Goal: Contribute content: Add original content to the website for others to see

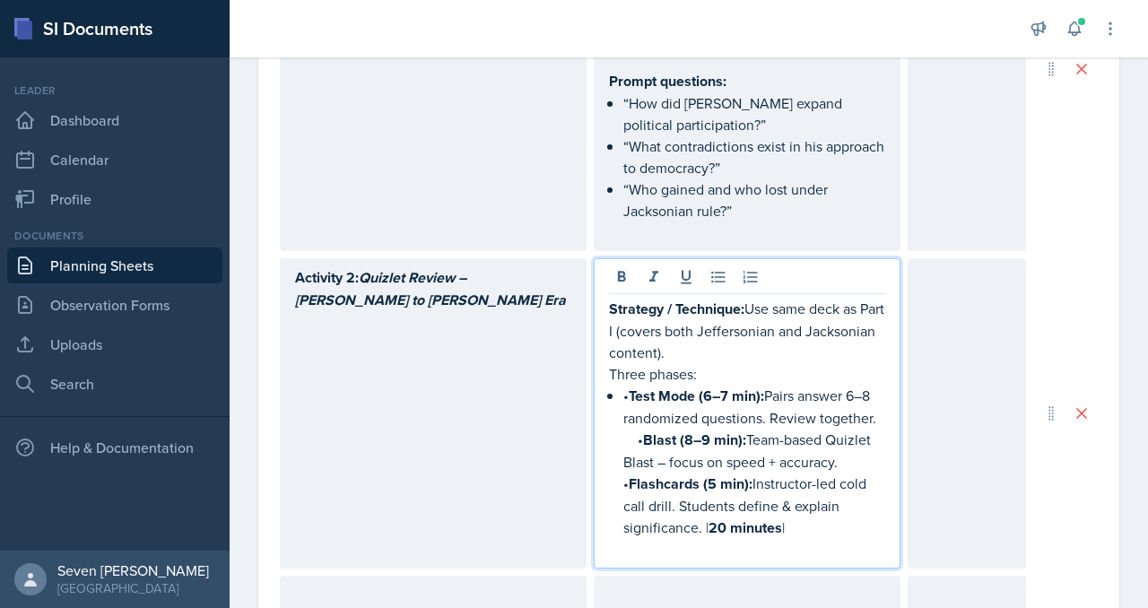
scroll to position [5305, 0]
drag, startPoint x: 633, startPoint y: 395, endPoint x: 705, endPoint y: 401, distance: 72.0
click at [633, 395] on strong "Test Mode (6–7 min):" at bounding box center [696, 396] width 135 height 21
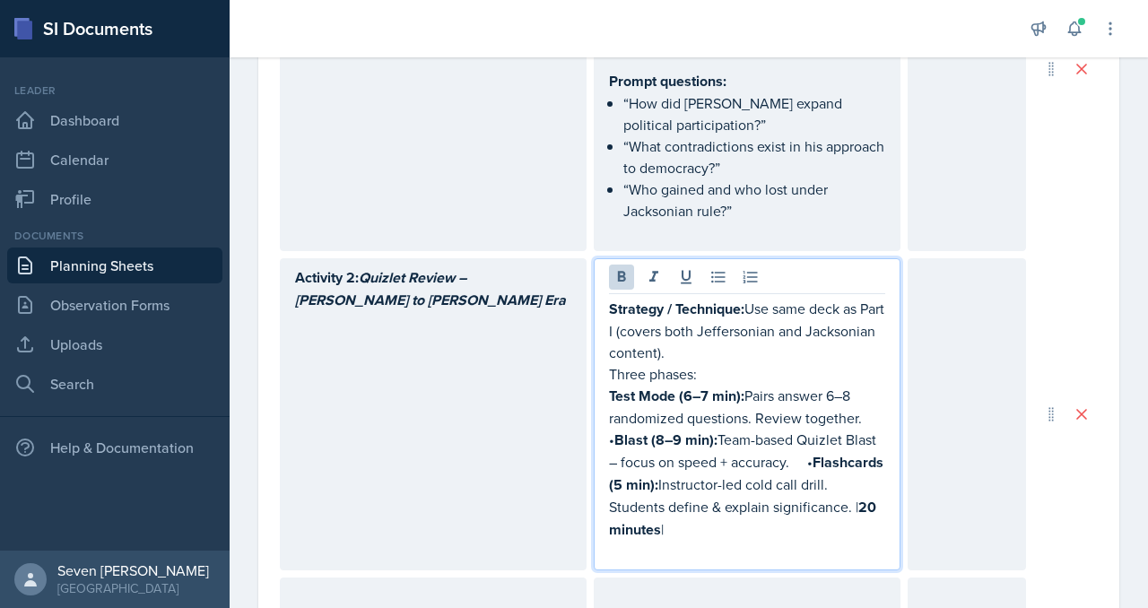
click at [705, 519] on p "Test Mode (6–7 min): Pairs answer 6–8 randomized questions. Review together.  •…" at bounding box center [747, 463] width 276 height 156
drag, startPoint x: 701, startPoint y: 522, endPoint x: 588, endPoint y: 522, distance: 113.9
click at [588, 522] on div "Activity 2: Quizlet Review – [PERSON_NAME] to [PERSON_NAME] Era Strategy / Tech…" at bounding box center [653, 414] width 746 height 312
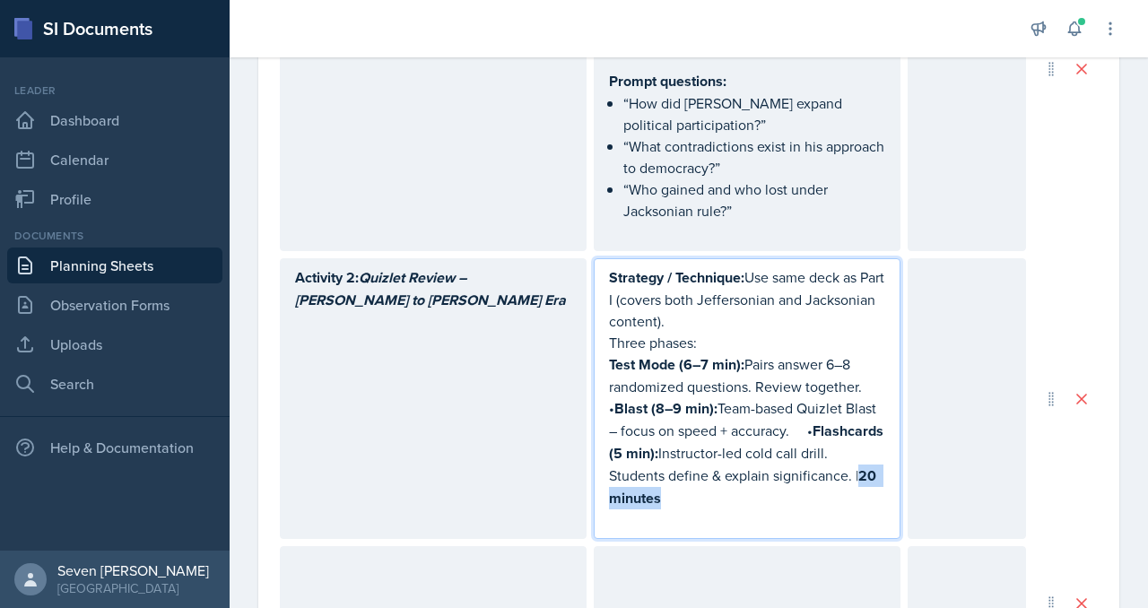
scroll to position [1033, 0]
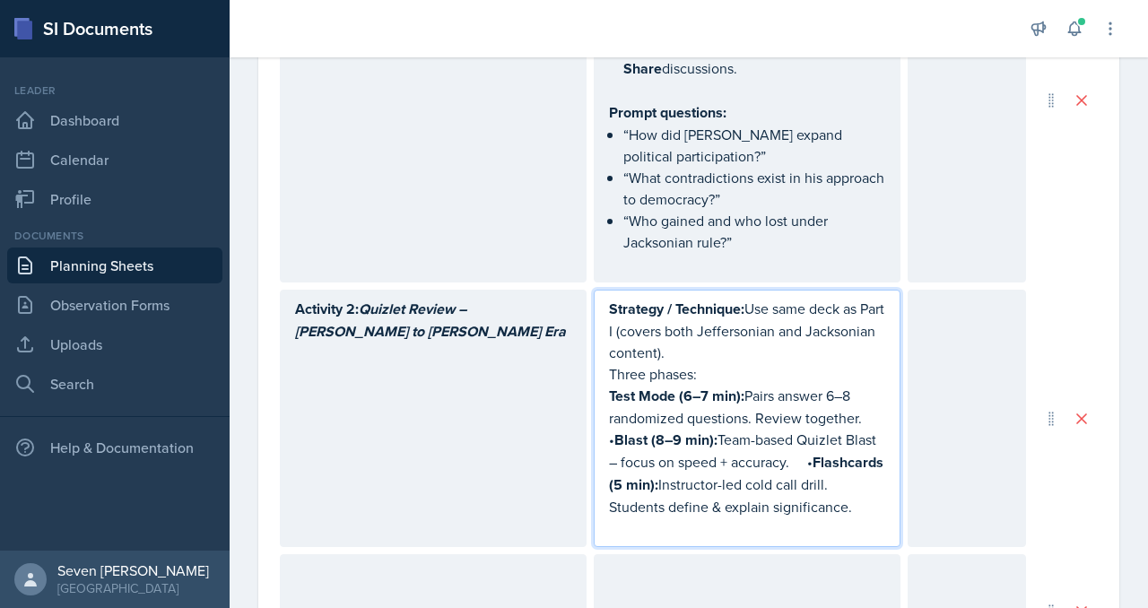
click at [833, 456] on p "Test Mode (6–7 min): Pairs answer 6–8 randomized questions. Review together.  •…" at bounding box center [747, 451] width 276 height 133
click at [885, 414] on p "Test Mode (6–7 min): Pairs answer 6–8 randomized questions. Review together.  •…" at bounding box center [747, 429] width 276 height 88
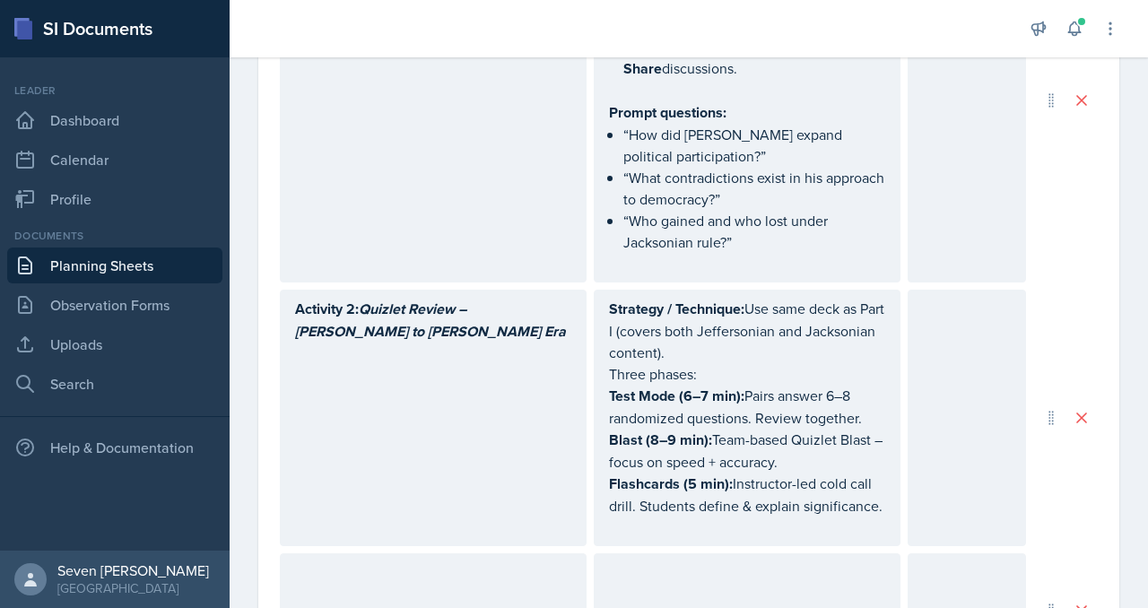
drag, startPoint x: 885, startPoint y: 508, endPoint x: 579, endPoint y: 386, distance: 329.3
click at [579, 385] on div "Activity 2: Quizlet Review – [PERSON_NAME] to [PERSON_NAME] Era Strategy / Tech…" at bounding box center [653, 418] width 746 height 257
drag, startPoint x: 605, startPoint y: 392, endPoint x: 840, endPoint y: 449, distance: 241.9
click at [840, 449] on div "Strategy / Technique: Use same deck as Part I (covers both [PERSON_NAME] and Ja…" at bounding box center [747, 418] width 307 height 257
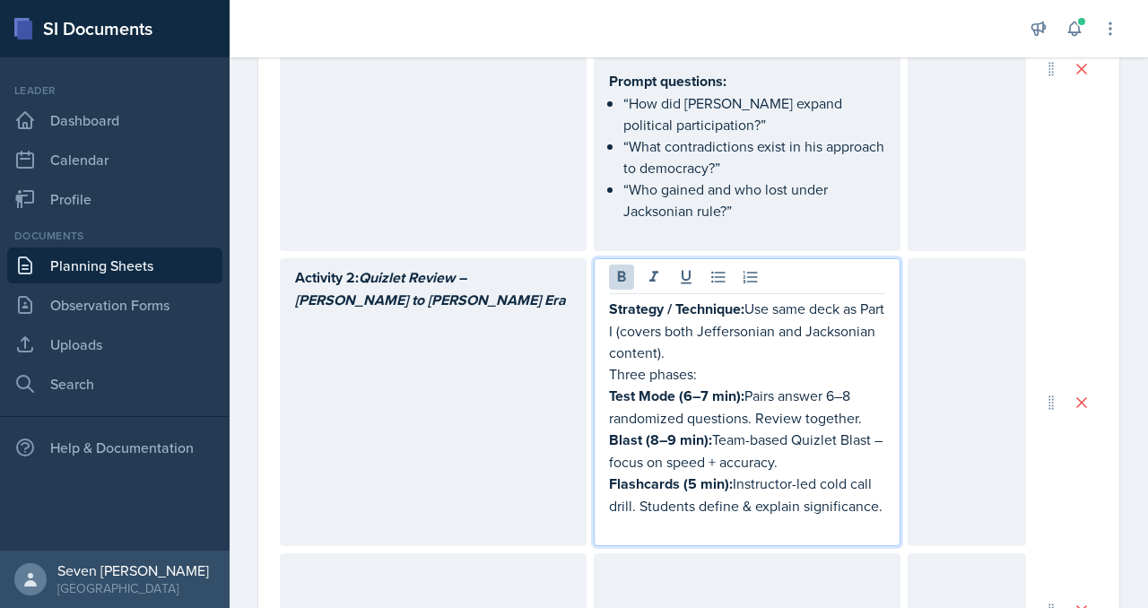
drag, startPoint x: 881, startPoint y: 501, endPoint x: 579, endPoint y: 387, distance: 323.0
click at [579, 387] on div "Activity 2: Quizlet Review – [PERSON_NAME] to [PERSON_NAME] Era Strategy / Tech…" at bounding box center [653, 402] width 746 height 288
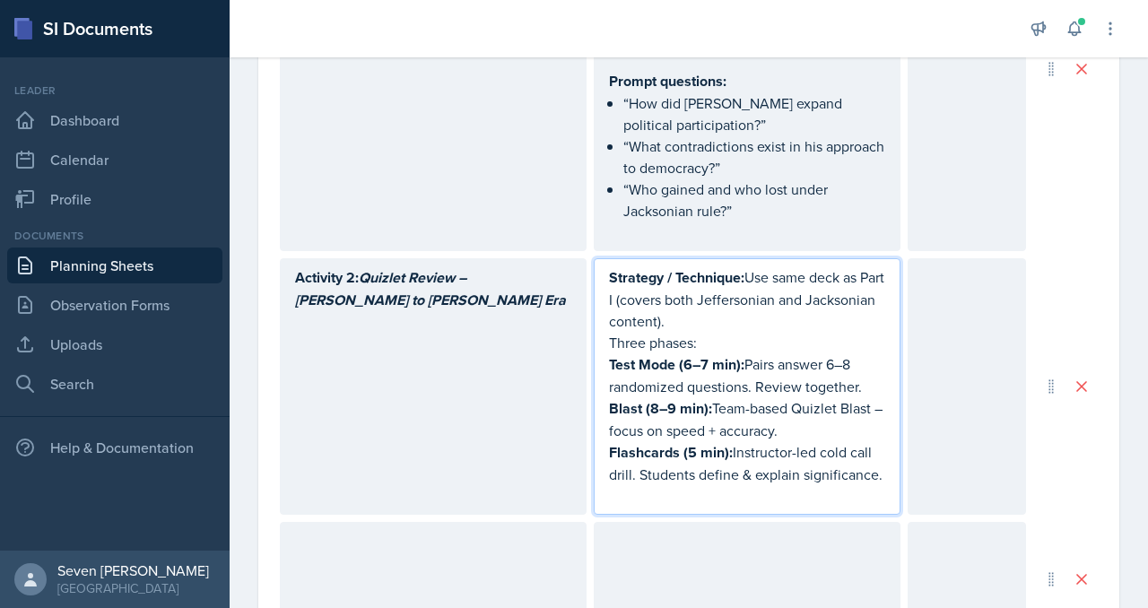
scroll to position [1033, 0]
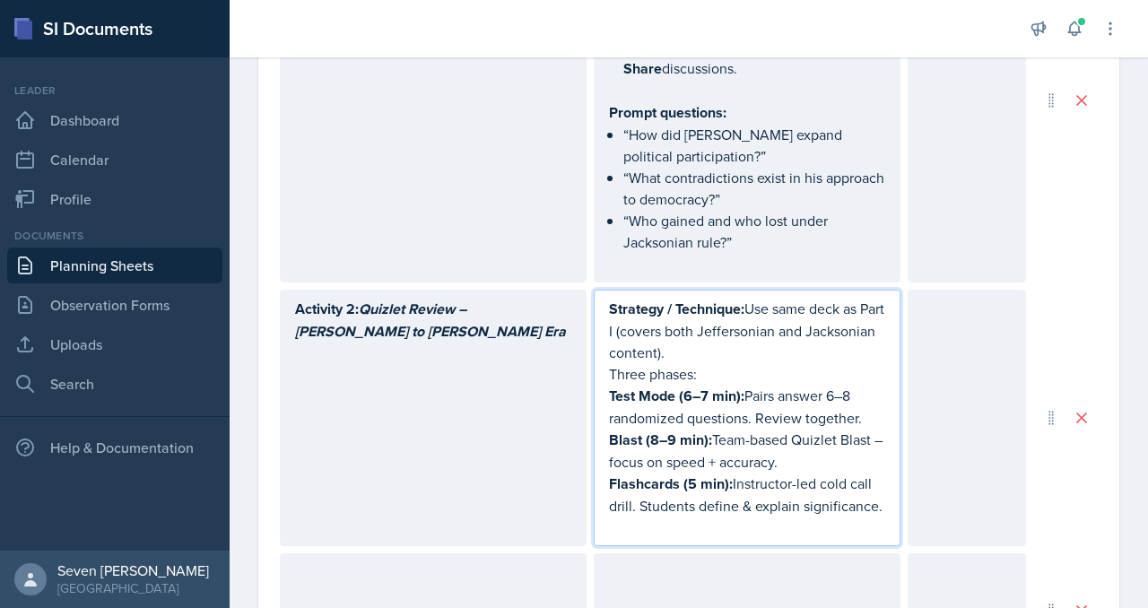
click at [702, 339] on p "Strategy / Technique: Use same deck as Part I (covers both [PERSON_NAME] and Ja…" at bounding box center [747, 330] width 276 height 65
click at [675, 311] on strong "Strategy / Technique:" at bounding box center [676, 309] width 135 height 21
click at [616, 317] on p "Strategy / Technique: Use same deck as Part I (covers both [PERSON_NAME] and Ja…" at bounding box center [747, 330] width 276 height 65
click at [639, 387] on strong "Test Mode (6–7 min):" at bounding box center [676, 396] width 135 height 21
click at [651, 430] on strong "Blast (8–9 min):" at bounding box center [660, 440] width 103 height 21
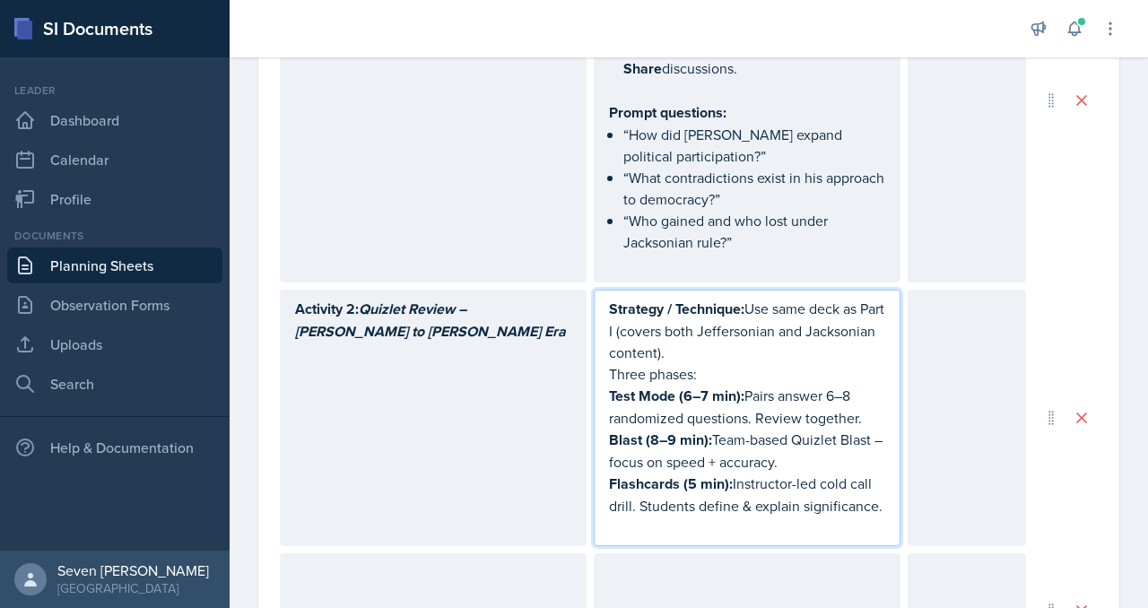
click at [664, 438] on strong "Blast (8–9 min):" at bounding box center [660, 440] width 103 height 21
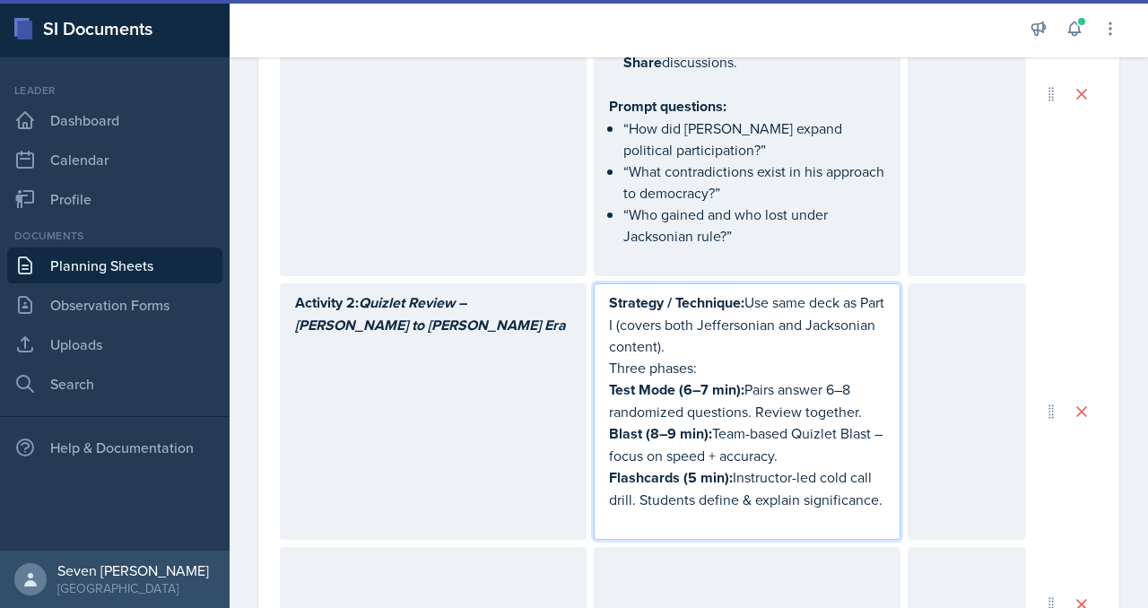
click at [679, 367] on p "Three phases:" at bounding box center [747, 368] width 276 height 22
click at [672, 283] on div "Strategy / Technique: Use same deck as Part I (covers both [PERSON_NAME] and Ja…" at bounding box center [747, 411] width 307 height 257
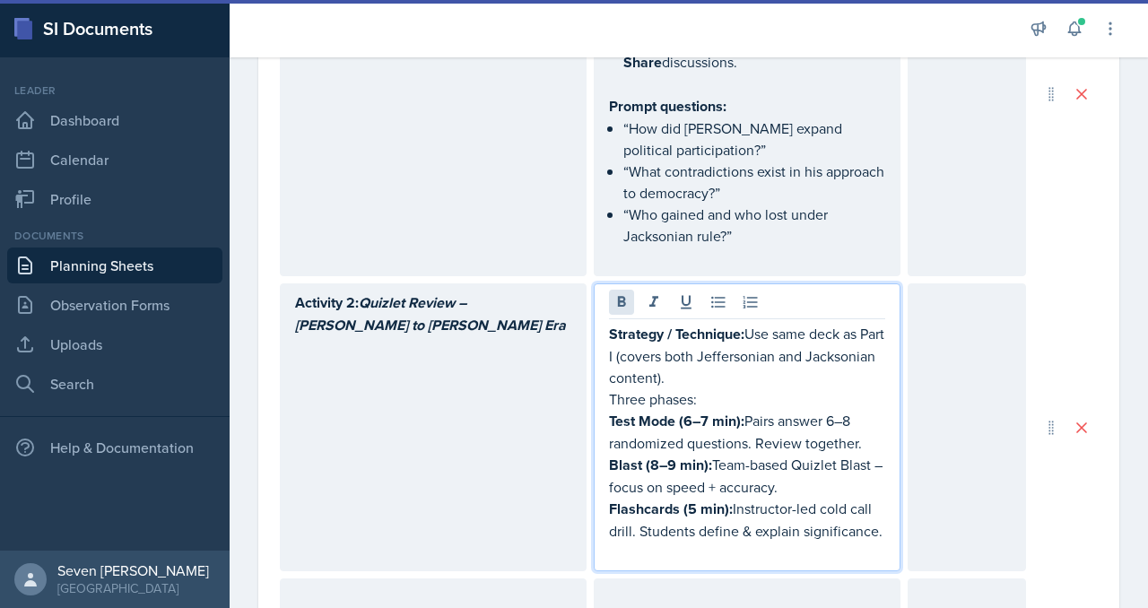
scroll to position [1071, 0]
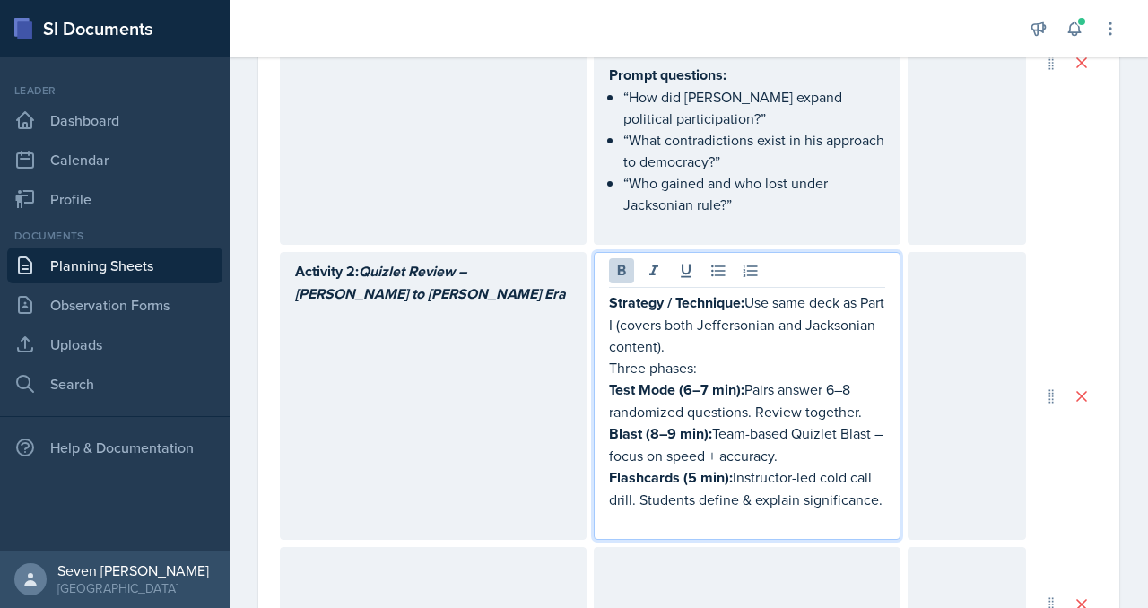
drag, startPoint x: 881, startPoint y: 499, endPoint x: 605, endPoint y: 388, distance: 296.7
click at [605, 388] on div "Strategy / Technique: Use same deck as Part I (covers both [PERSON_NAME] and Ja…" at bounding box center [747, 396] width 307 height 288
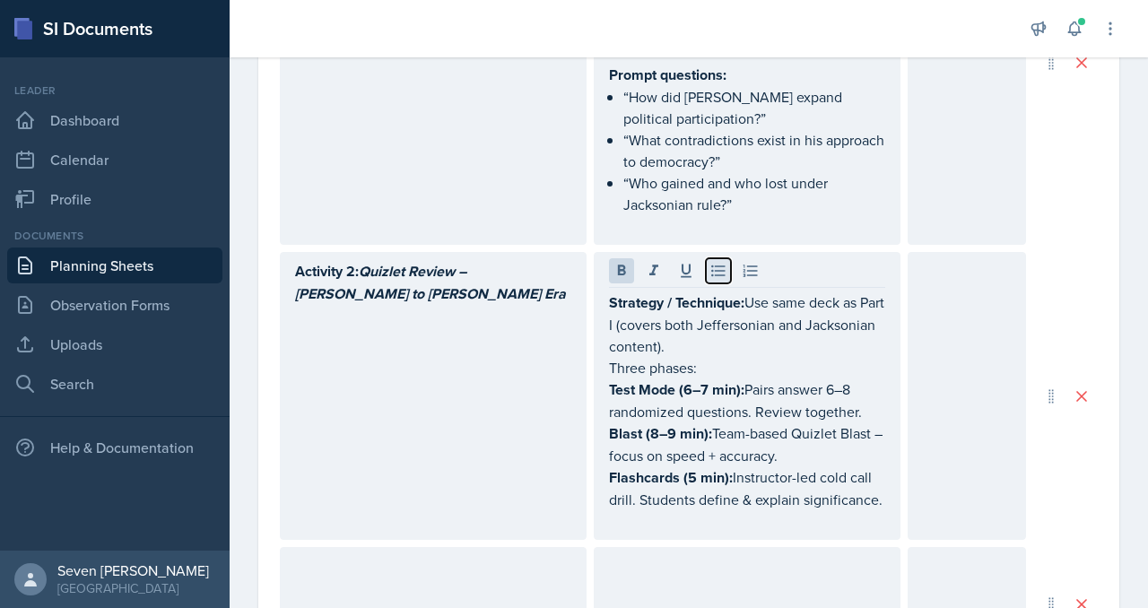
click at [716, 265] on icon at bounding box center [719, 271] width 18 height 18
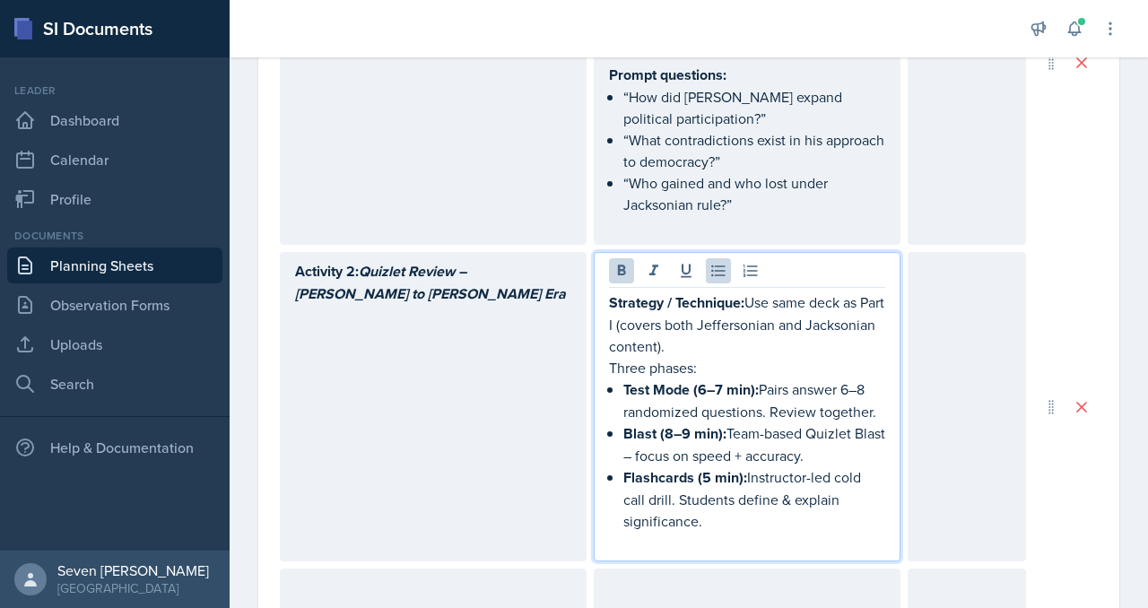
click at [737, 379] on strong "Test Mode (6–7 min):" at bounding box center [690, 389] width 135 height 21
drag, startPoint x: 714, startPoint y: 359, endPoint x: 583, endPoint y: 365, distance: 131.1
click at [581, 365] on div "Activity 2: Quizlet Review – [PERSON_NAME] to [PERSON_NAME] Era Strategy / Tech…" at bounding box center [653, 406] width 746 height 309
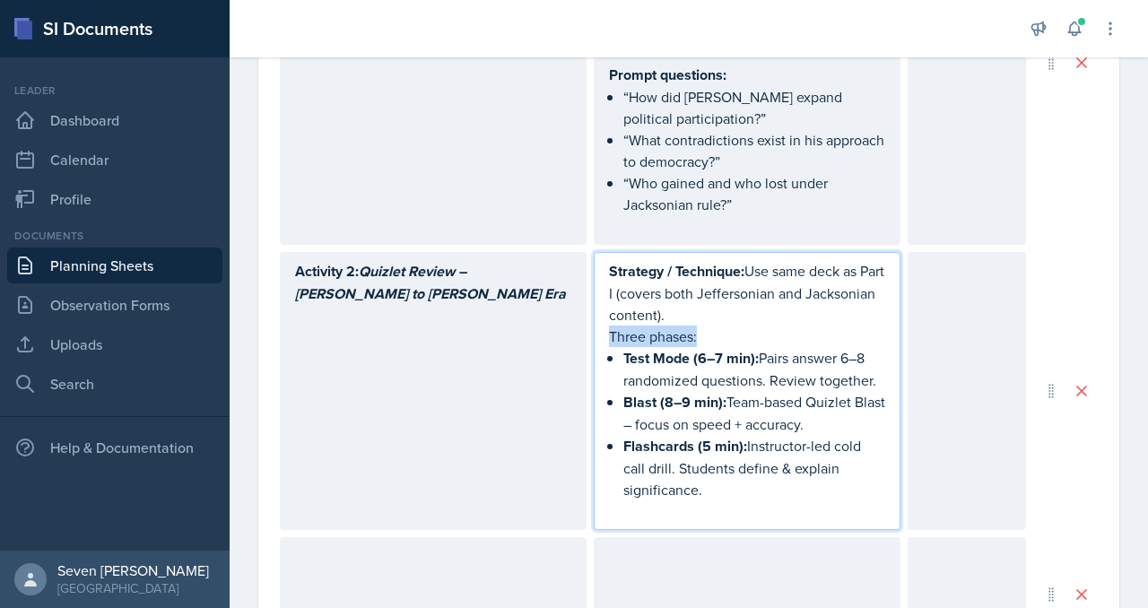
scroll to position [1040, 0]
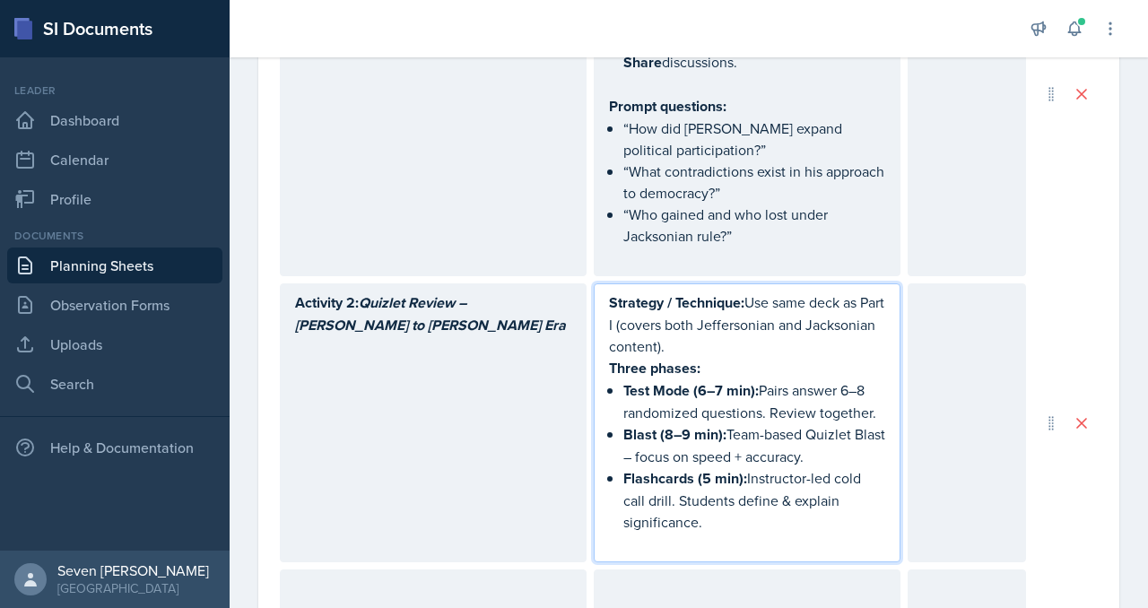
click at [747, 343] on p "Strategy / Technique: Use same deck as Part I (covers both [PERSON_NAME] and Ja…" at bounding box center [747, 324] width 276 height 65
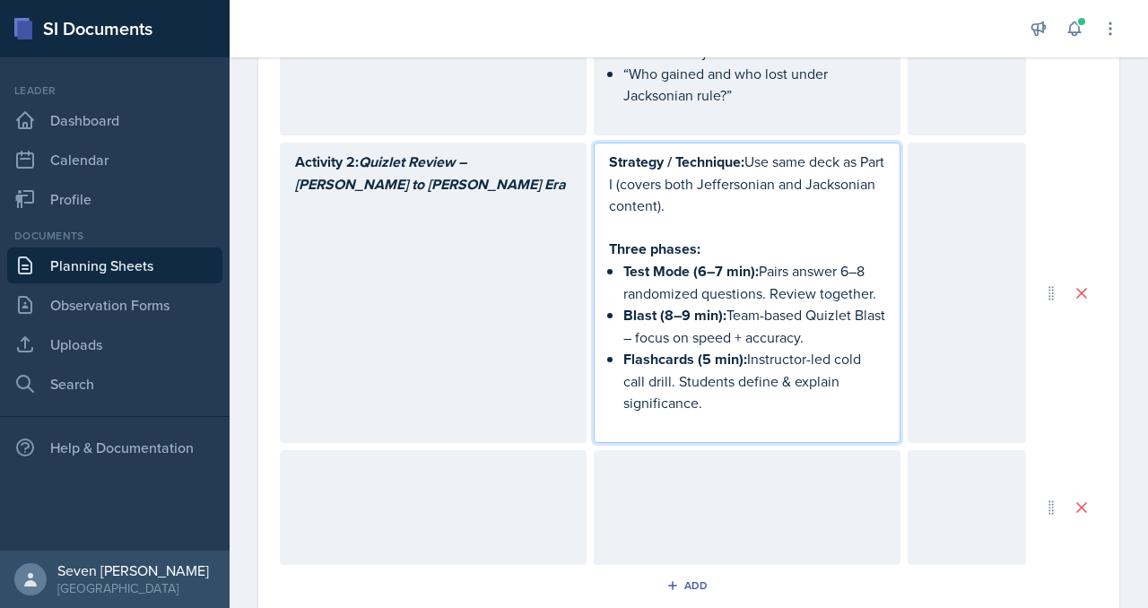
scroll to position [1185, 0]
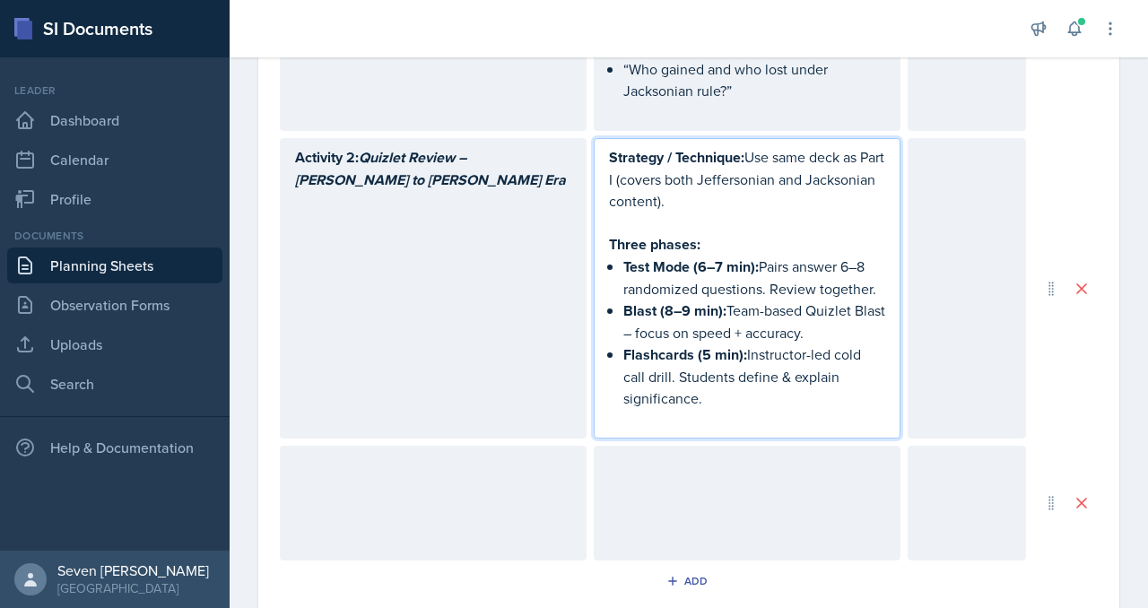
click at [965, 213] on div at bounding box center [967, 288] width 118 height 300
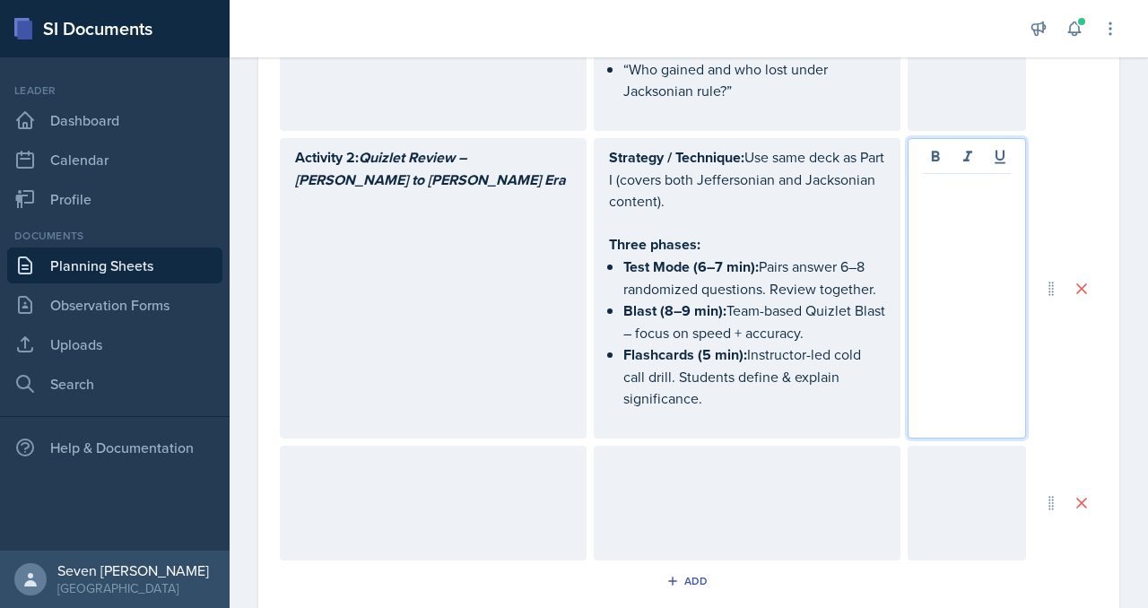
scroll to position [1216, 0]
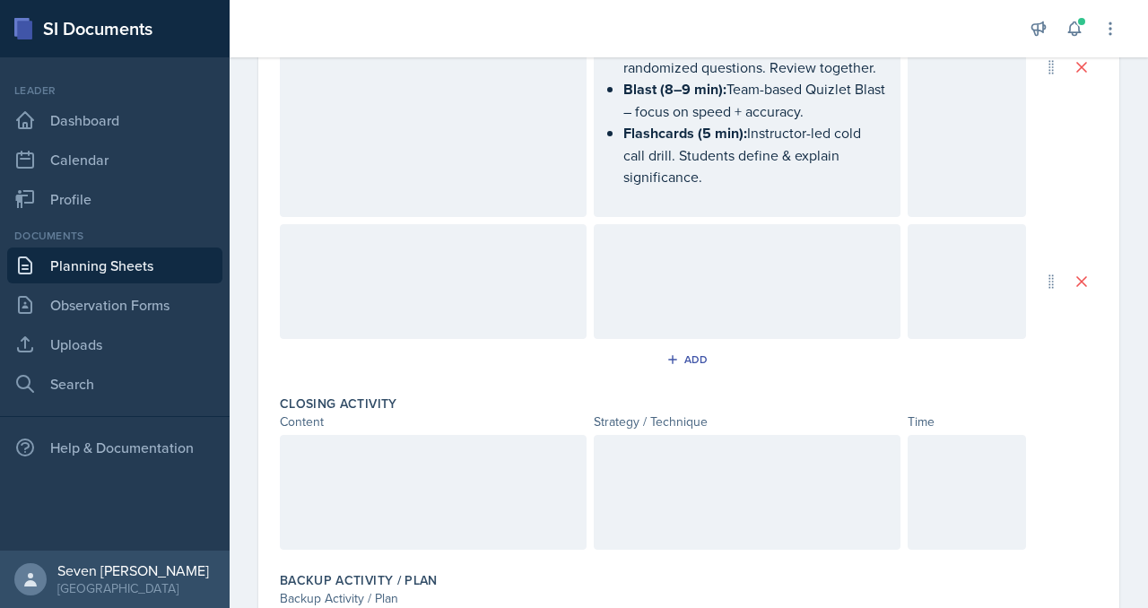
click at [466, 257] on div at bounding box center [433, 281] width 307 height 115
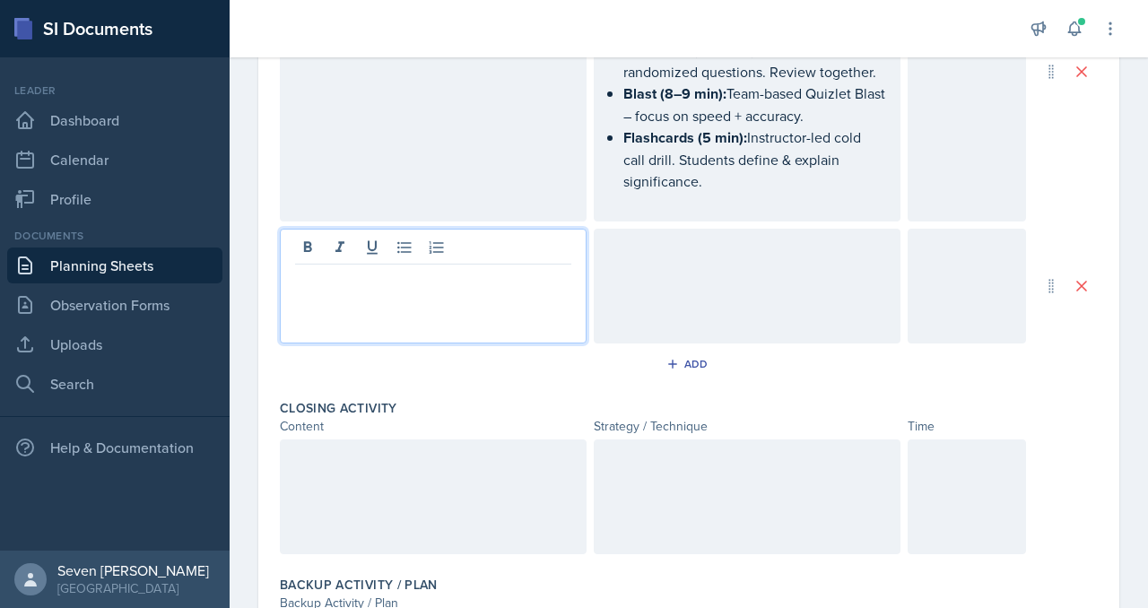
scroll to position [1331, 0]
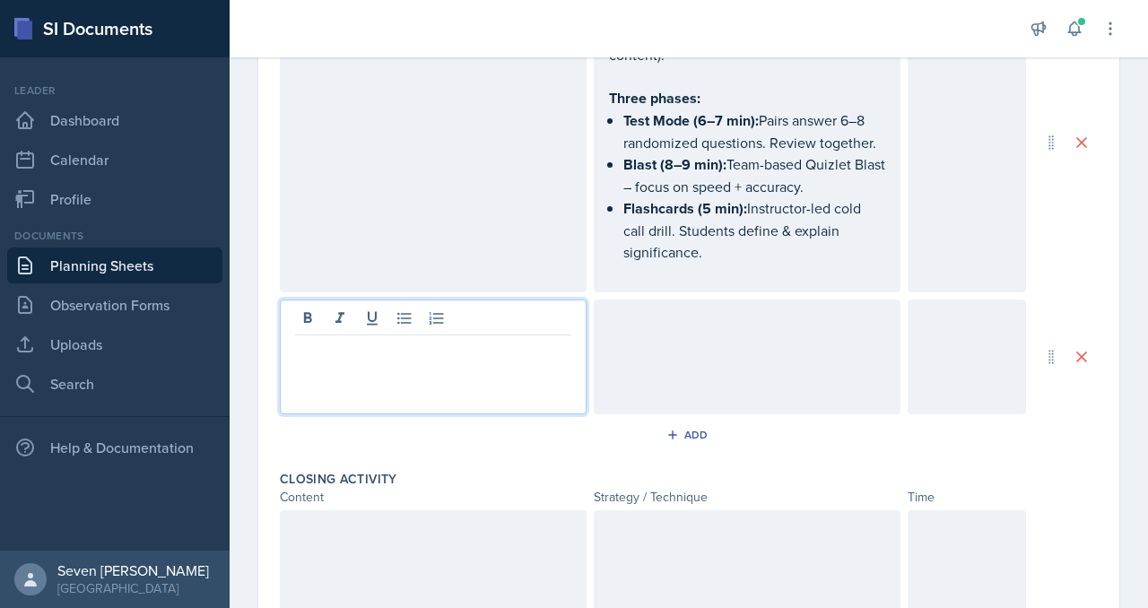
click at [375, 355] on div at bounding box center [433, 357] width 307 height 115
click at [292, 341] on div "Link: Jacksonian Democracy – The Rise of [PERSON_NAME]" at bounding box center [433, 357] width 307 height 115
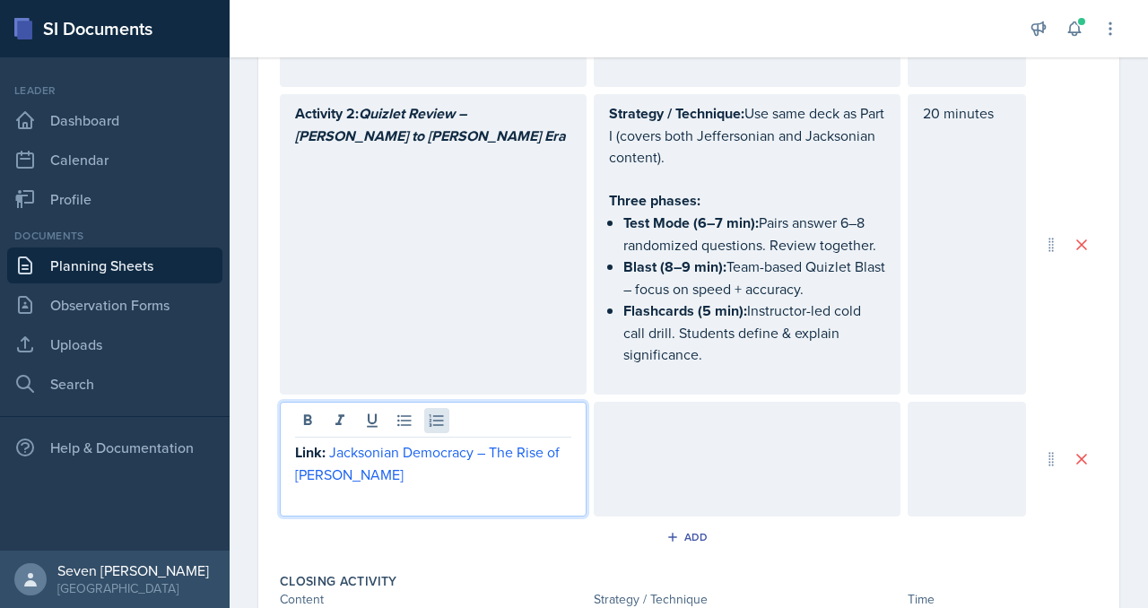
scroll to position [1237, 0]
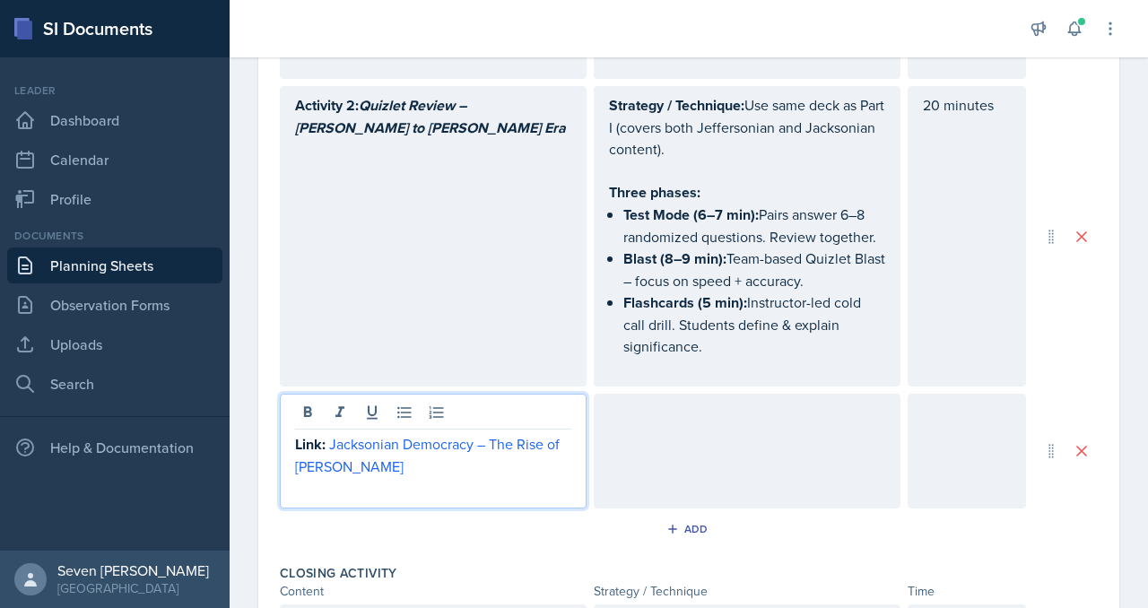
click at [293, 438] on div "Link: Jacksonian Democracy – The Rise of [PERSON_NAME]" at bounding box center [433, 451] width 307 height 115
click at [295, 437] on strong "Link:" at bounding box center [310, 444] width 30 height 21
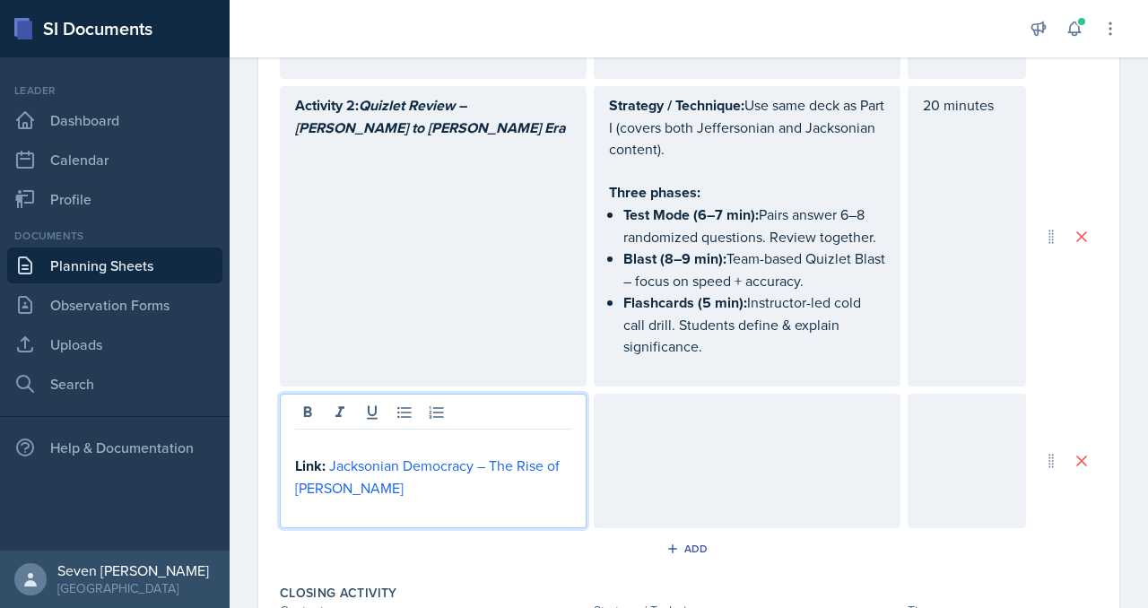
click at [307, 440] on p at bounding box center [433, 444] width 276 height 22
drag, startPoint x: 509, startPoint y: 436, endPoint x: 282, endPoint y: 434, distance: 227.8
click at [282, 434] on div "Activity 3 – Kahoot Review Game Link: Jacksonian Democracy – The Rise of [PERSO…" at bounding box center [433, 461] width 307 height 135
click at [496, 502] on p at bounding box center [433, 511] width 276 height 22
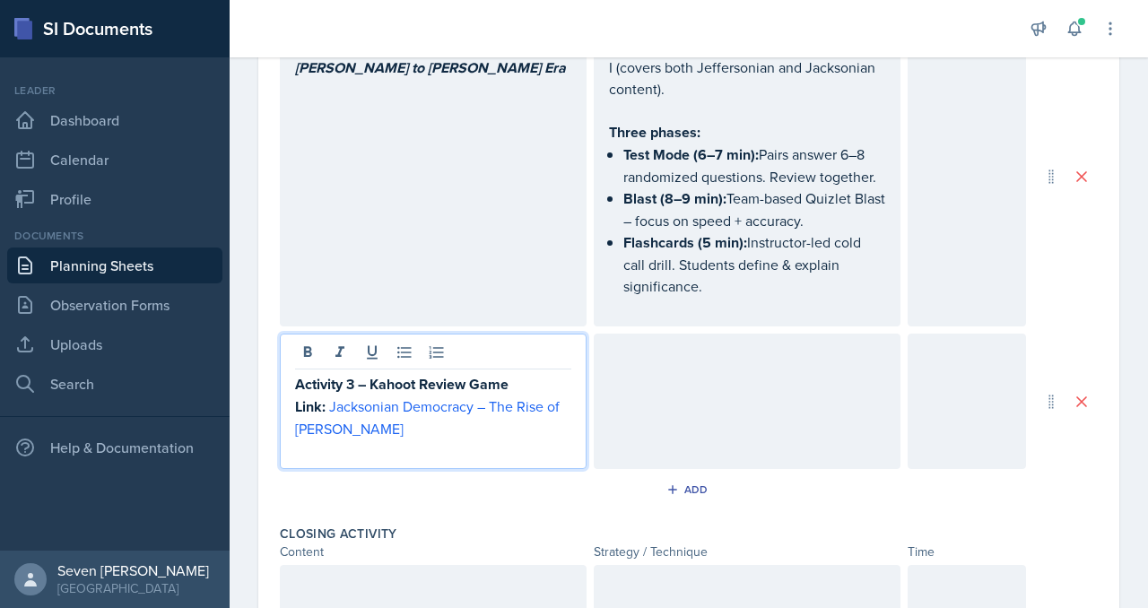
scroll to position [1354, 0]
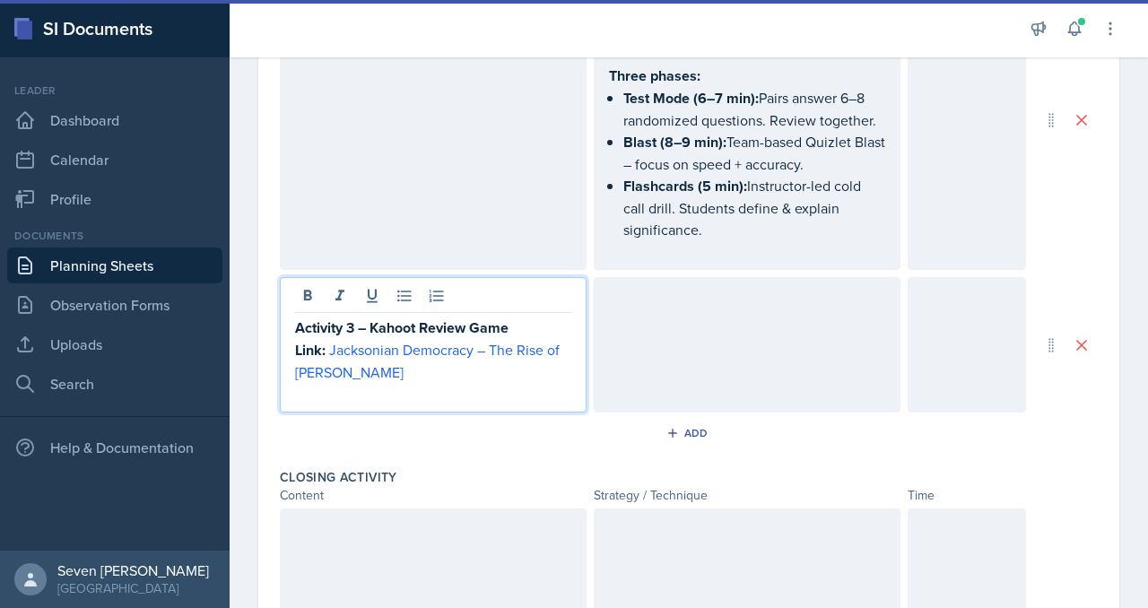
click at [631, 305] on div at bounding box center [747, 344] width 307 height 135
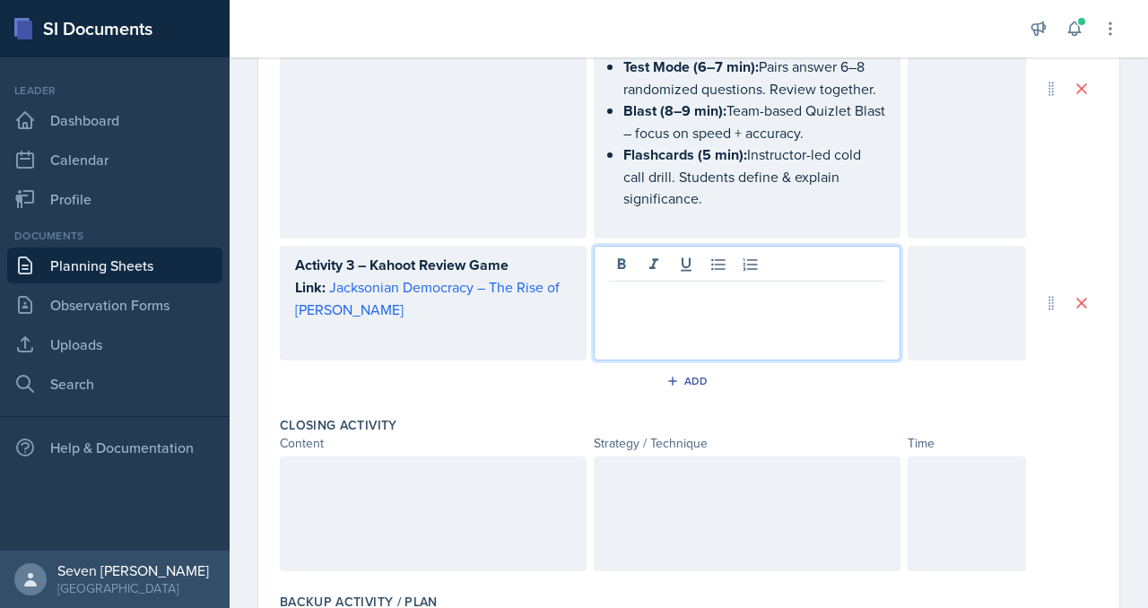
paste div
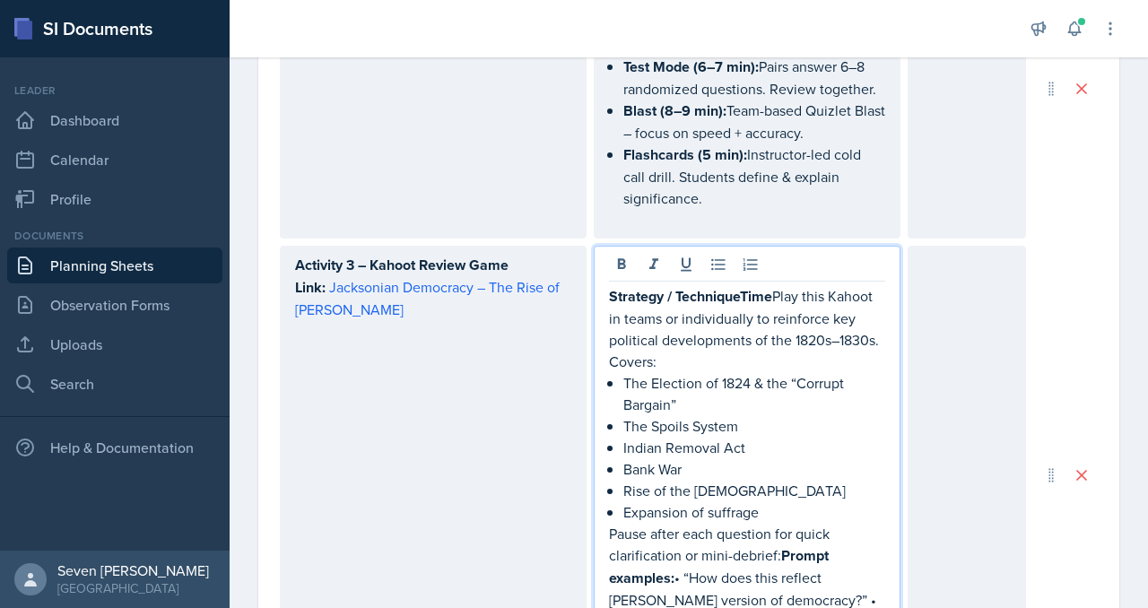
scroll to position [1448, 0]
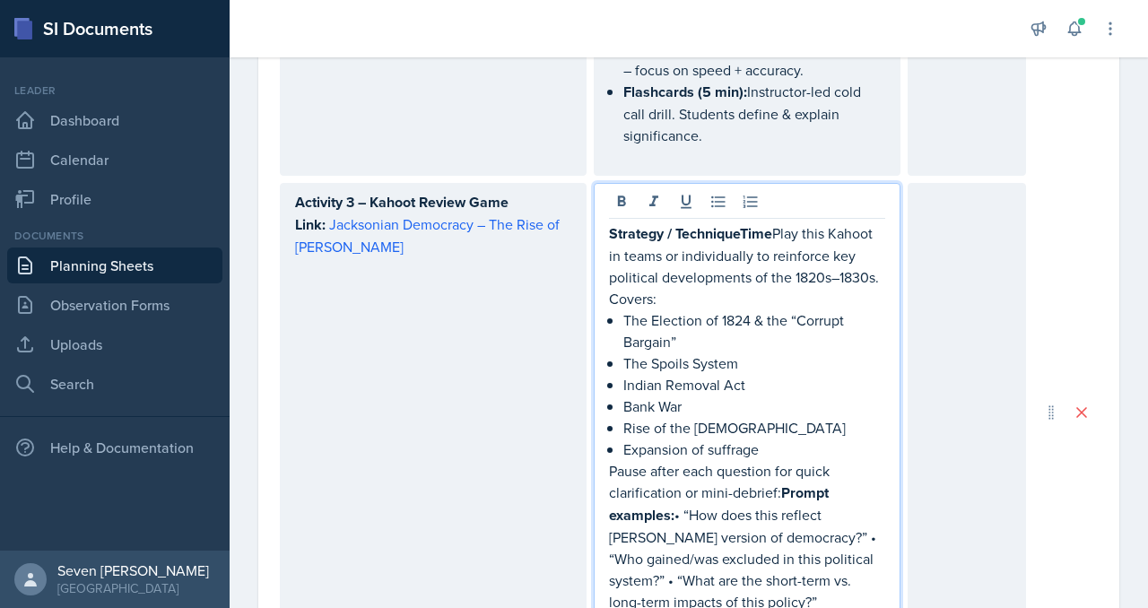
click at [772, 230] on strong "Strategy / TechniqueTime" at bounding box center [690, 233] width 163 height 21
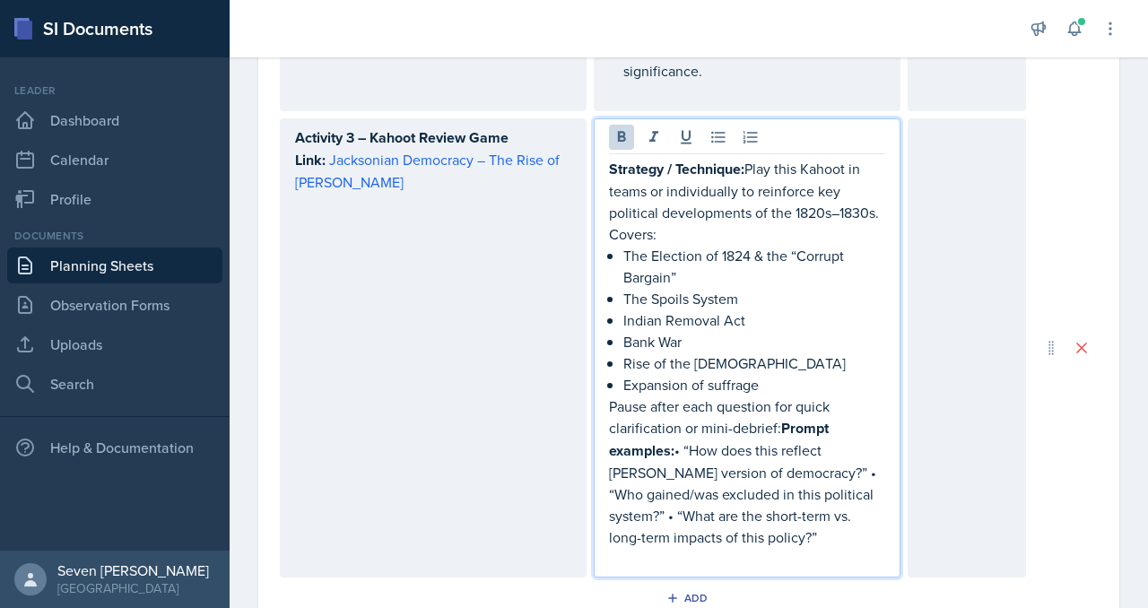
scroll to position [1561, 0]
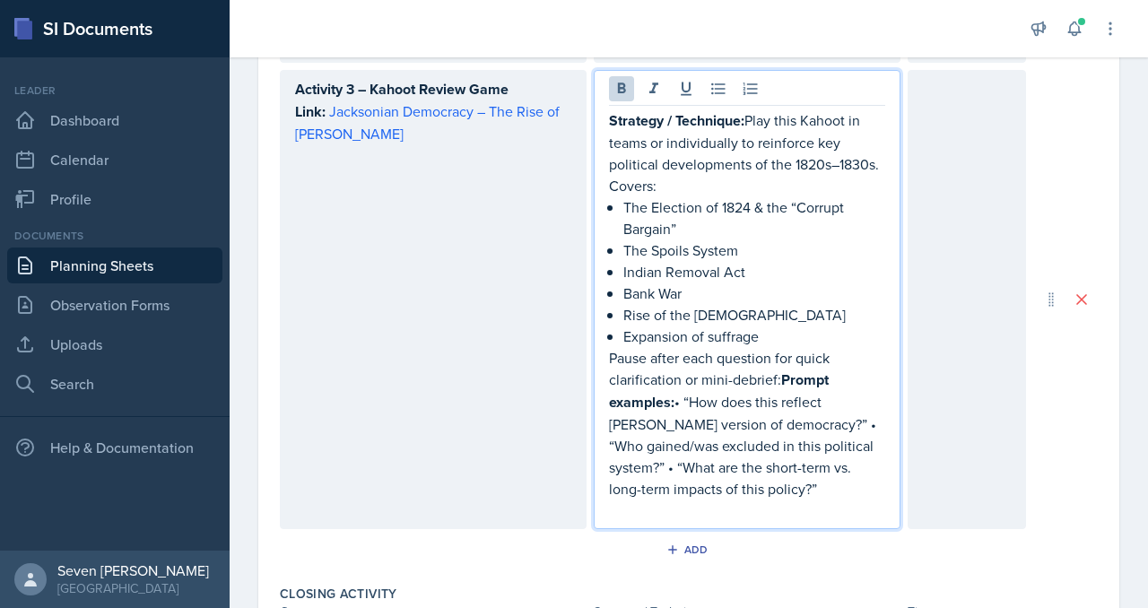
click at [780, 333] on p "Expansion of suffrage" at bounding box center [754, 337] width 262 height 22
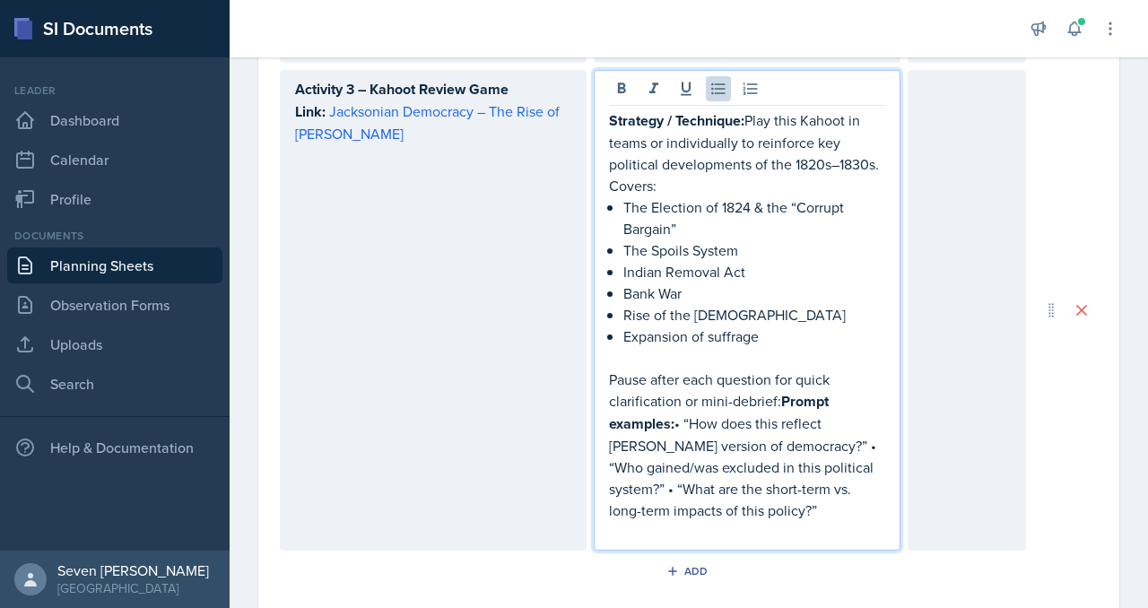
click at [779, 392] on p "Pause after each question for quick clarification or mini-debrief: Prompt examp…" at bounding box center [747, 445] width 276 height 152
click at [740, 414] on p "Prompt examples: • “How does this reflect [PERSON_NAME] version of democracy?” …" at bounding box center [747, 466] width 276 height 109
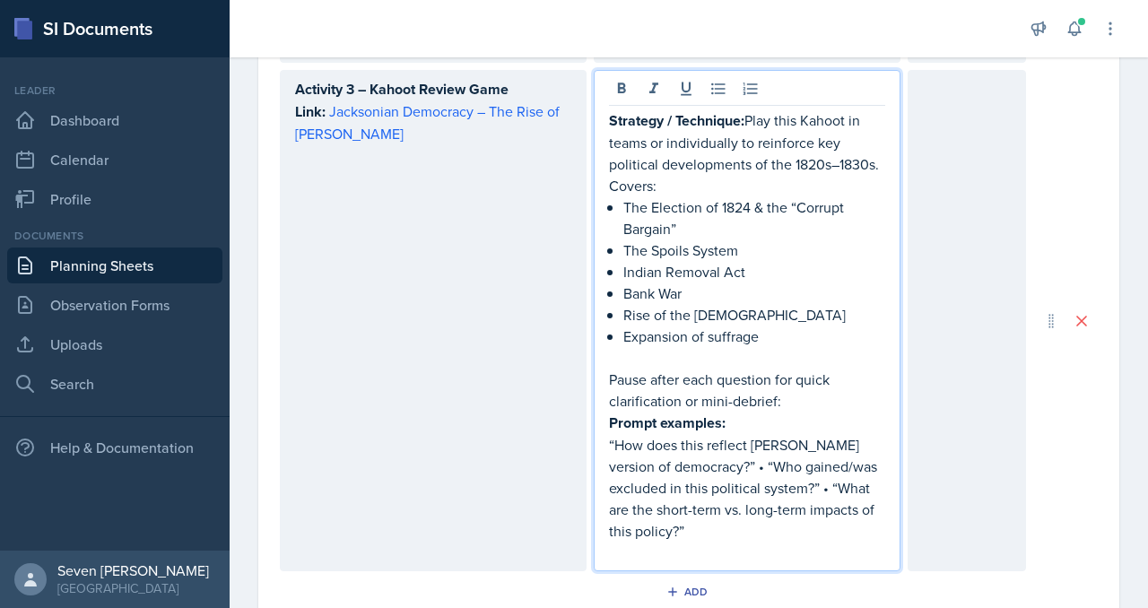
click at [718, 458] on p "“How does this reflect [PERSON_NAME] version of democracy?” • “Who gained/was e…" at bounding box center [747, 488] width 276 height 108
click at [704, 457] on p "“How does this reflect [PERSON_NAME] version of democracy?” • “Who gained/was e…" at bounding box center [747, 488] width 276 height 108
click at [678, 501] on p "“Who gained/was excluded in this political system?” • “What are the short-term …" at bounding box center [747, 509] width 276 height 65
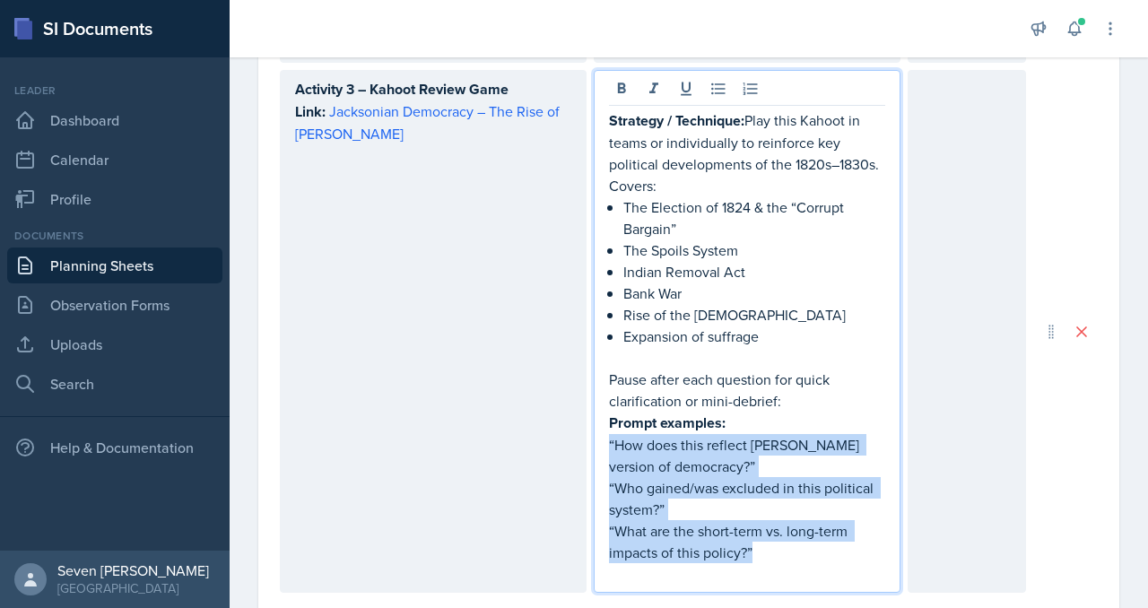
drag, startPoint x: 765, startPoint y: 545, endPoint x: 583, endPoint y: 439, distance: 211.1
click at [582, 438] on div "Activity 3 – Kahoot Review Game Link: Jacksonian Democracy – The Rise of [PERSO…" at bounding box center [653, 331] width 746 height 523
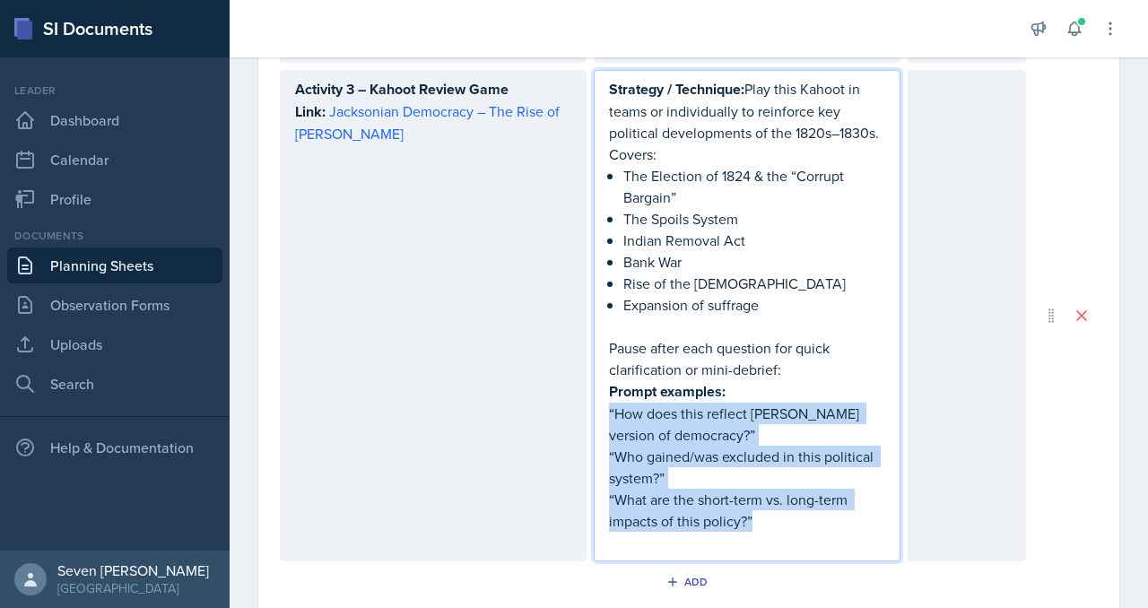
scroll to position [1529, 0]
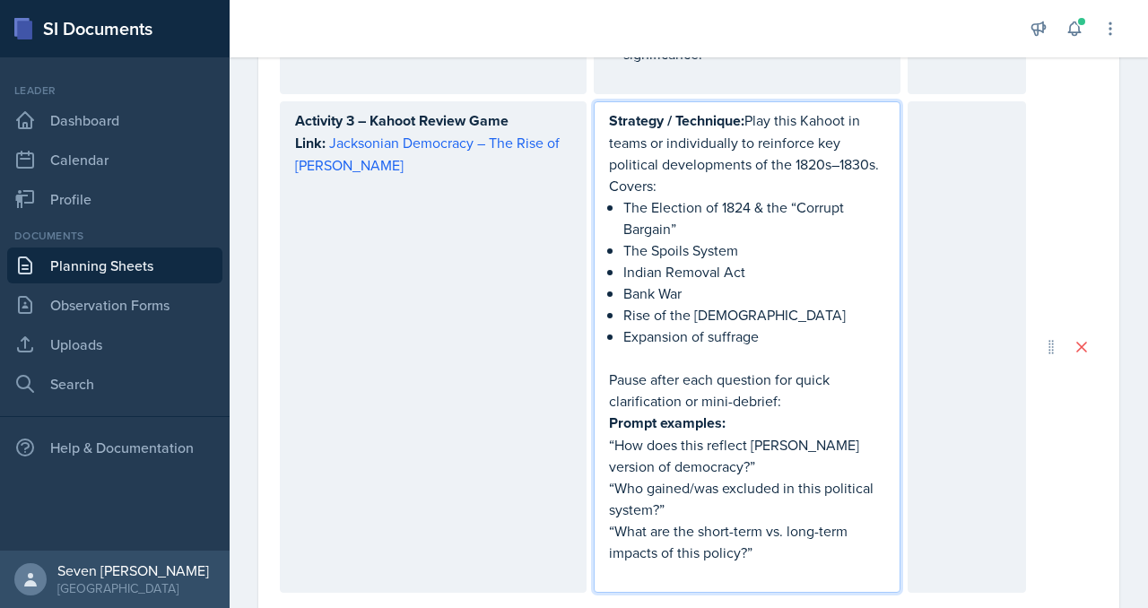
click at [735, 369] on p "Pause after each question for quick clarification or mini-debrief:" at bounding box center [747, 390] width 276 height 43
click at [719, 152] on p "Strategy / Technique: Play this Kahoot in teams or individually to reinforce ke…" at bounding box center [747, 152] width 276 height 87
click at [710, 110] on strong "Strategy / Technique:" at bounding box center [676, 120] width 135 height 21
click at [698, 206] on p "The Election of 1824 & the “Corrupt Bargain”" at bounding box center [754, 217] width 262 height 43
click at [654, 327] on p "Expansion of suffrage" at bounding box center [754, 337] width 262 height 22
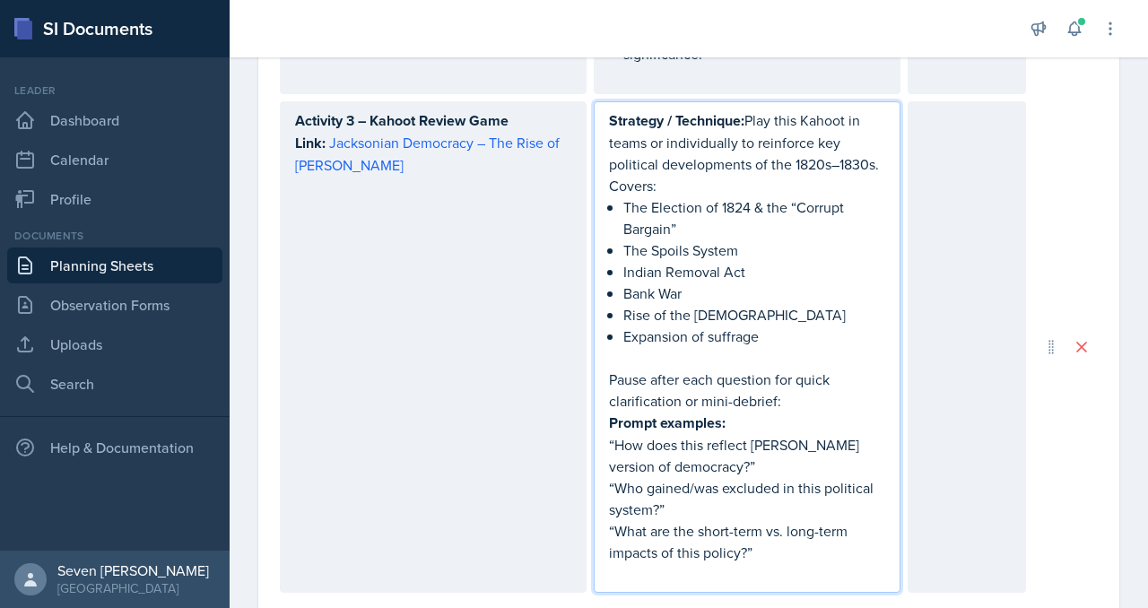
click at [630, 121] on strong "Strategy / Technique:" at bounding box center [676, 120] width 135 height 21
click at [625, 112] on strong "Strategy / Technique:" at bounding box center [676, 120] width 135 height 21
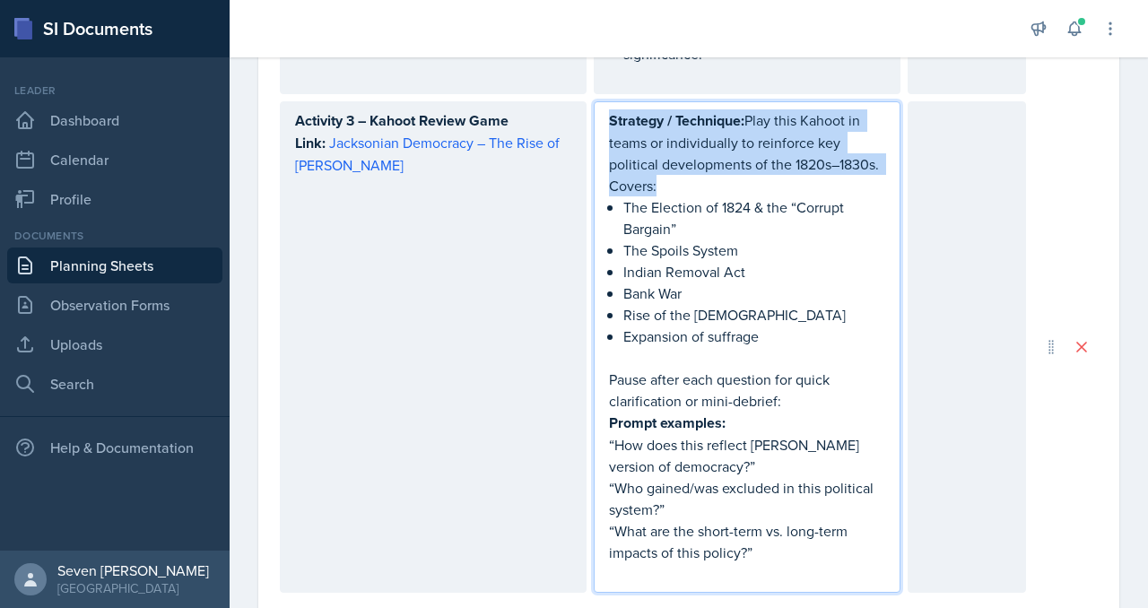
click at [625, 112] on strong "Strategy / Technique:" at bounding box center [676, 120] width 135 height 21
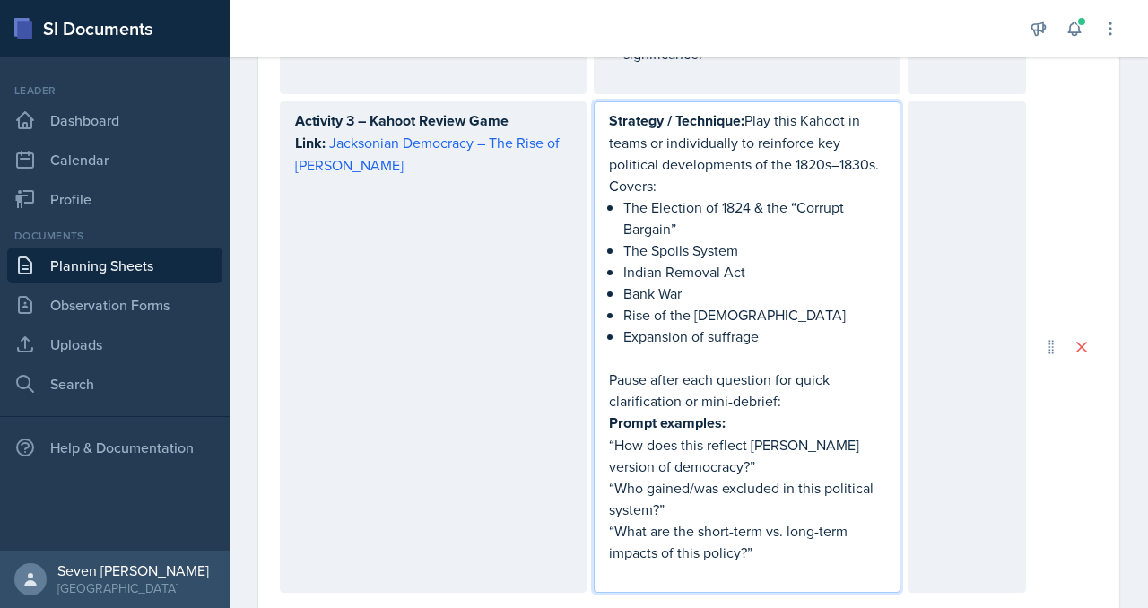
click at [701, 304] on p "Rise of the [DEMOGRAPHIC_DATA]" at bounding box center [754, 315] width 262 height 22
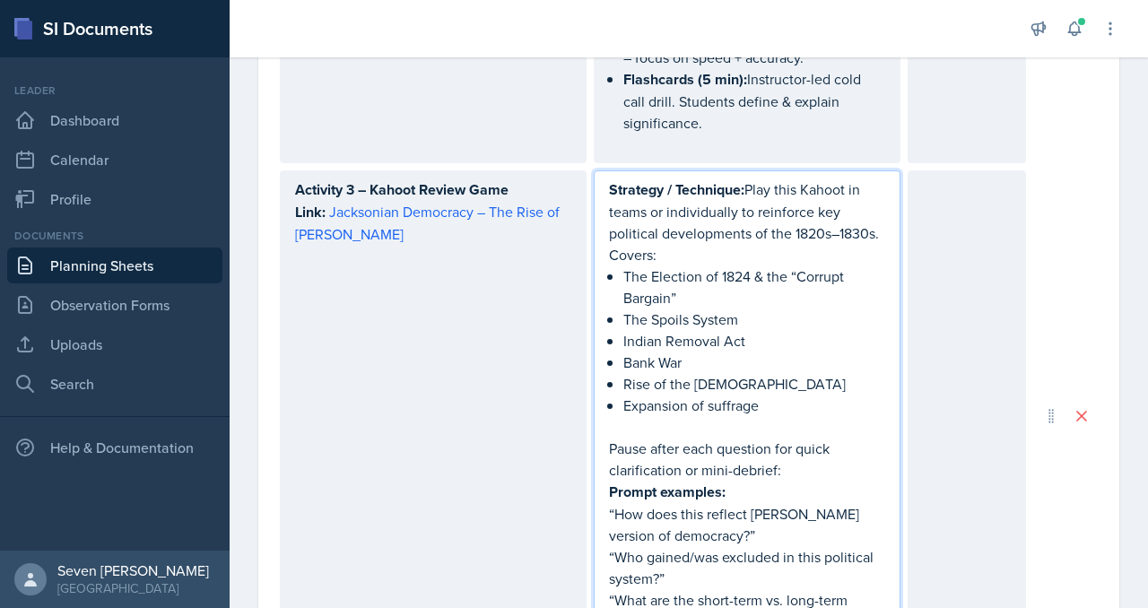
scroll to position [1453, 0]
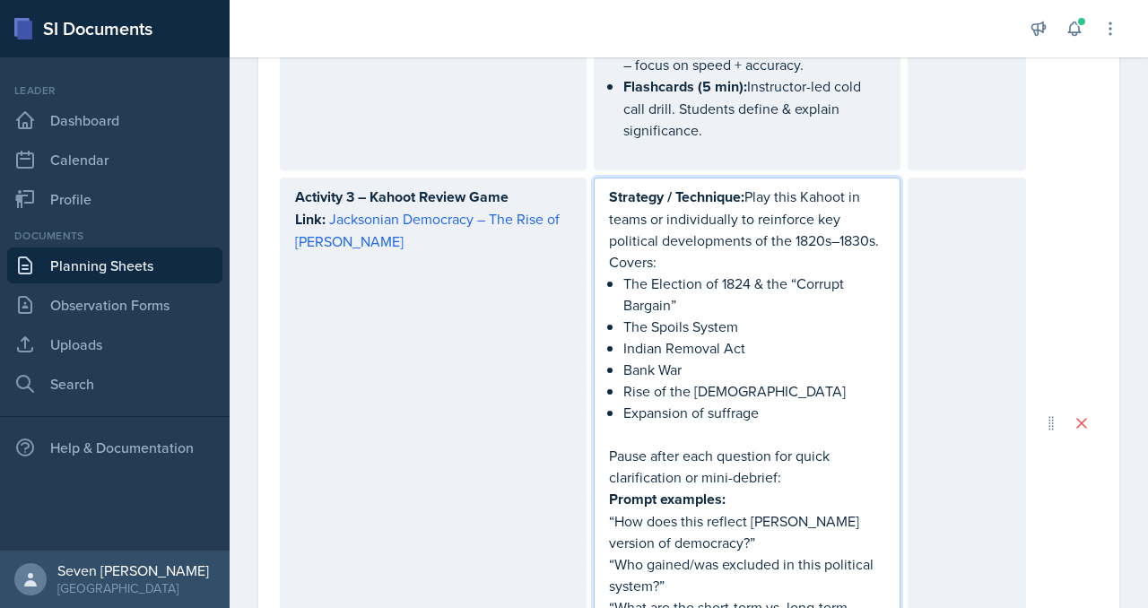
click at [800, 206] on p "Strategy / Technique: Play this Kahoot in teams or individually to reinforce ke…" at bounding box center [747, 229] width 276 height 87
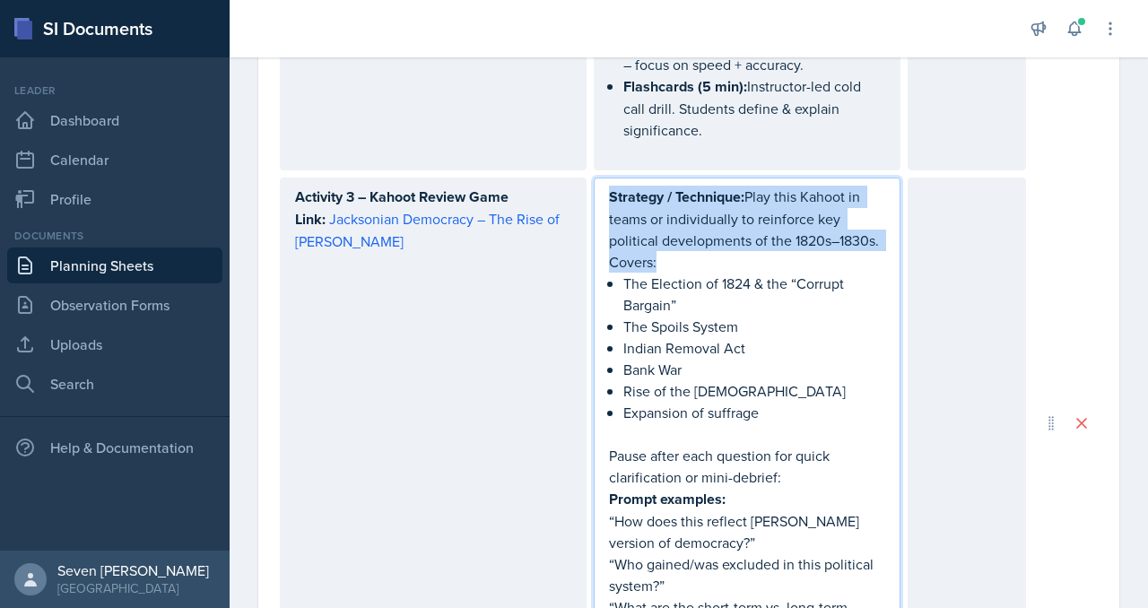
click at [801, 206] on p "Strategy / Technique: Play this Kahoot in teams or individually to reinforce ke…" at bounding box center [747, 229] width 276 height 87
click at [769, 361] on p "Bank War" at bounding box center [754, 370] width 262 height 22
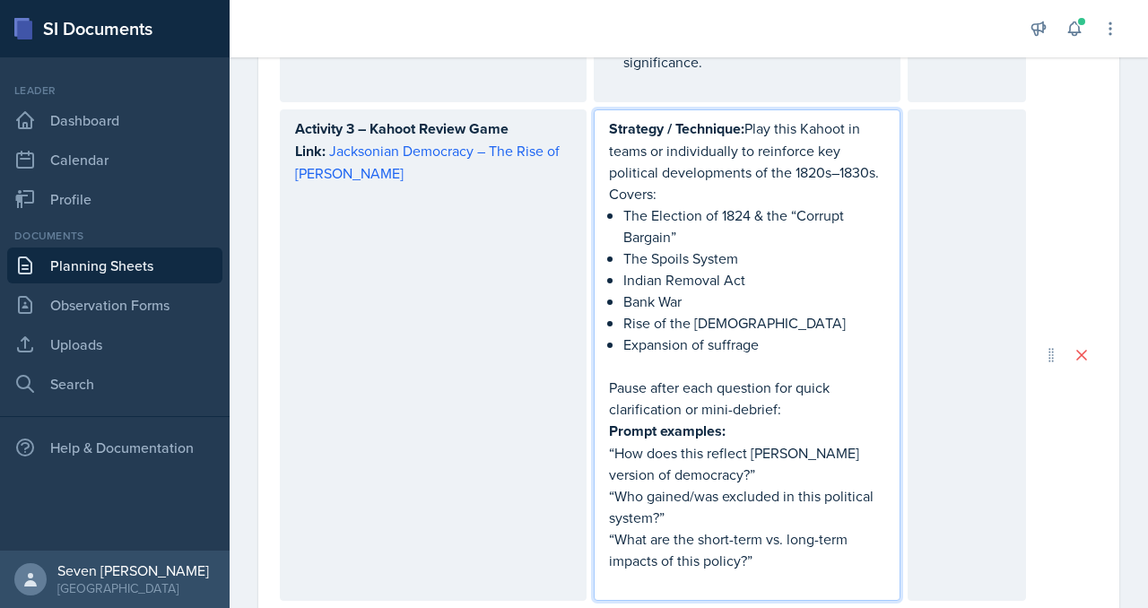
scroll to position [1615, 0]
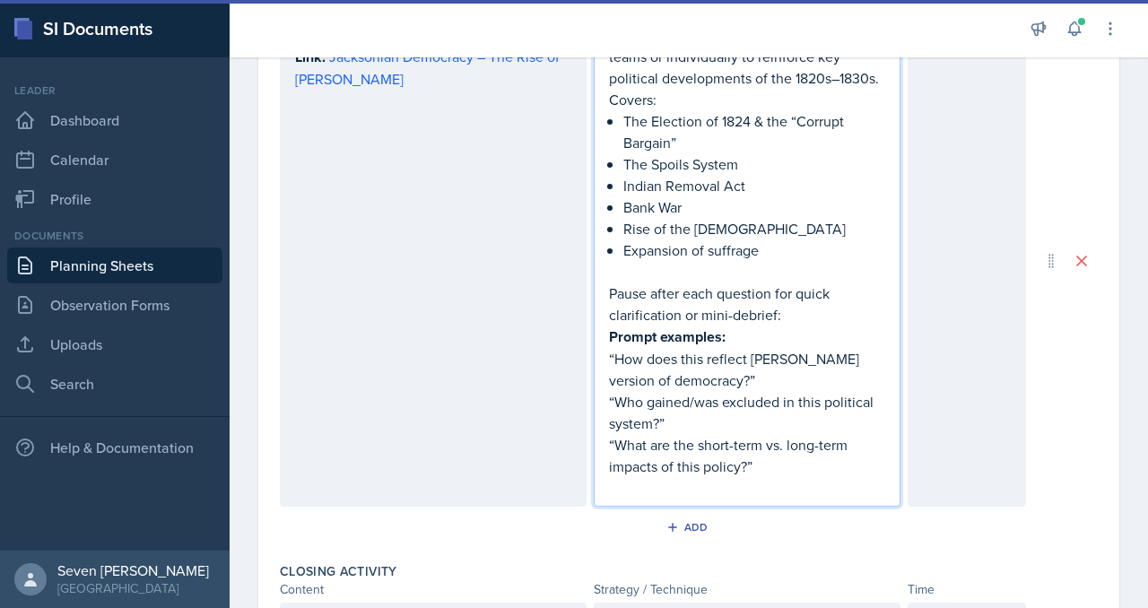
click at [757, 382] on p "“How does this reflect [PERSON_NAME] version of democracy?”" at bounding box center [747, 369] width 276 height 43
click at [744, 455] on p "“What are the short-term vs. long-term impacts of this policy?”" at bounding box center [747, 455] width 276 height 43
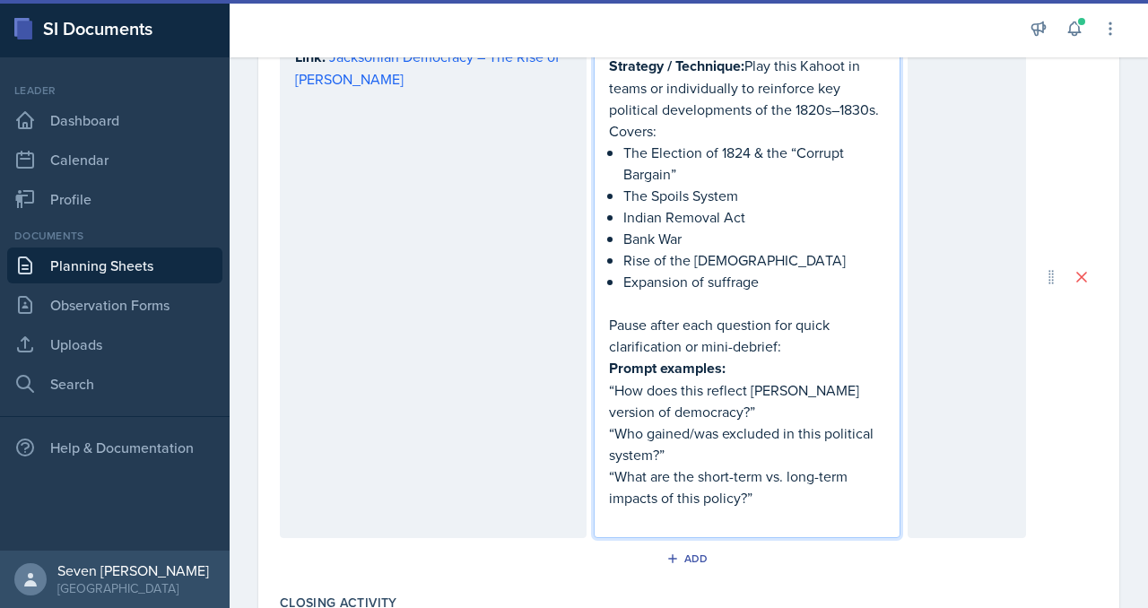
click at [675, 466] on p "“What are the short-term vs. long-term impacts of this policy?”" at bounding box center [747, 487] width 276 height 43
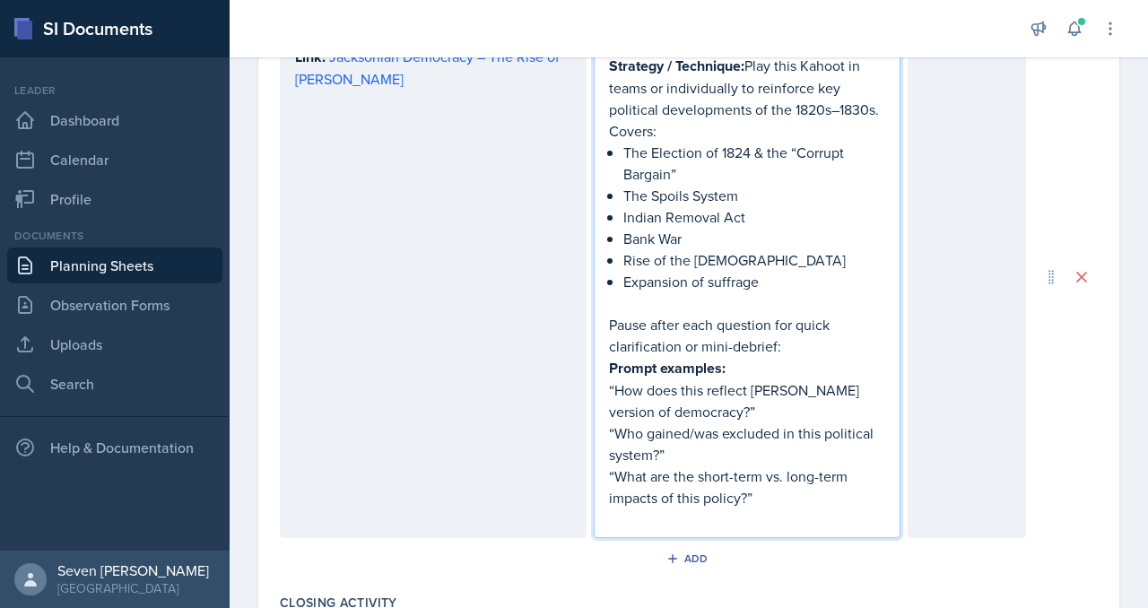
click at [667, 509] on p at bounding box center [747, 520] width 276 height 22
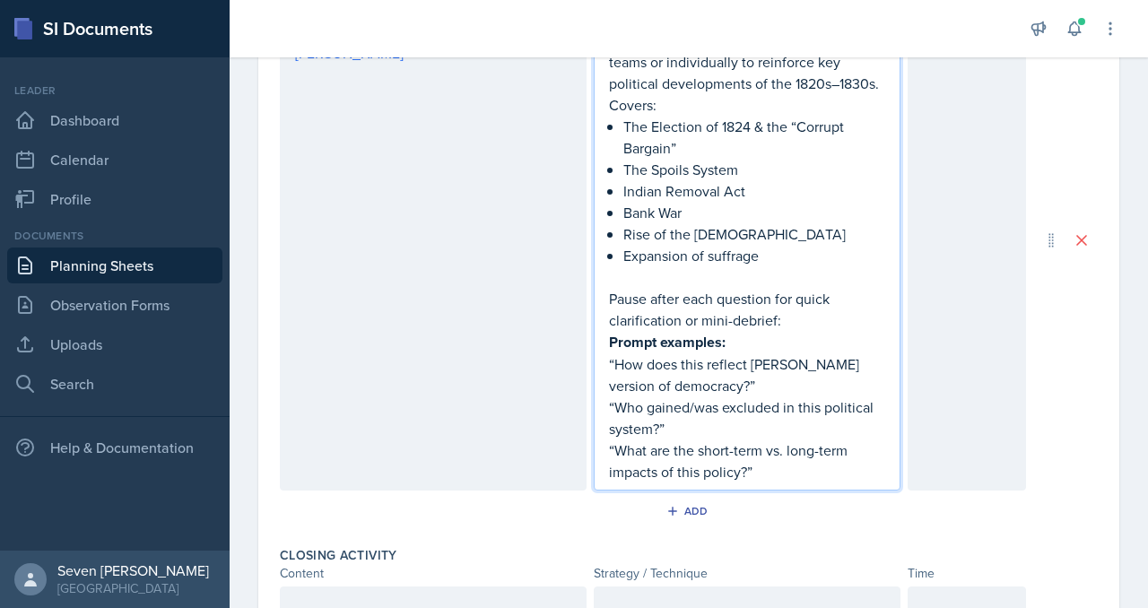
scroll to position [1648, 0]
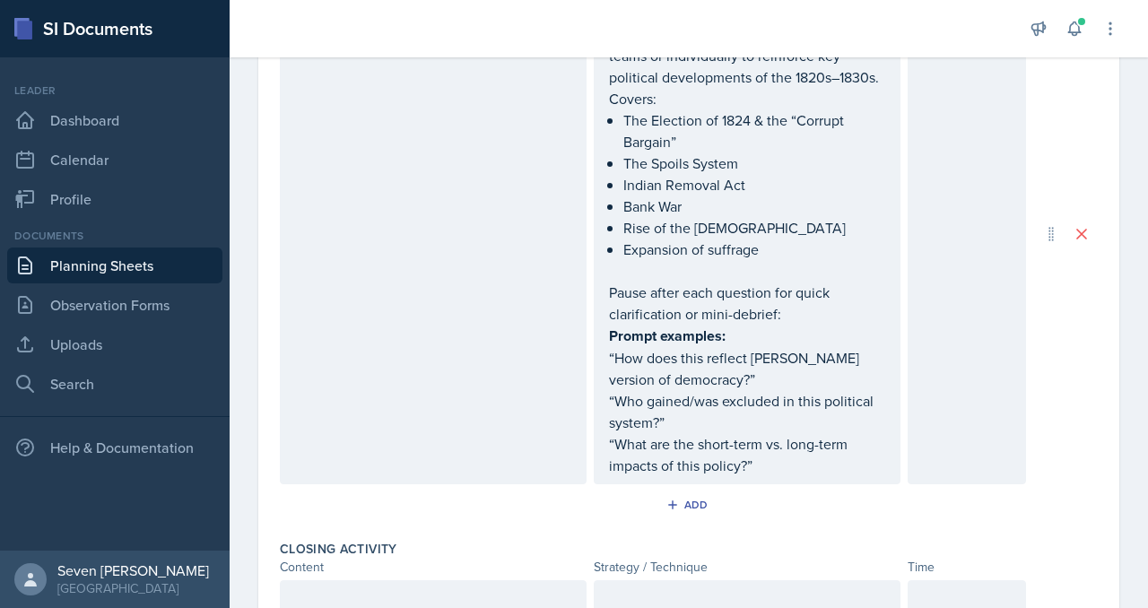
drag, startPoint x: 601, startPoint y: 350, endPoint x: 768, endPoint y: 430, distance: 185.0
click at [768, 430] on div "Strategy / Technique: Play this Kahoot in teams or individually to reinforce ke…" at bounding box center [747, 233] width 307 height 501
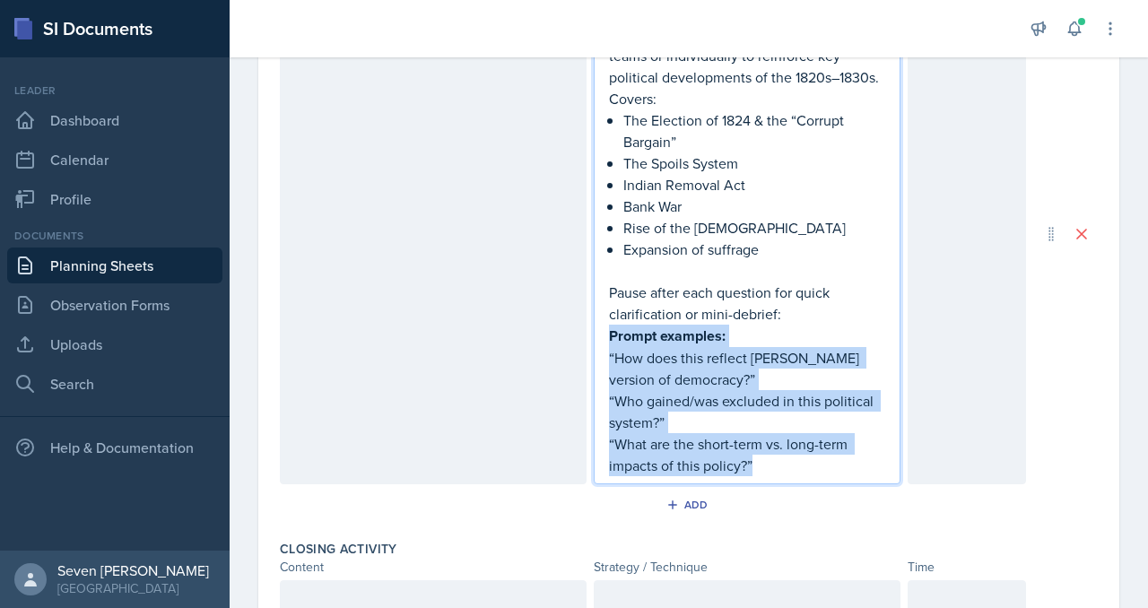
drag, startPoint x: 762, startPoint y: 450, endPoint x: 586, endPoint y: 333, distance: 211.5
click at [585, 332] on div "Activity 3 – Kahoot Review Game Link: Jacksonian Democracy – The Rise of [PERSO…" at bounding box center [653, 233] width 746 height 501
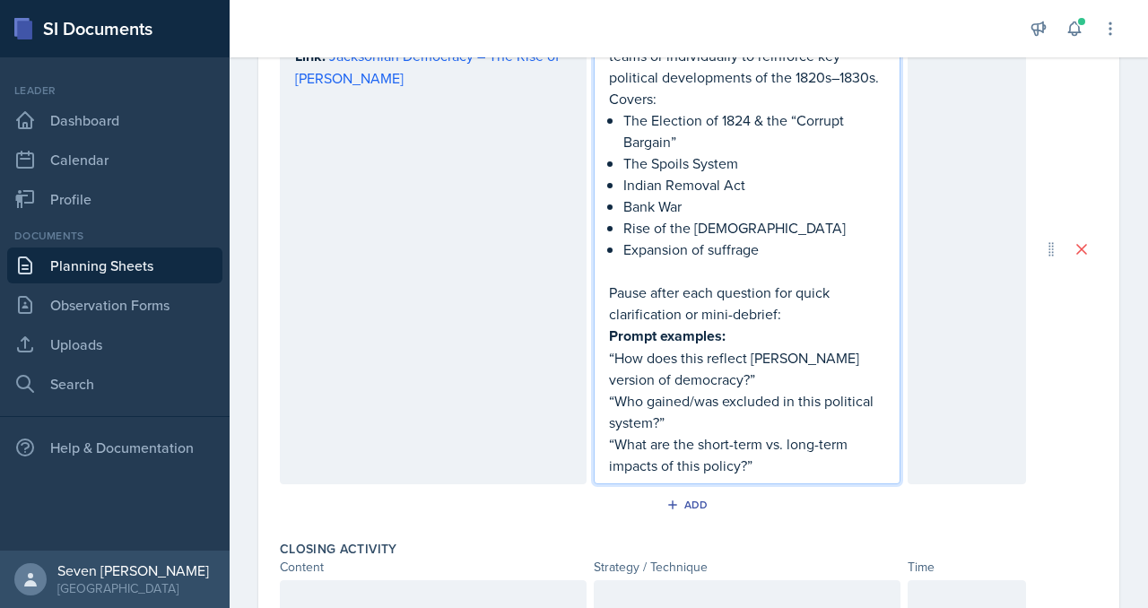
click at [586, 333] on div "Activity 3 – Kahoot Review Game Link: Jacksonian Democracy – The Rise of [PERSO…" at bounding box center [433, 249] width 307 height 470
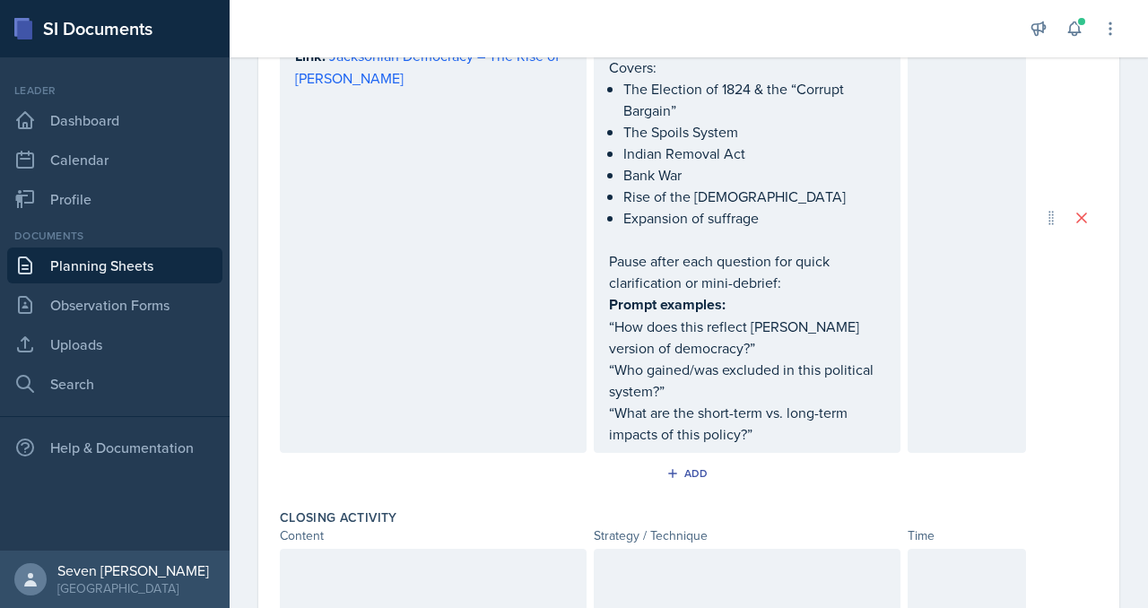
drag, startPoint x: 607, startPoint y: 315, endPoint x: 760, endPoint y: 412, distance: 180.7
click at [760, 412] on div "Strategy / Technique: Play this Kahoot in teams or individually to reinforce ke…" at bounding box center [747, 218] width 307 height 470
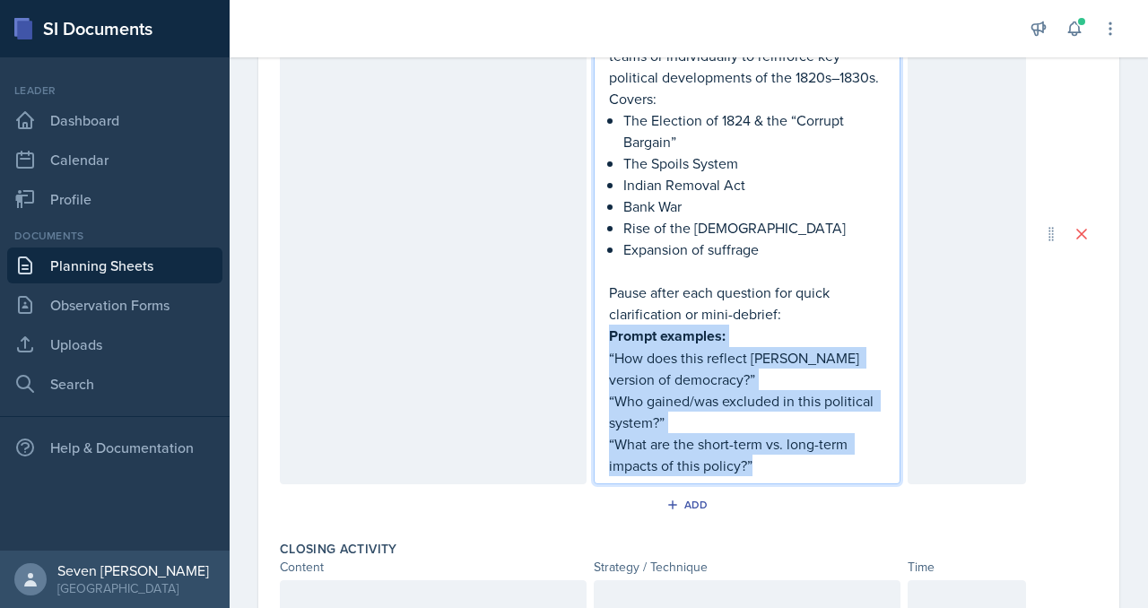
click at [771, 390] on p "“Who gained/was excluded in this political system?”" at bounding box center [747, 411] width 276 height 43
drag, startPoint x: 759, startPoint y: 459, endPoint x: 601, endPoint y: 347, distance: 193.6
click at [601, 346] on div "Strategy / Technique: Play this Kahoot in teams or individually to reinforce ke…" at bounding box center [747, 233] width 307 height 501
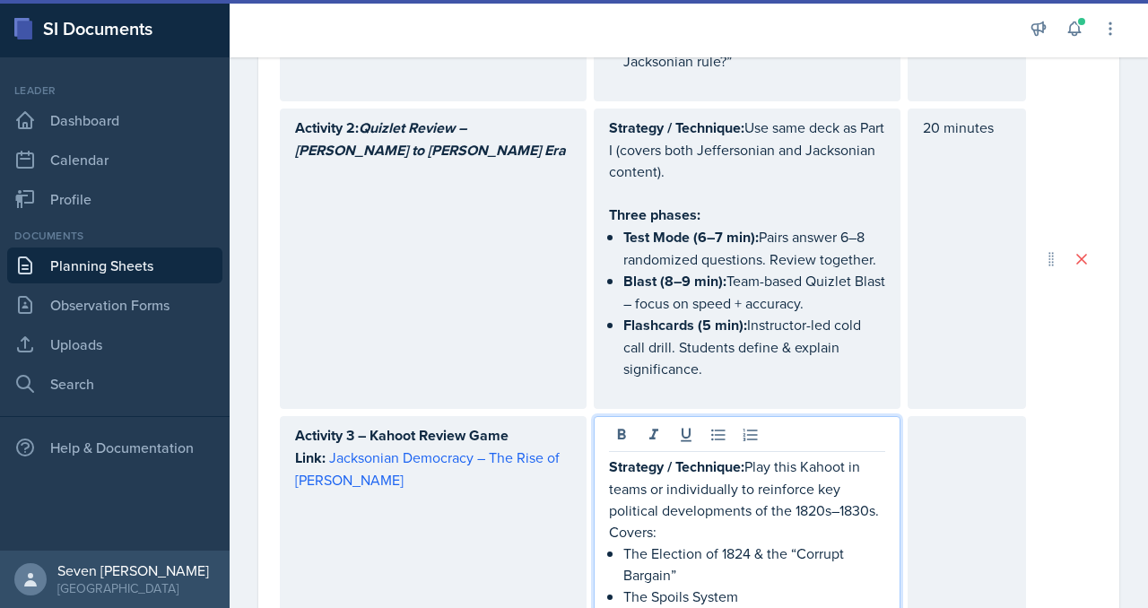
scroll to position [1168, 0]
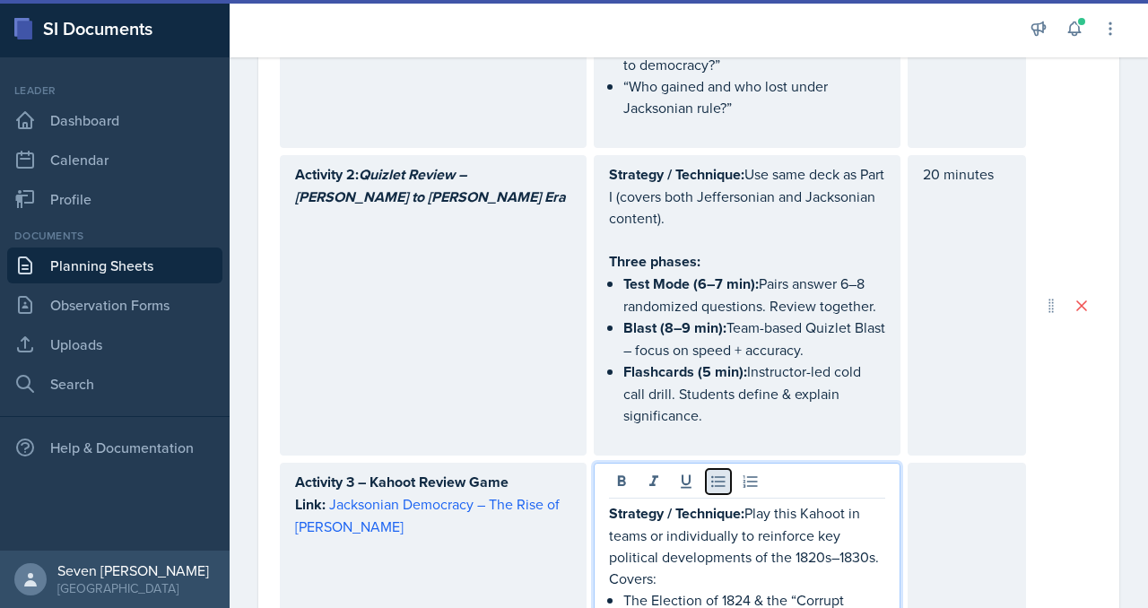
click at [710, 473] on icon at bounding box center [719, 482] width 18 height 18
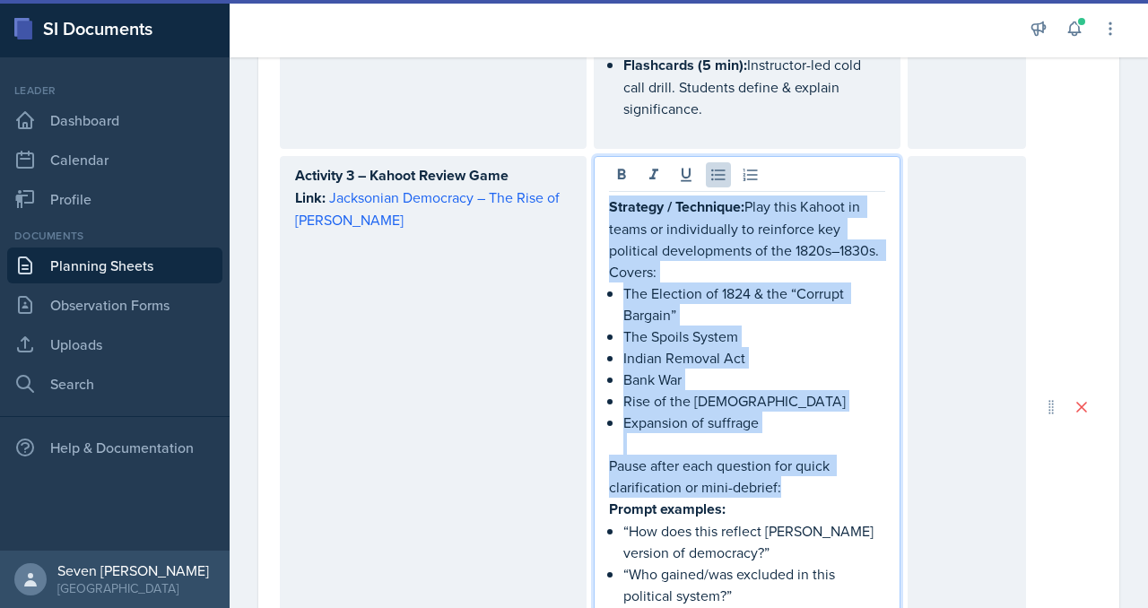
scroll to position [1567, 0]
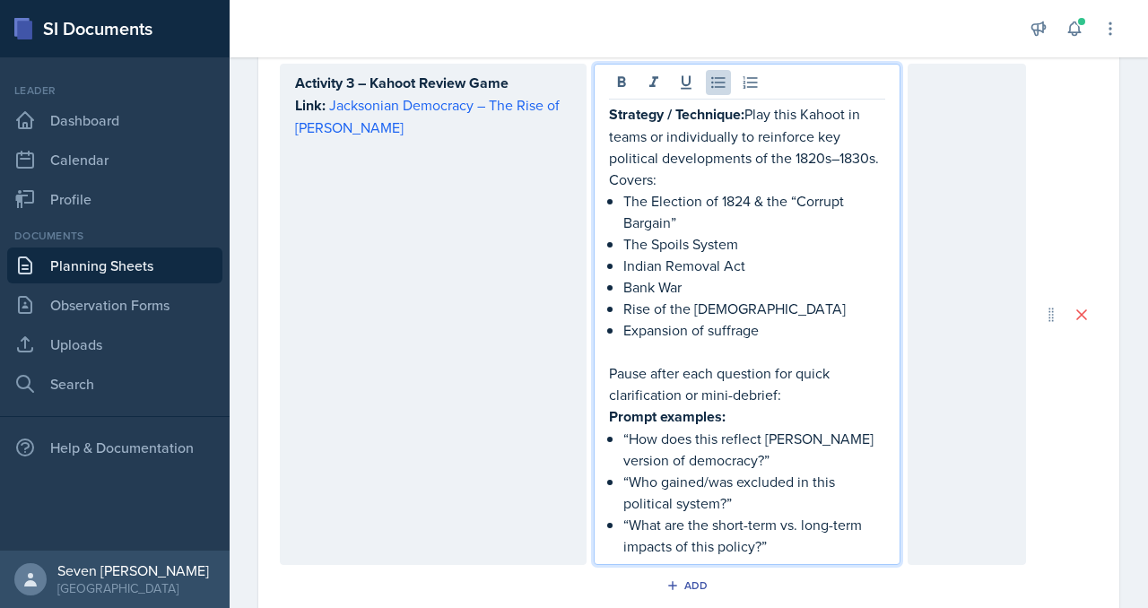
click at [824, 382] on p "Pause after each question for quick clarification or mini-debrief:" at bounding box center [747, 383] width 276 height 43
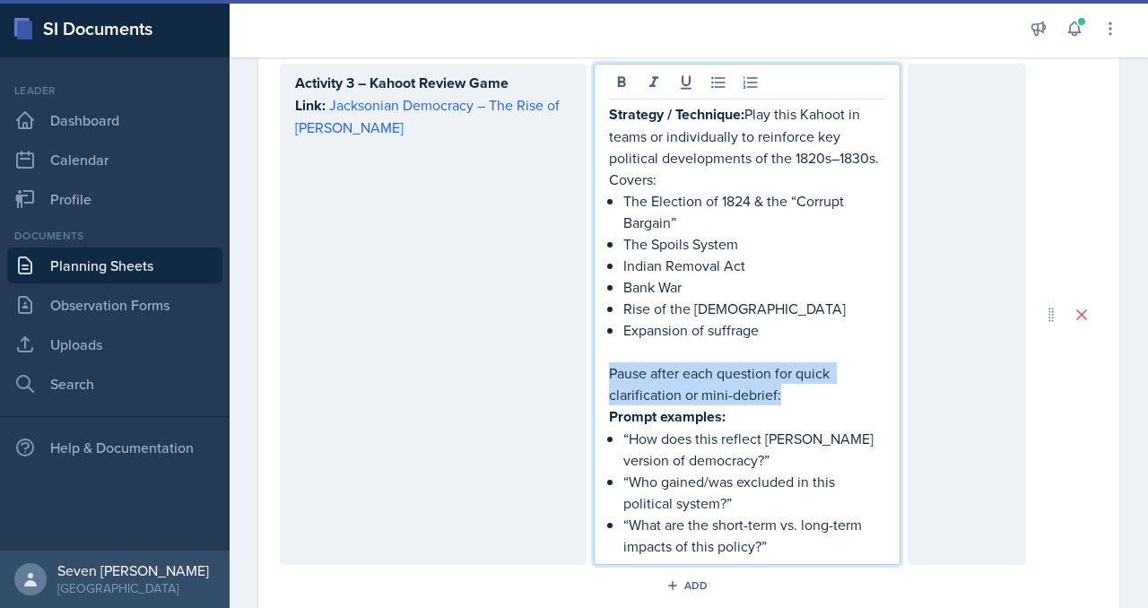
drag, startPoint x: 793, startPoint y: 390, endPoint x: 605, endPoint y: 375, distance: 188.1
click at [605, 374] on div "Strategy / Technique: Play this Kahoot in teams or individually to reinforce ke…" at bounding box center [747, 314] width 307 height 501
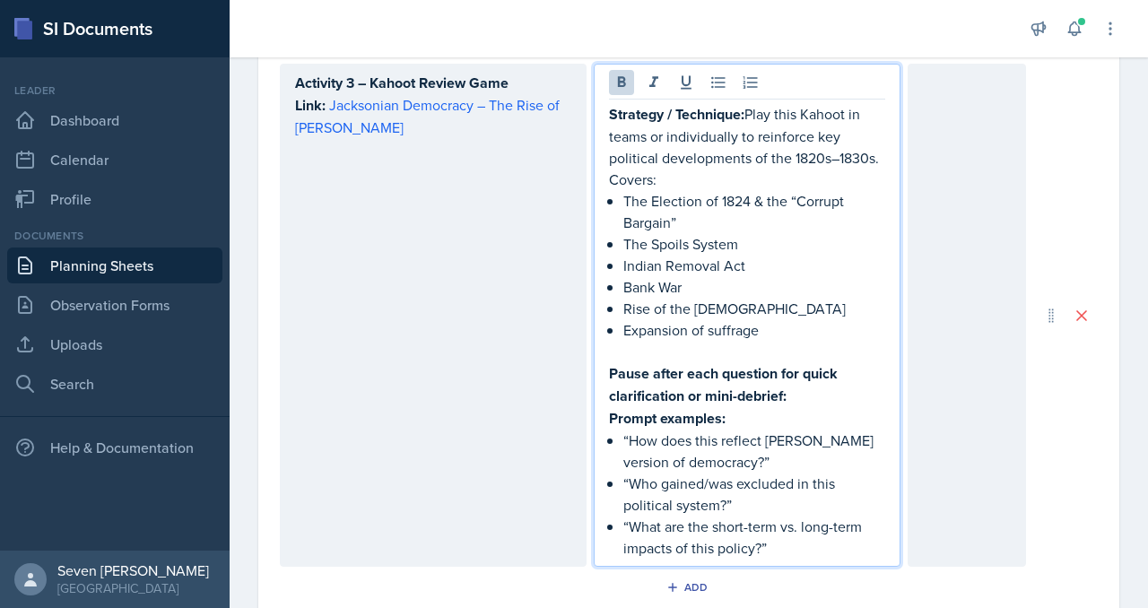
click at [736, 407] on p "Prompt examples:" at bounding box center [747, 418] width 276 height 22
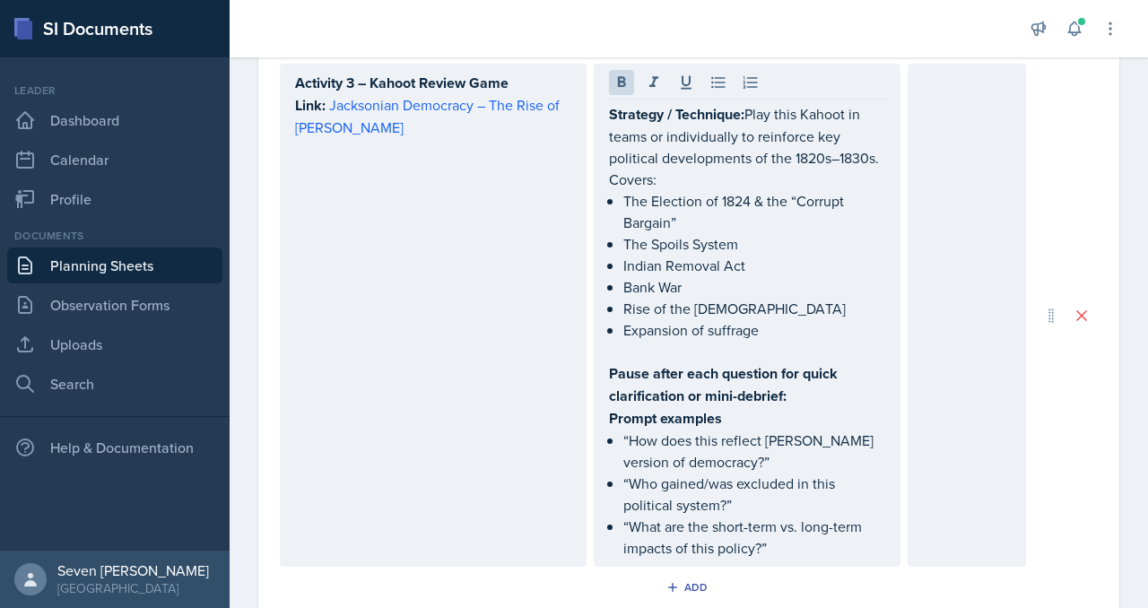
click at [605, 408] on div "Strategy / Technique: Play this Kahoot in teams or individually to reinforce ke…" at bounding box center [747, 315] width 307 height 503
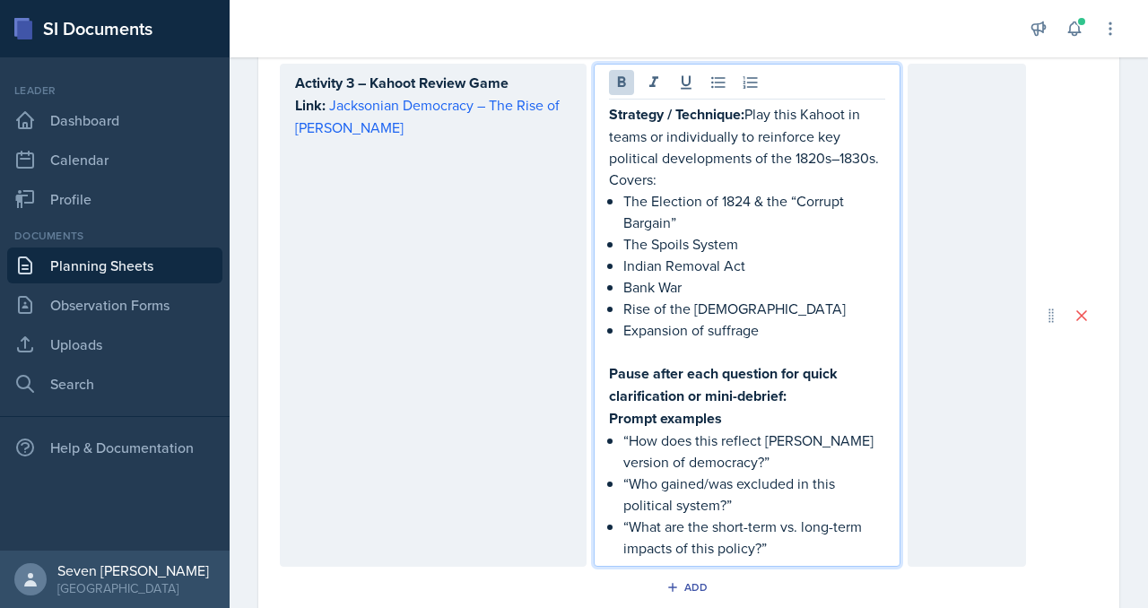
click at [611, 408] on strong "Prompt examples" at bounding box center [665, 418] width 113 height 21
drag, startPoint x: 793, startPoint y: 387, endPoint x: 838, endPoint y: 408, distance: 49.7
click at [838, 408] on p "Pause after each question for quick clarification or mini-debrief: Prompt examp…" at bounding box center [747, 395] width 276 height 67
click at [831, 430] on p "“How does this reflect [PERSON_NAME] version of democracy?”" at bounding box center [754, 451] width 262 height 43
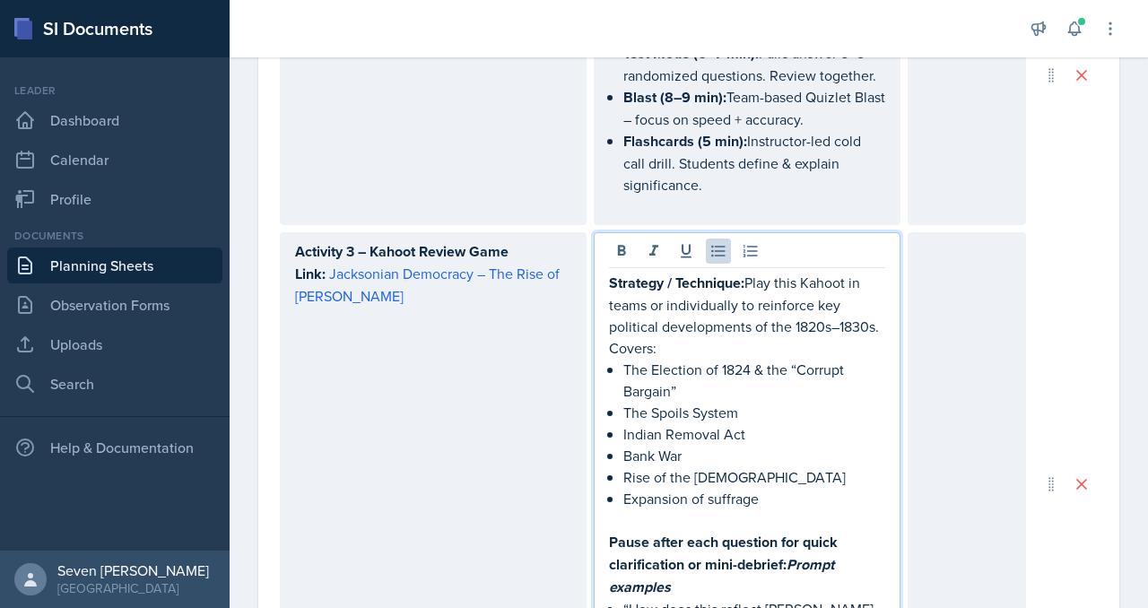
click at [978, 325] on div at bounding box center [967, 483] width 118 height 503
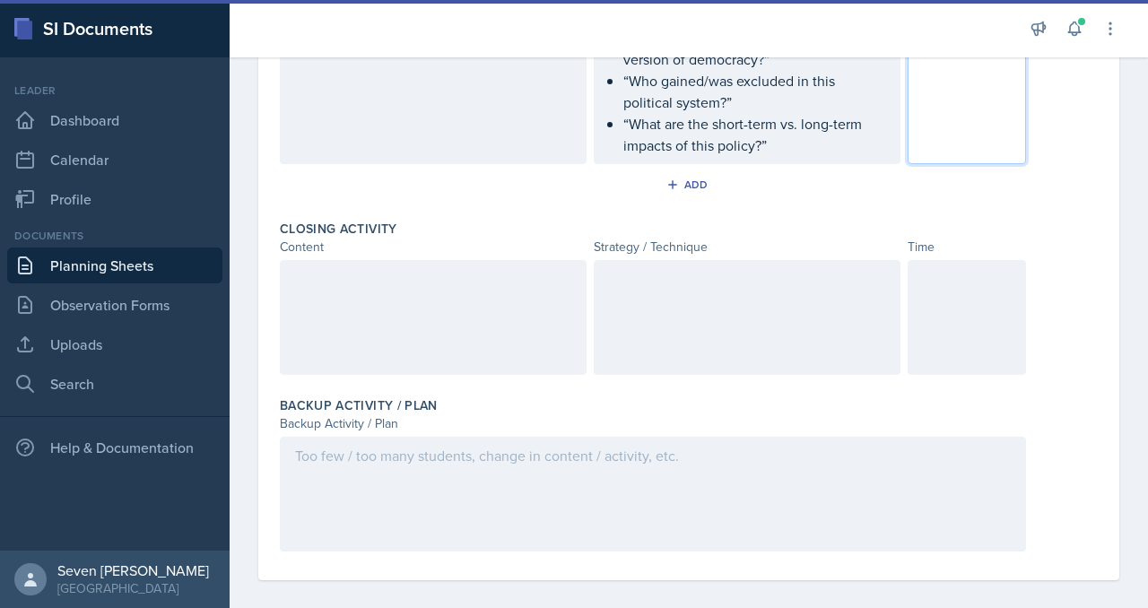
scroll to position [1946, 0]
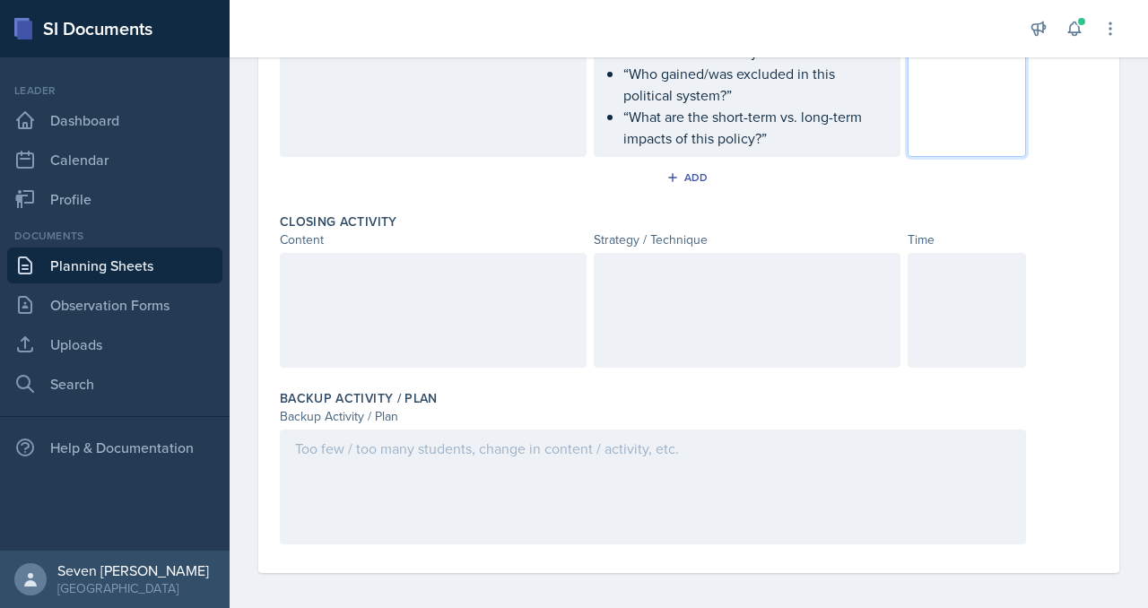
click at [463, 466] on div at bounding box center [653, 487] width 746 height 115
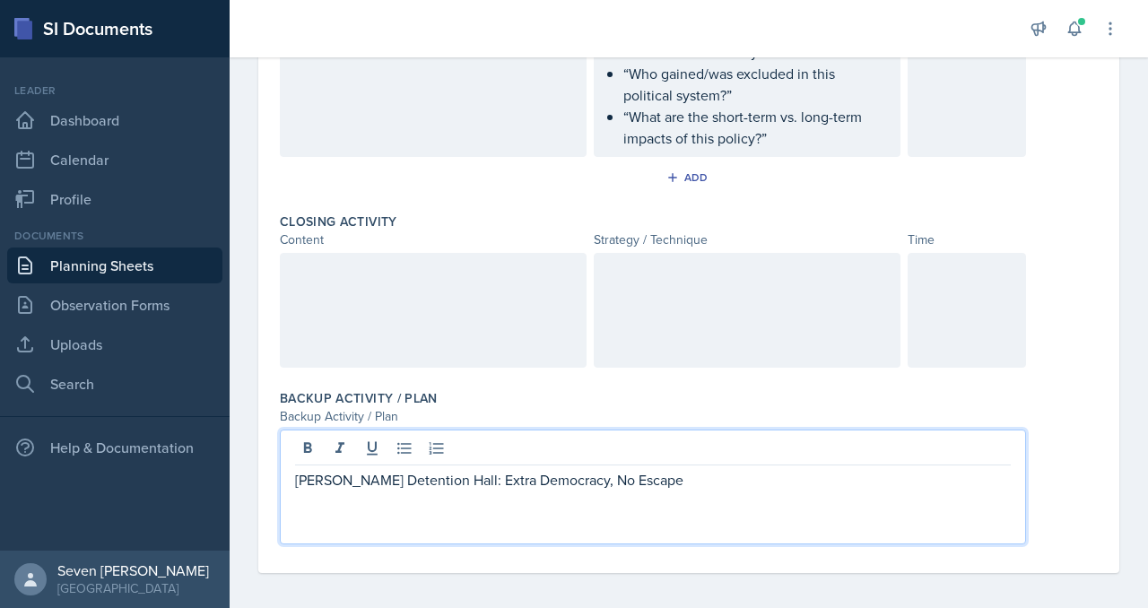
drag, startPoint x: 659, startPoint y: 482, endPoint x: 668, endPoint y: 466, distance: 18.5
click at [668, 469] on div "[PERSON_NAME] Detention Hall: Extra Democracy, No Escape" at bounding box center [653, 490] width 716 height 43
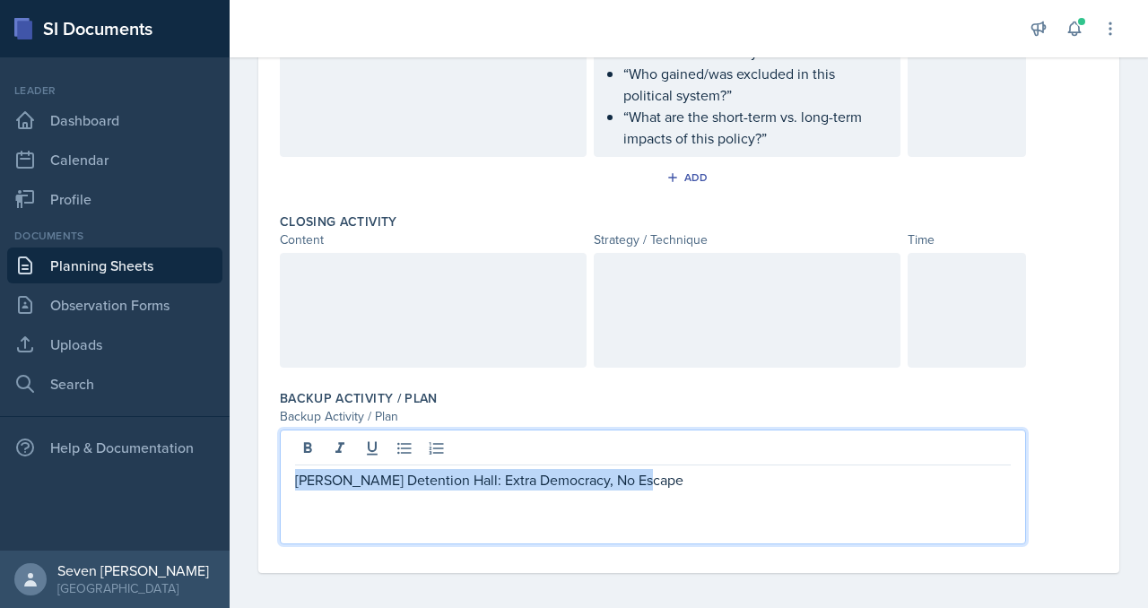
drag, startPoint x: 654, startPoint y: 470, endPoint x: 286, endPoint y: 471, distance: 367.8
click at [285, 471] on div "[PERSON_NAME] Detention Hall: Extra Democracy, No Escape" at bounding box center [653, 487] width 746 height 115
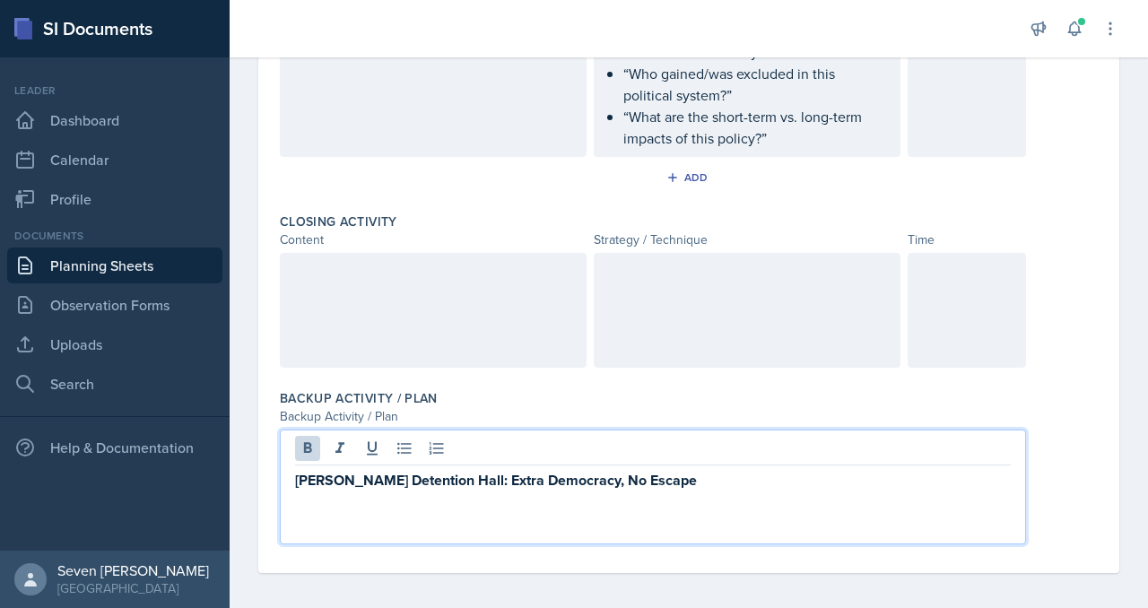
click at [712, 492] on p at bounding box center [653, 503] width 716 height 22
click at [696, 492] on p at bounding box center [653, 503] width 716 height 22
click at [660, 477] on p "[PERSON_NAME] Detention Hall: Extra Democracy, No Escape" at bounding box center [653, 480] width 716 height 22
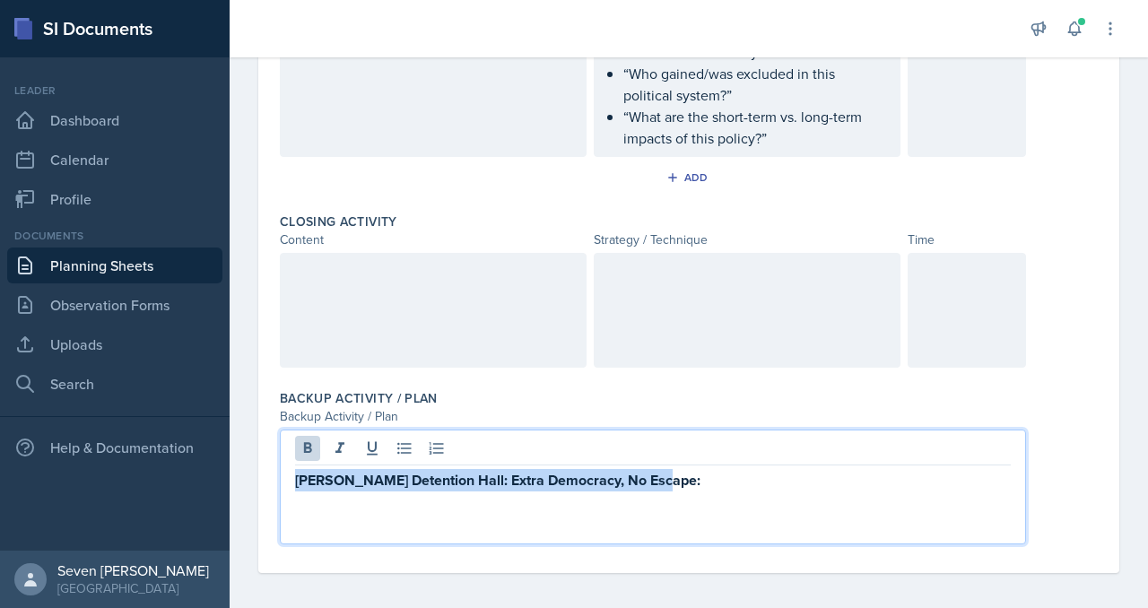
drag, startPoint x: 699, startPoint y: 471, endPoint x: 286, endPoint y: 470, distance: 412.6
click at [284, 471] on div "[PERSON_NAME] Detention Hall: Extra Democracy, No Escape:" at bounding box center [653, 487] width 746 height 115
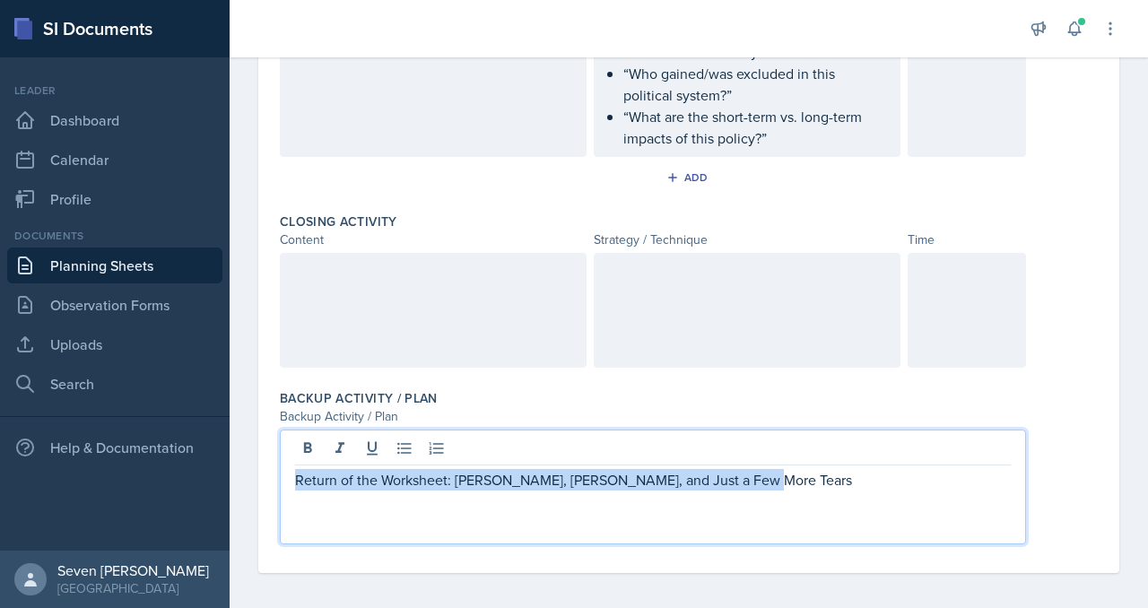
drag, startPoint x: 765, startPoint y: 476, endPoint x: 197, endPoint y: 478, distance: 567.8
click at [197, 478] on div "SI Documents Leader Dashboard Calendar Profile Documents Planning Sheets Observ…" at bounding box center [574, 304] width 1148 height 608
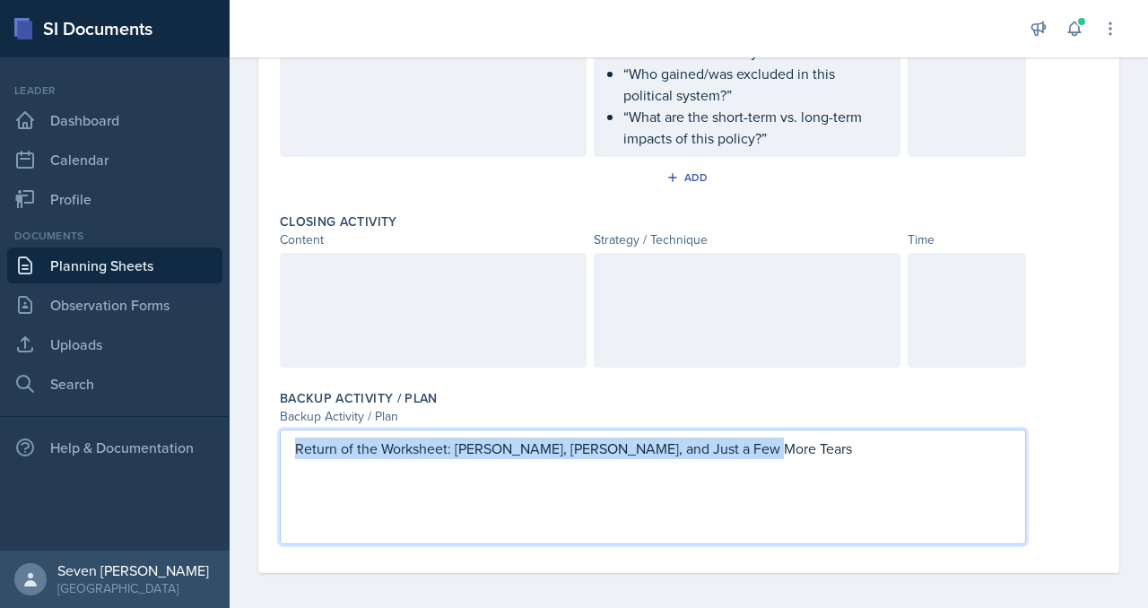
drag, startPoint x: 775, startPoint y: 447, endPoint x: 256, endPoint y: 436, distance: 519.5
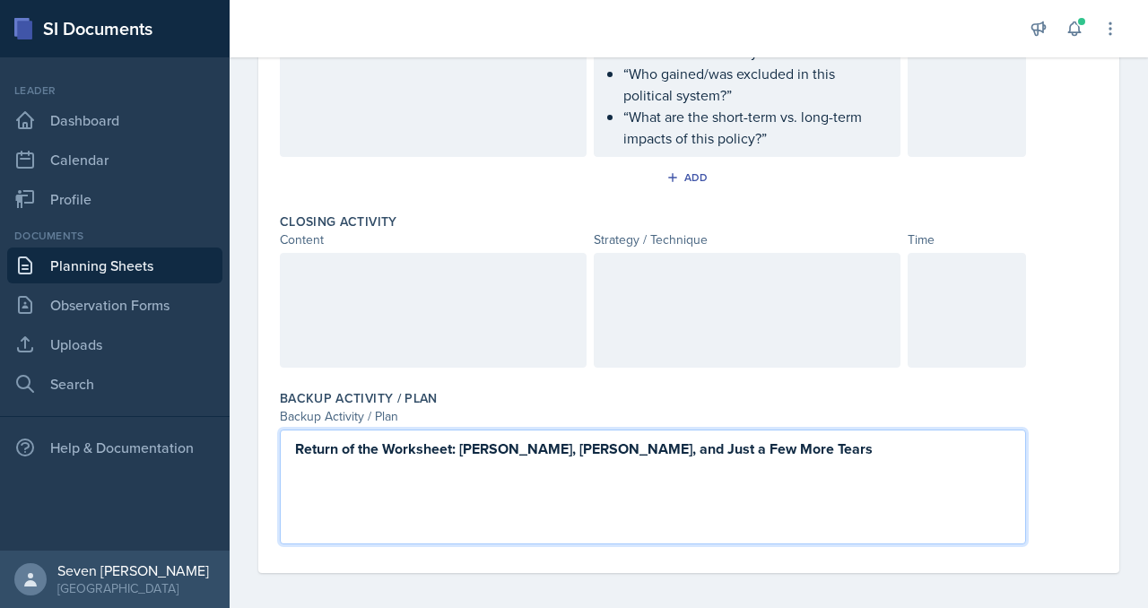
click at [806, 447] on p "Return of the Worksheet: [PERSON_NAME], [PERSON_NAME], and Just a Few More Tears" at bounding box center [653, 449] width 716 height 22
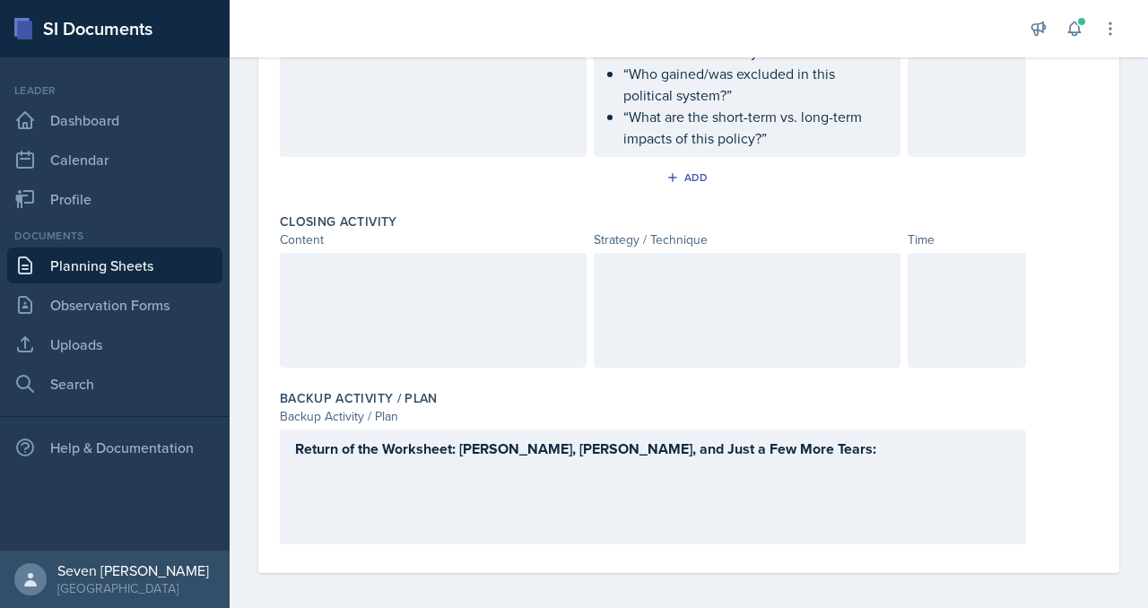
scroll to position [1964, 0]
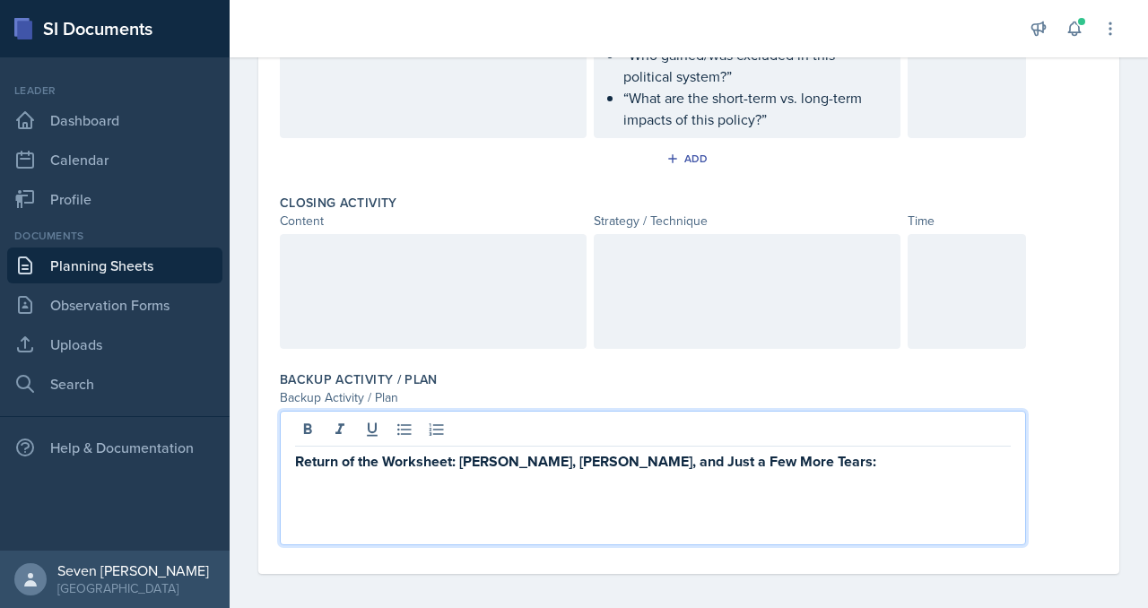
click at [794, 454] on p "Return of the Worksheet: [PERSON_NAME], [PERSON_NAME], and Just a Few More Tear…" at bounding box center [653, 461] width 716 height 22
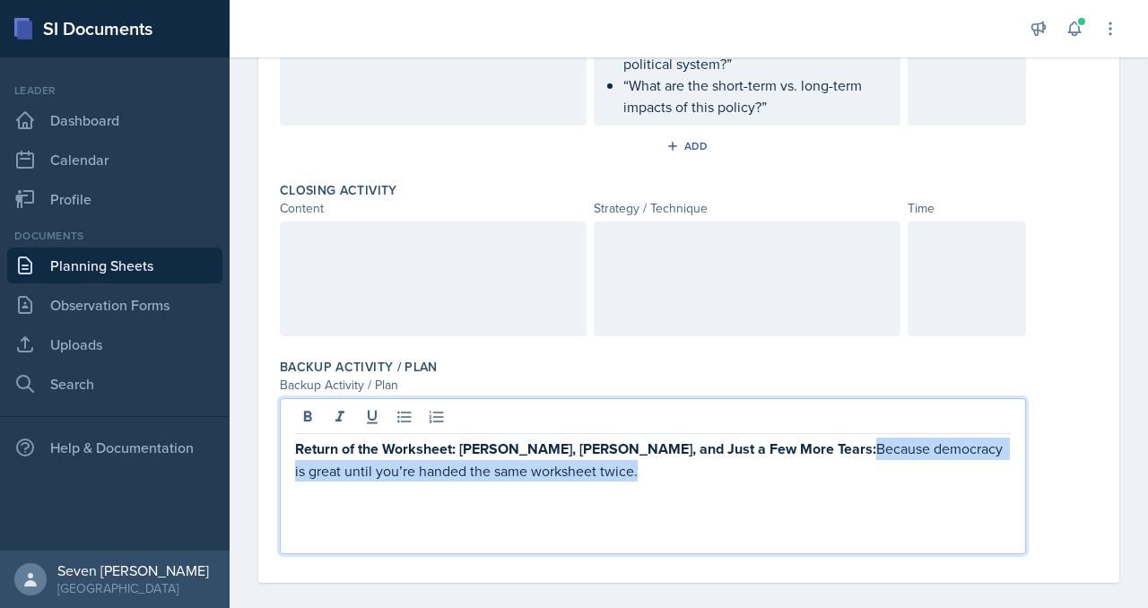
drag, startPoint x: 768, startPoint y: 440, endPoint x: 814, endPoint y: 462, distance: 50.6
click at [814, 462] on p "Return of the Worksheet: [PERSON_NAME], [PERSON_NAME], and Just a Few More Tear…" at bounding box center [653, 460] width 716 height 44
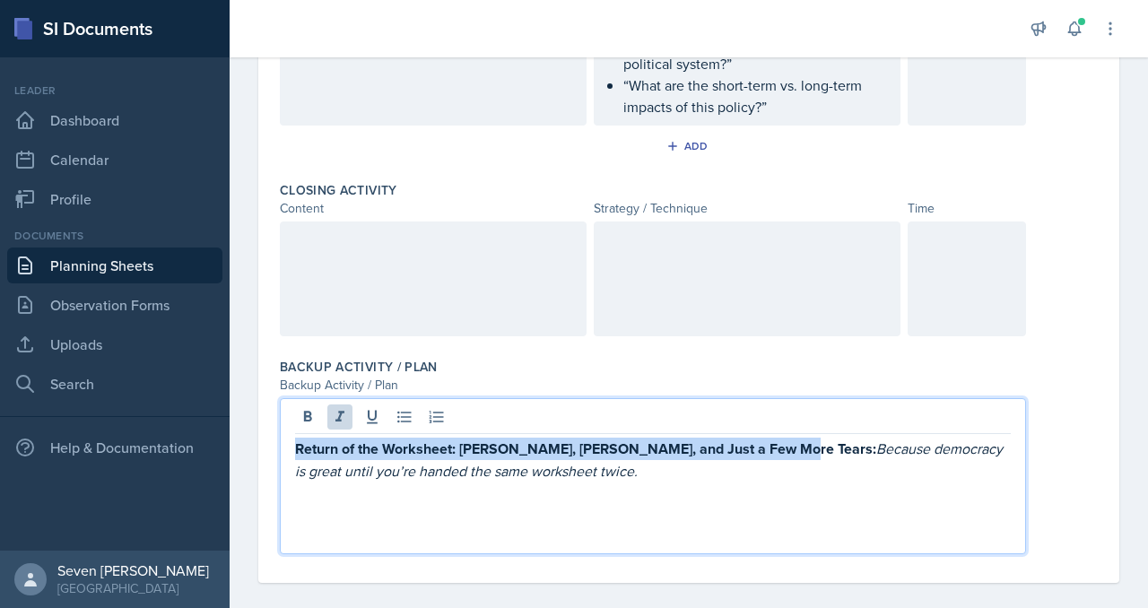
click at [745, 467] on p "Return of the Worksheet: [PERSON_NAME], [PERSON_NAME], and Just a Few More Tear…" at bounding box center [653, 460] width 716 height 44
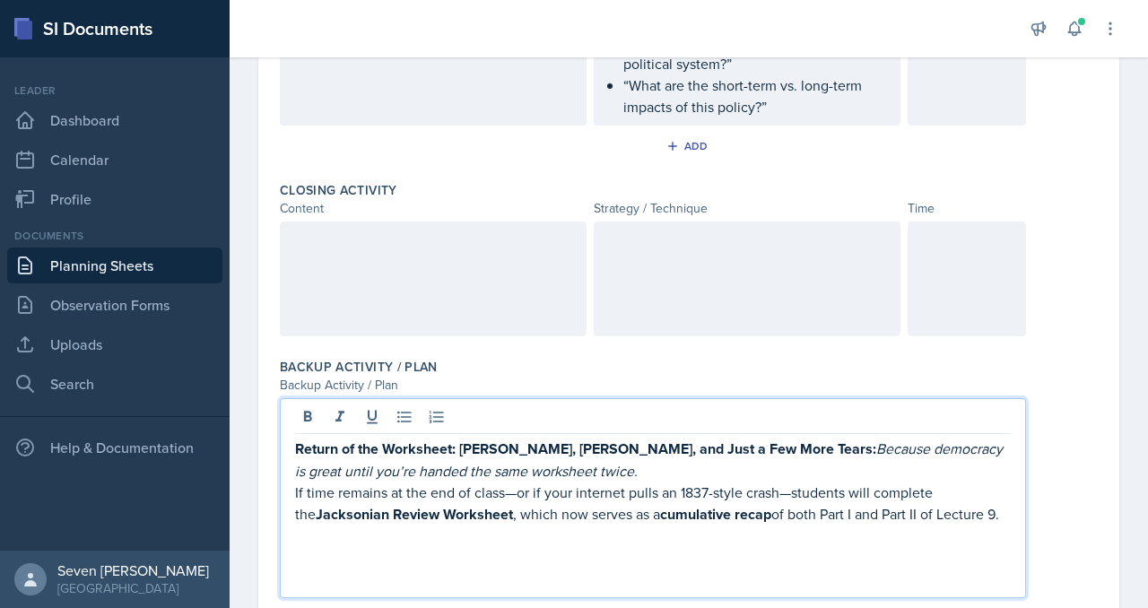
click at [432, 569] on p at bounding box center [653, 580] width 716 height 22
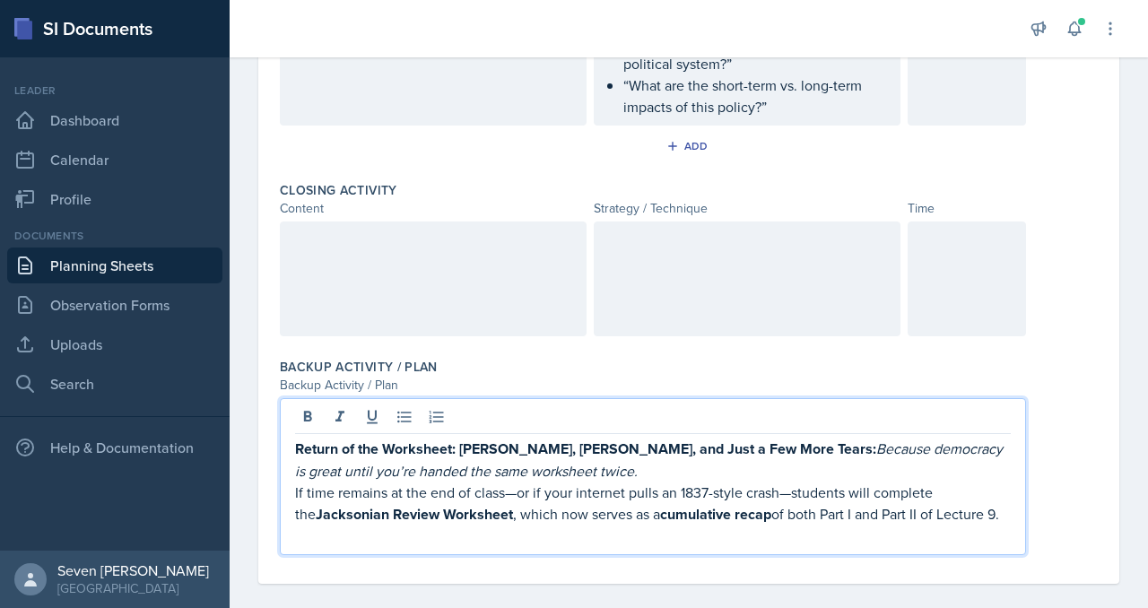
scroll to position [1965, 0]
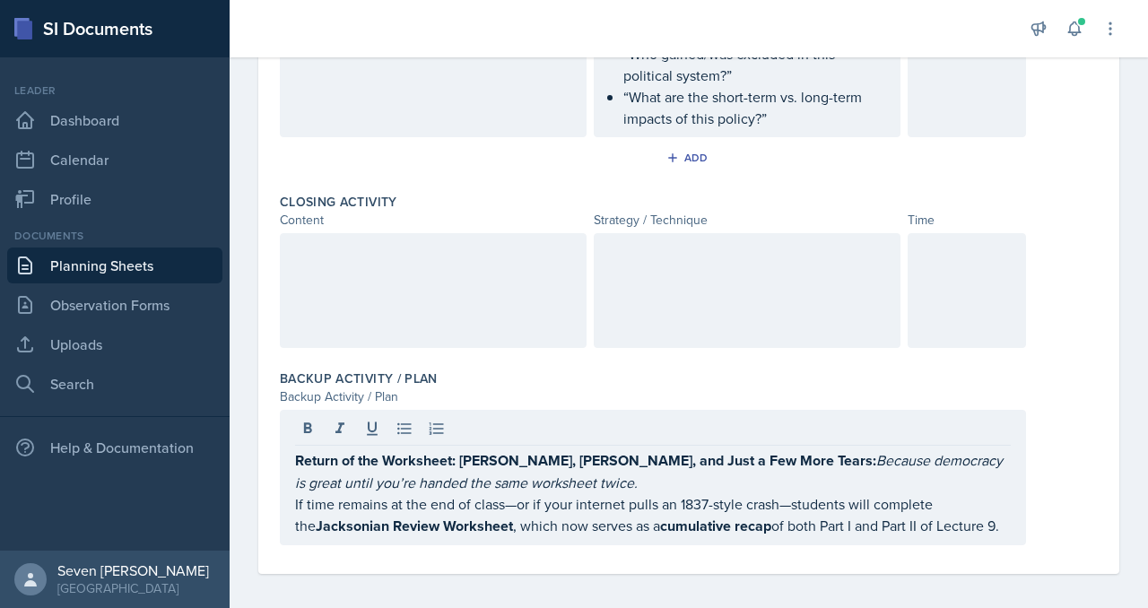
drag, startPoint x: 293, startPoint y: 496, endPoint x: 996, endPoint y: 501, distance: 702.4
click at [996, 501] on div "Return of the Worksheet: [PERSON_NAME], [PERSON_NAME], and Just a Few More Tear…" at bounding box center [653, 477] width 746 height 135
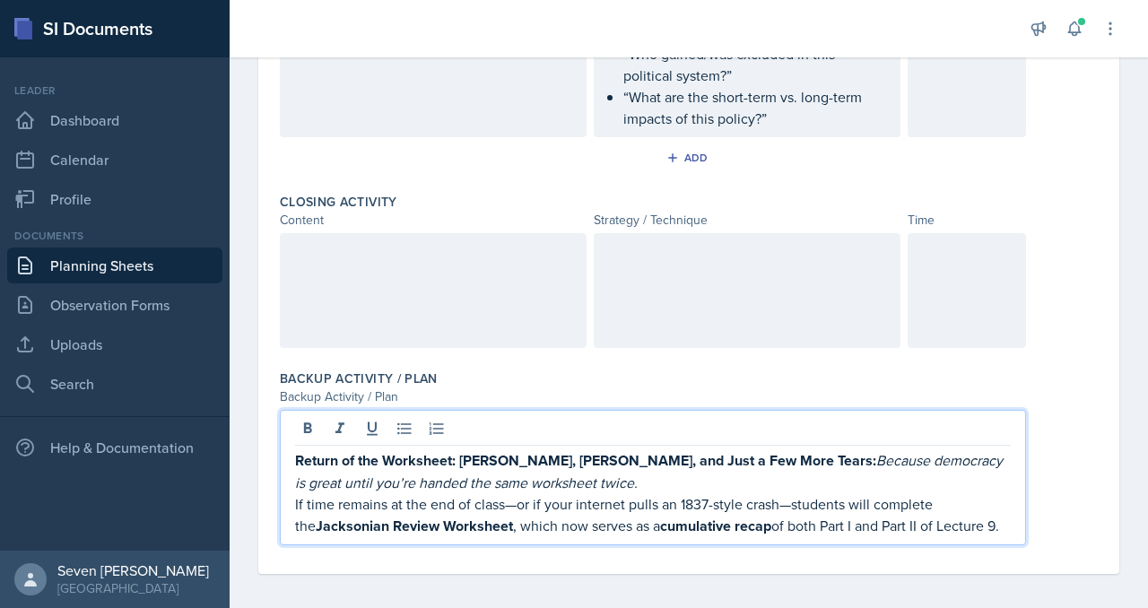
click at [292, 496] on div "Return of the Worksheet: [PERSON_NAME], [PERSON_NAME], and Just a Few More Tear…" at bounding box center [653, 477] width 746 height 135
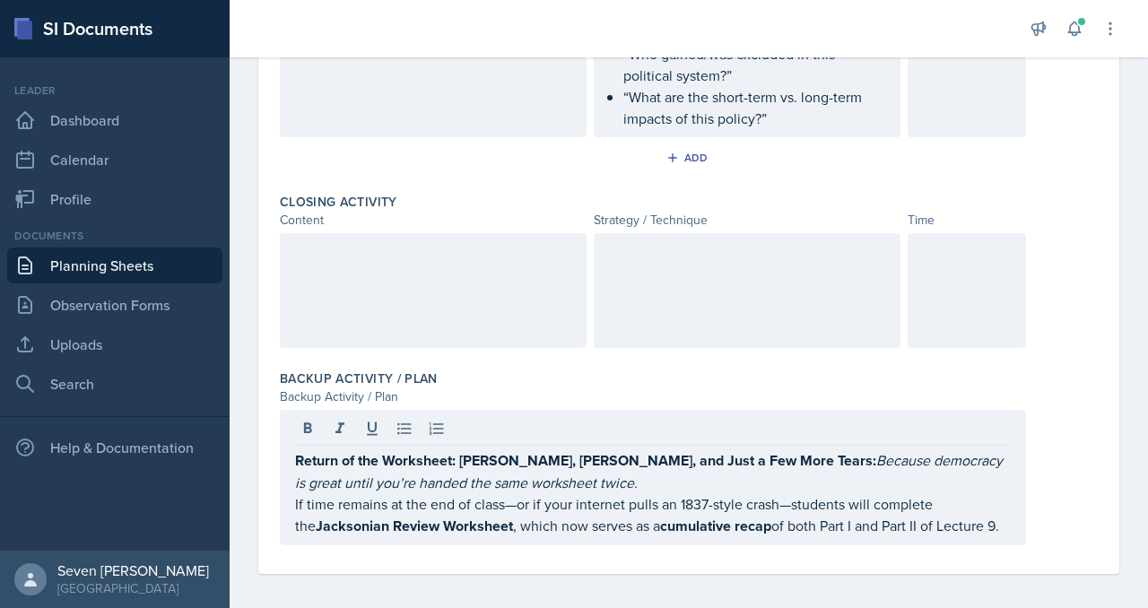
click at [292, 499] on div "Return of the Worksheet: [PERSON_NAME], [PERSON_NAME], and Just a Few More Tear…" at bounding box center [653, 477] width 746 height 135
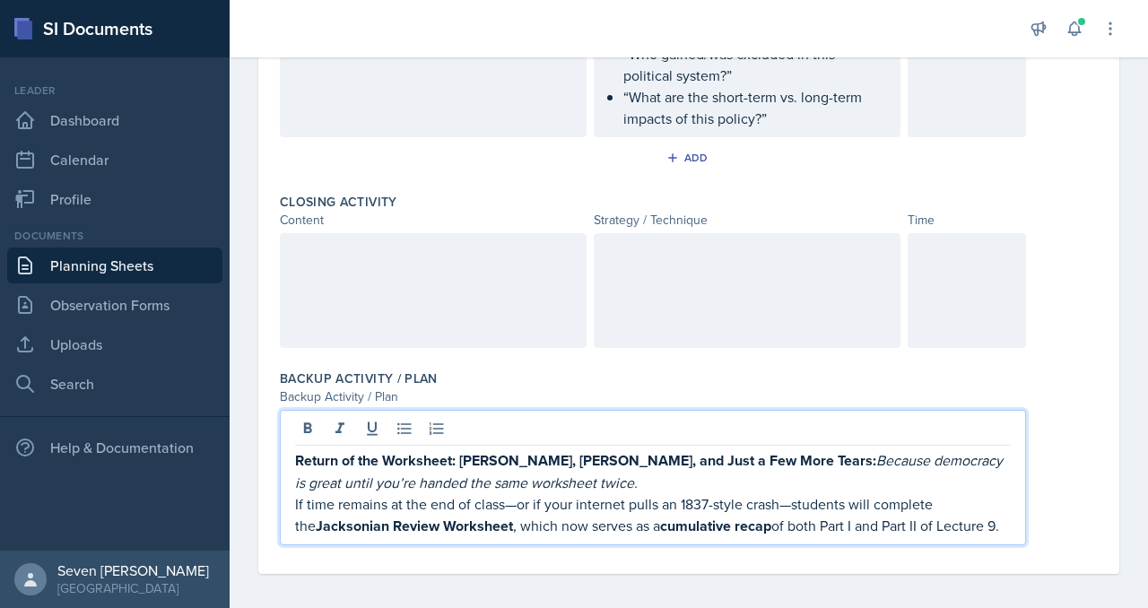
click at [300, 493] on p "If time remains at the end of class—or if your internet pulls an 1837-style cra…" at bounding box center [653, 515] width 716 height 44
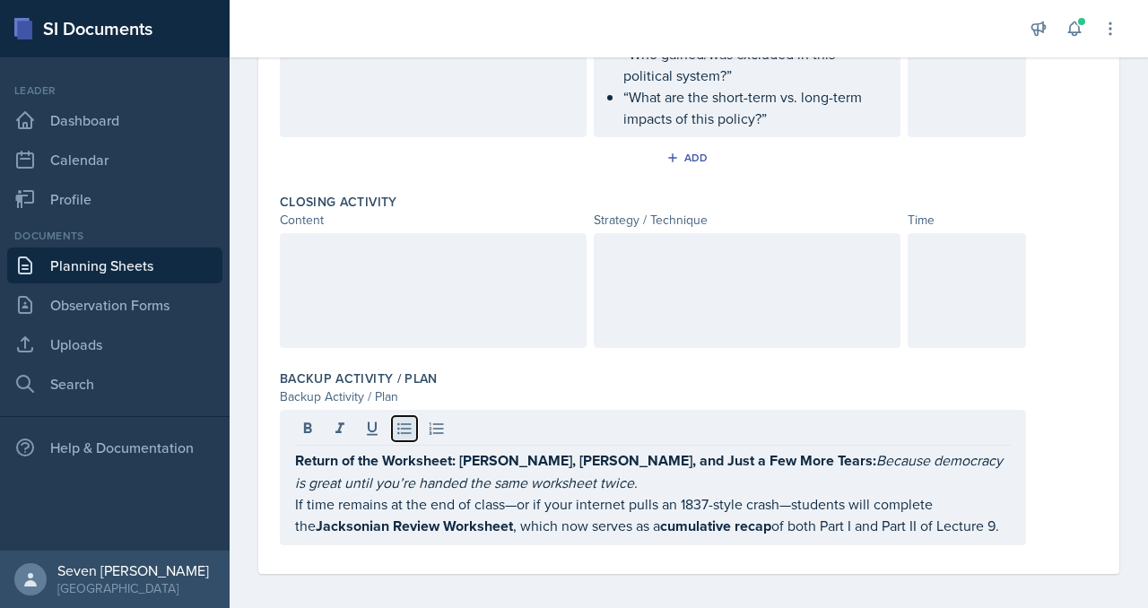
click at [402, 423] on icon at bounding box center [403, 429] width 13 height 12
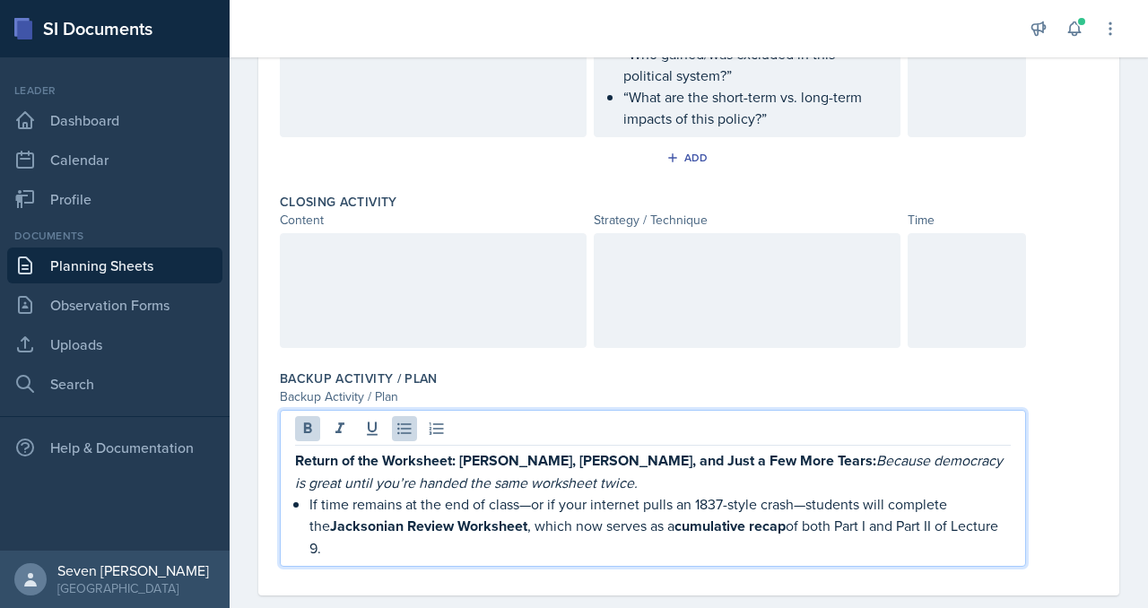
drag, startPoint x: 309, startPoint y: 495, endPoint x: 1005, endPoint y: 518, distance: 695.6
click at [1005, 518] on p "If time remains at the end of class—or if your internet pulls an 1837-style cra…" at bounding box center [659, 525] width 701 height 65
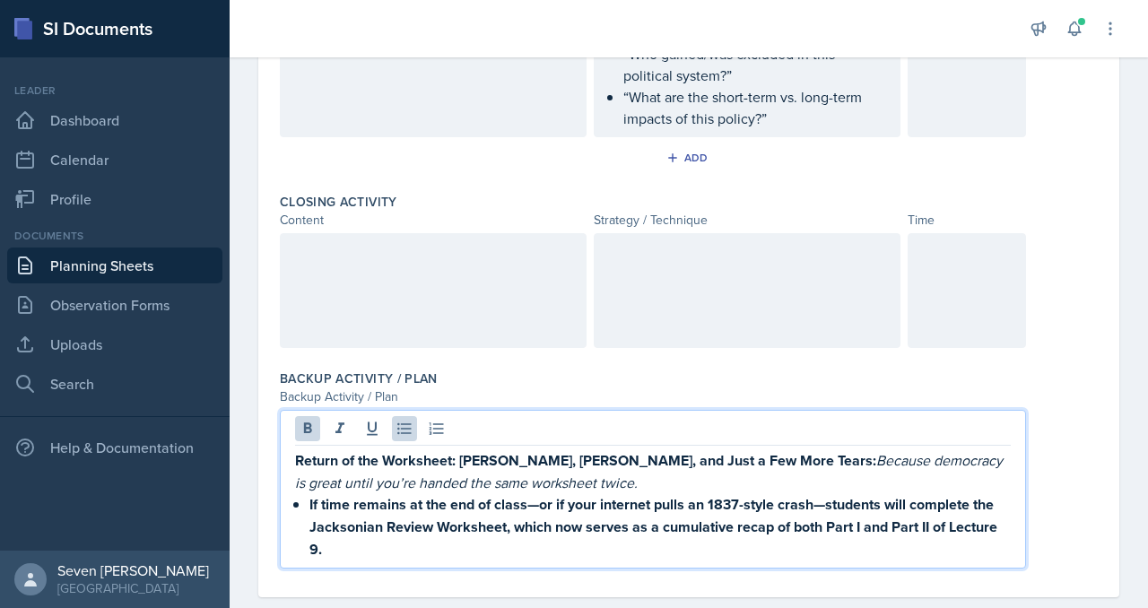
scroll to position [1964, 0]
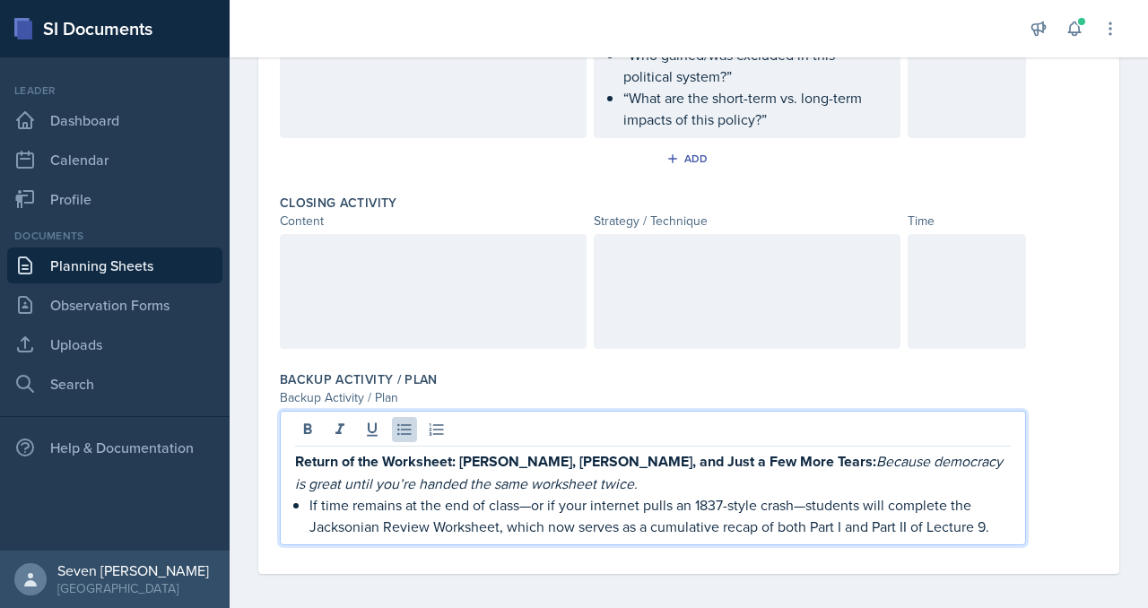
click at [1005, 518] on p "If time remains at the end of class—or if your internet pulls an 1837-style cra…" at bounding box center [659, 515] width 701 height 43
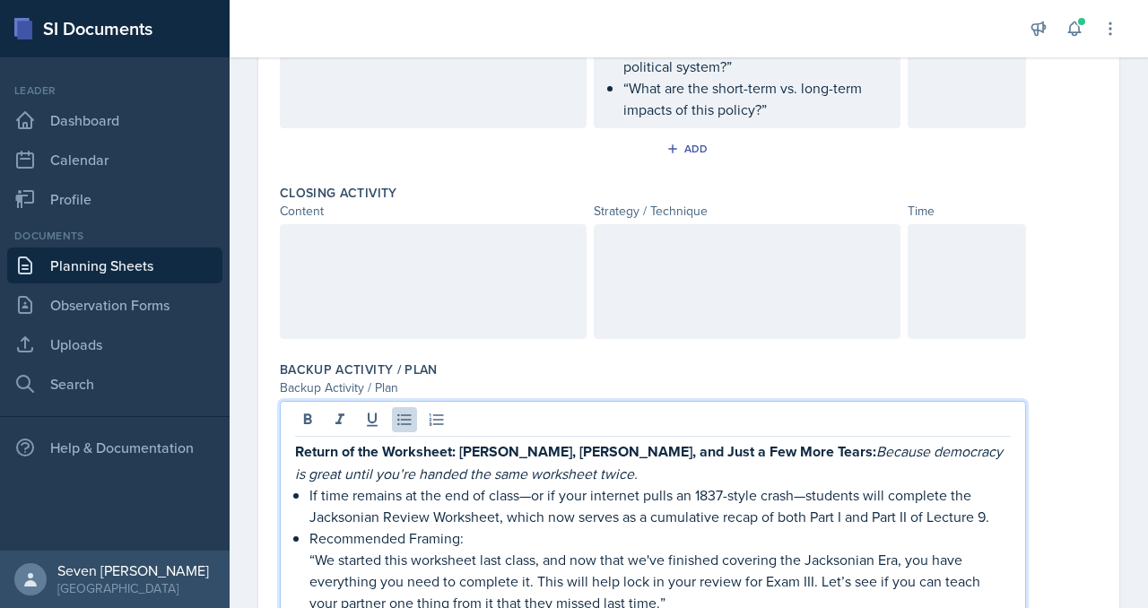
scroll to position [2051, 0]
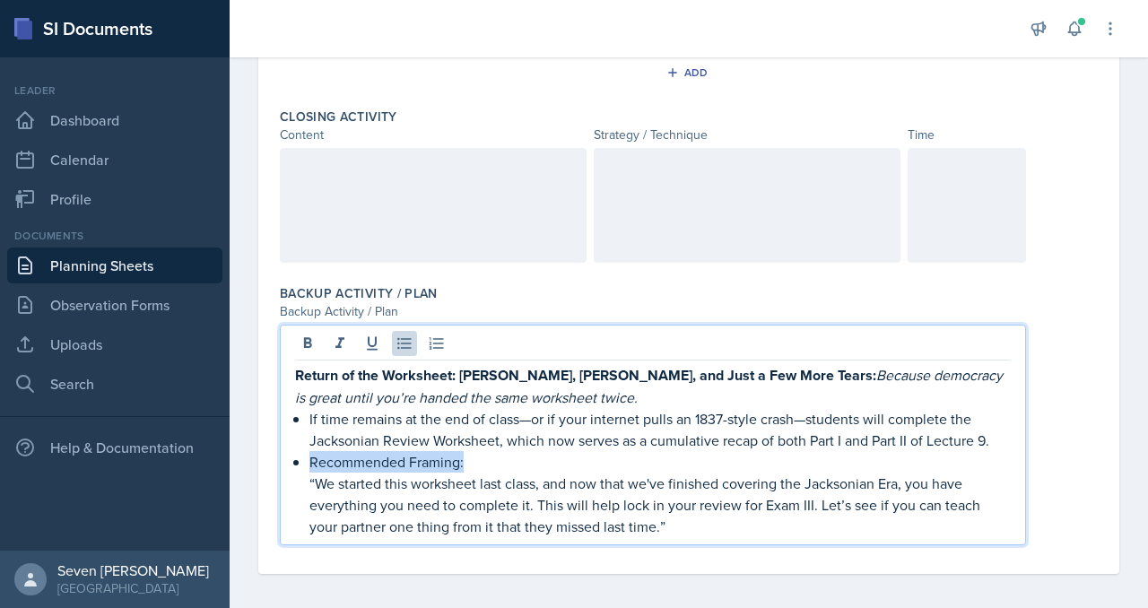
drag, startPoint x: 472, startPoint y: 457, endPoint x: 306, endPoint y: 457, distance: 165.9
click at [306, 457] on div "Return of the Worksheet: [PERSON_NAME], [PERSON_NAME], and Just a Few More Tear…" at bounding box center [653, 450] width 716 height 173
click at [506, 475] on p "“We started this worksheet last class, and now that we've finished covering the…" at bounding box center [659, 506] width 701 height 65
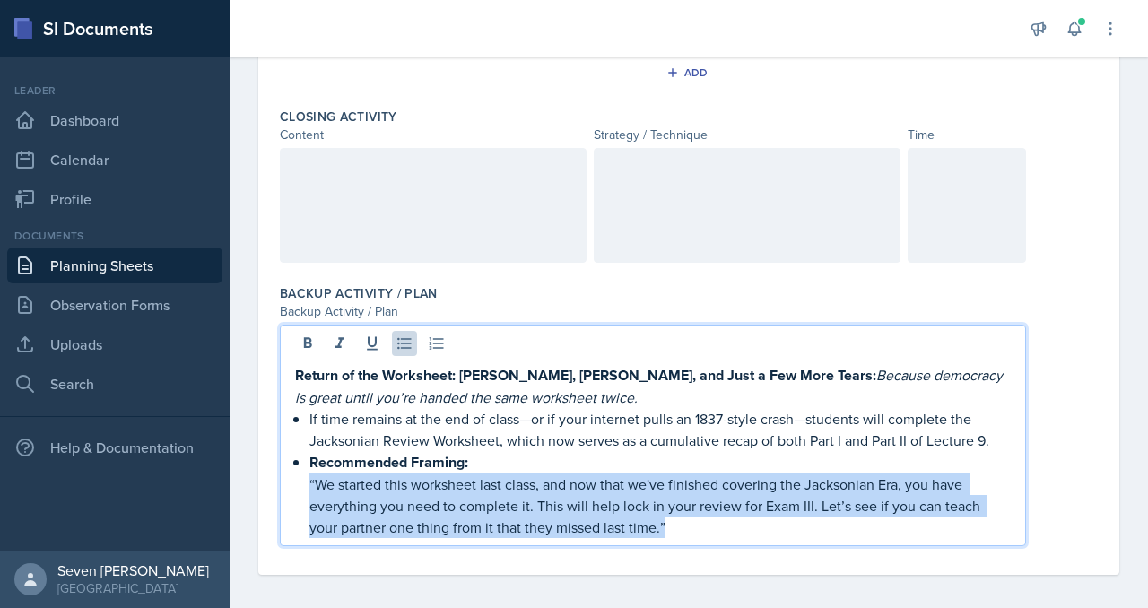
drag, startPoint x: 308, startPoint y: 478, endPoint x: 777, endPoint y: 518, distance: 470.9
click at [777, 519] on div "Return of the Worksheet: [PERSON_NAME], [PERSON_NAME], and Just a Few More Tear…" at bounding box center [653, 451] width 716 height 174
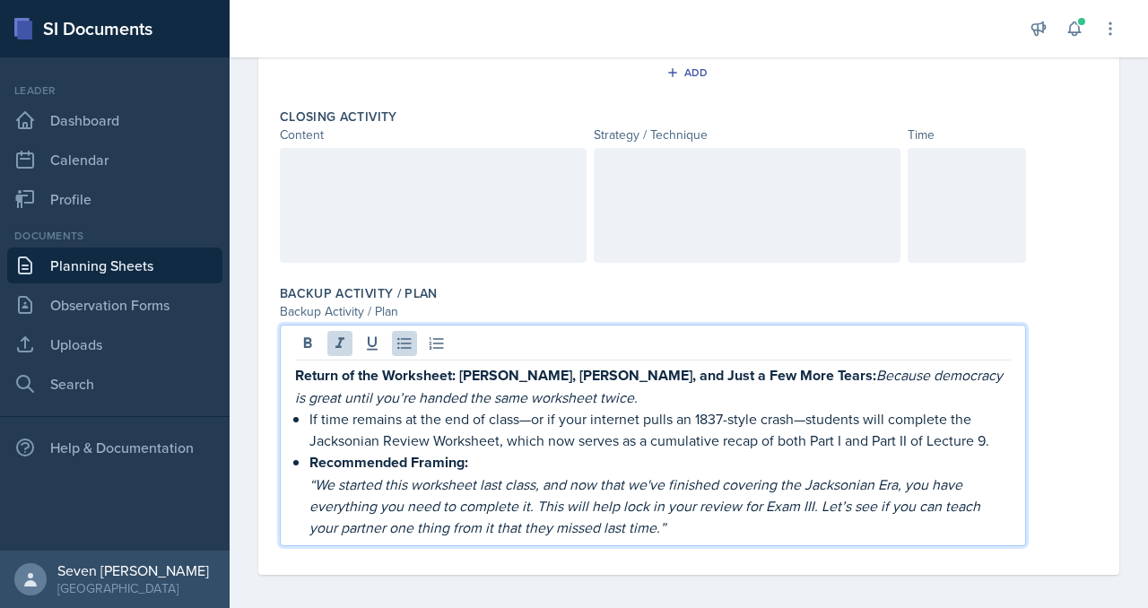
click at [694, 523] on p "“We started this worksheet last class, and now that we've finished covering the…" at bounding box center [659, 506] width 701 height 65
click at [309, 453] on strong "Recommended Framing:" at bounding box center [388, 462] width 159 height 21
click at [404, 335] on icon at bounding box center [405, 344] width 18 height 18
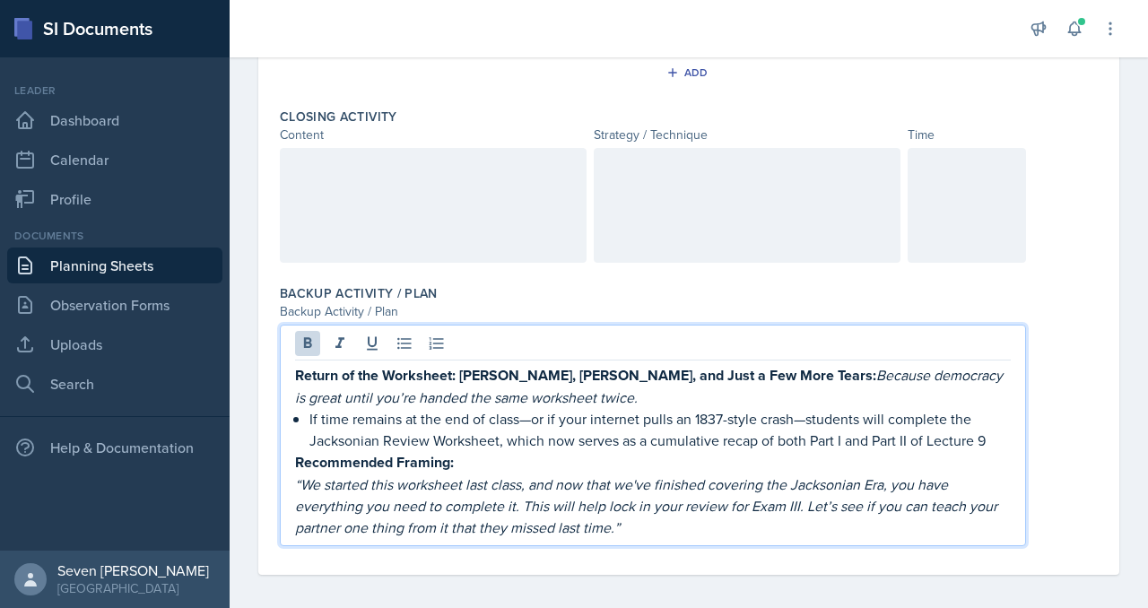
click at [1006, 439] on p "If time remains at the end of class—or if your internet pulls an 1837-style cra…" at bounding box center [659, 429] width 701 height 43
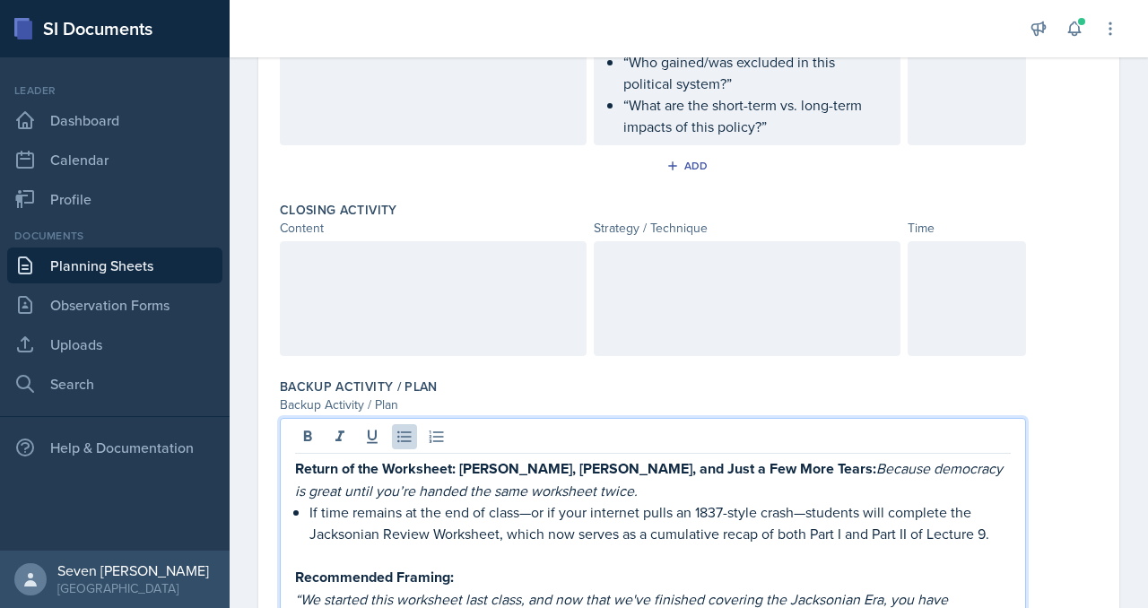
scroll to position [1953, 0]
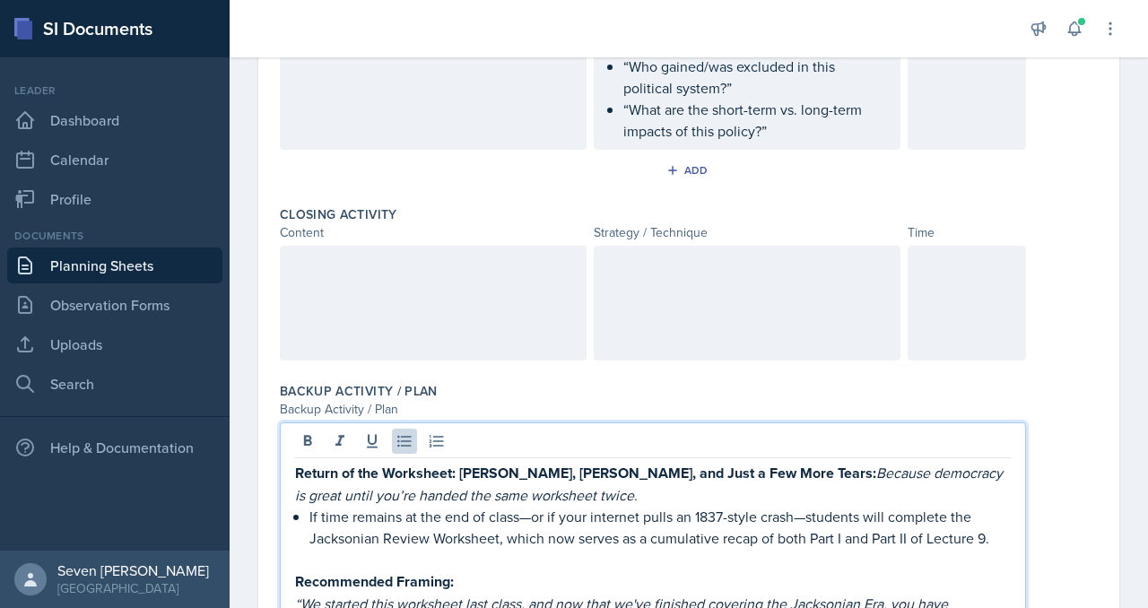
click at [351, 344] on div at bounding box center [433, 303] width 307 height 115
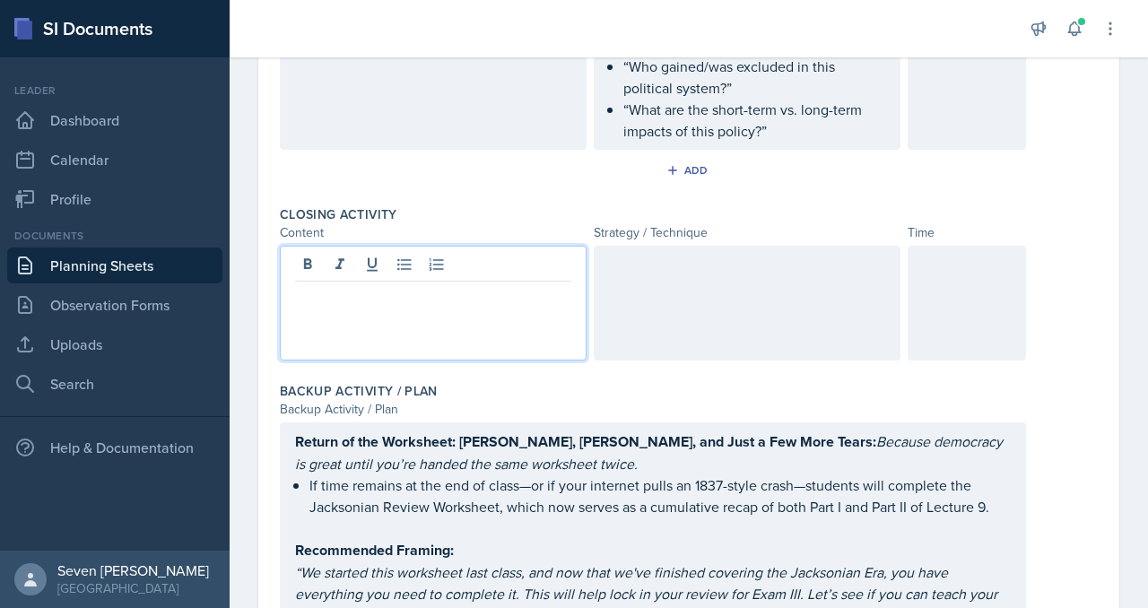
scroll to position [1984, 0]
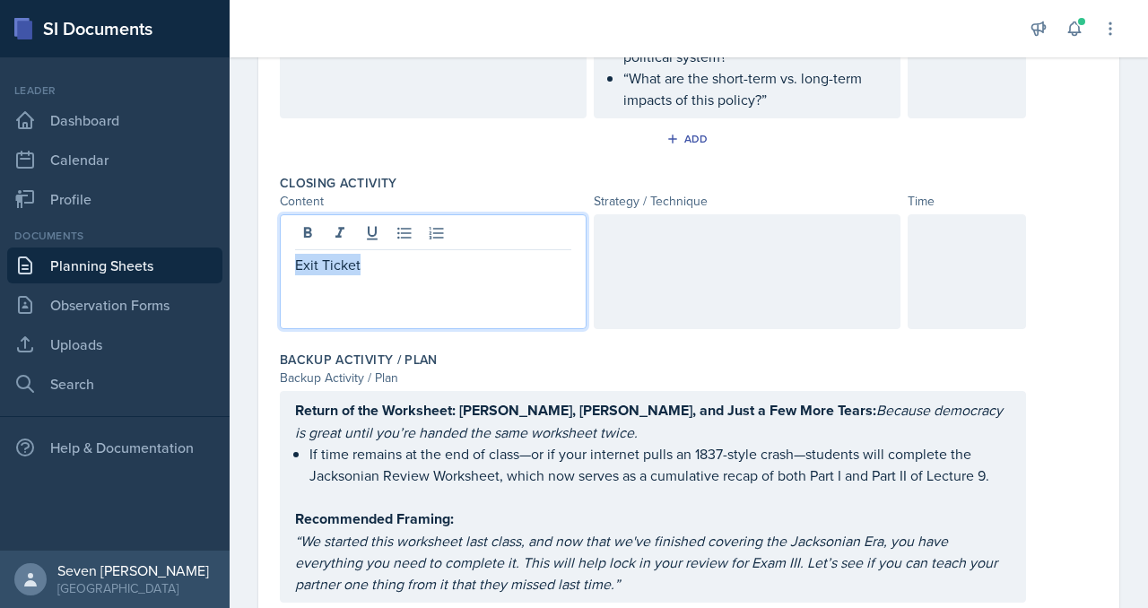
drag, startPoint x: 387, startPoint y: 256, endPoint x: 274, endPoint y: 255, distance: 113.0
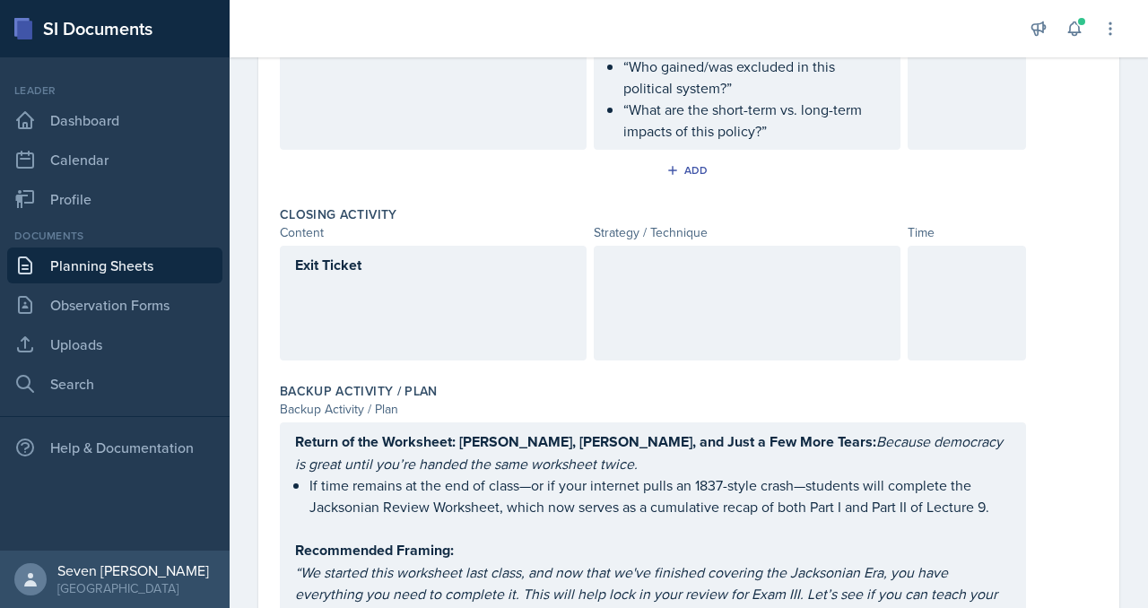
click at [710, 283] on div at bounding box center [747, 303] width 307 height 115
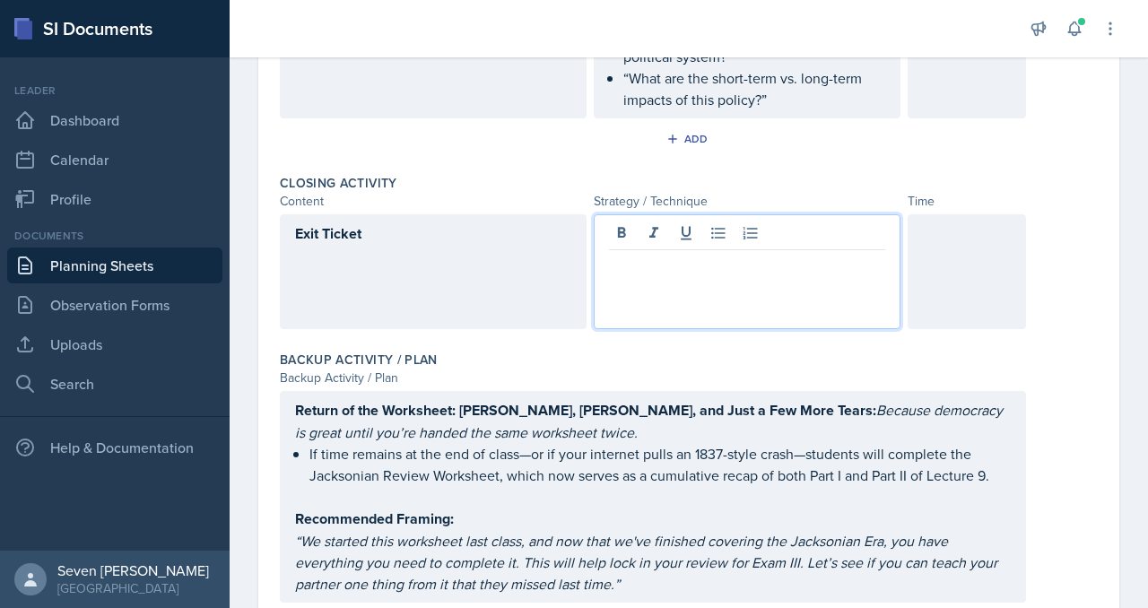
paste div
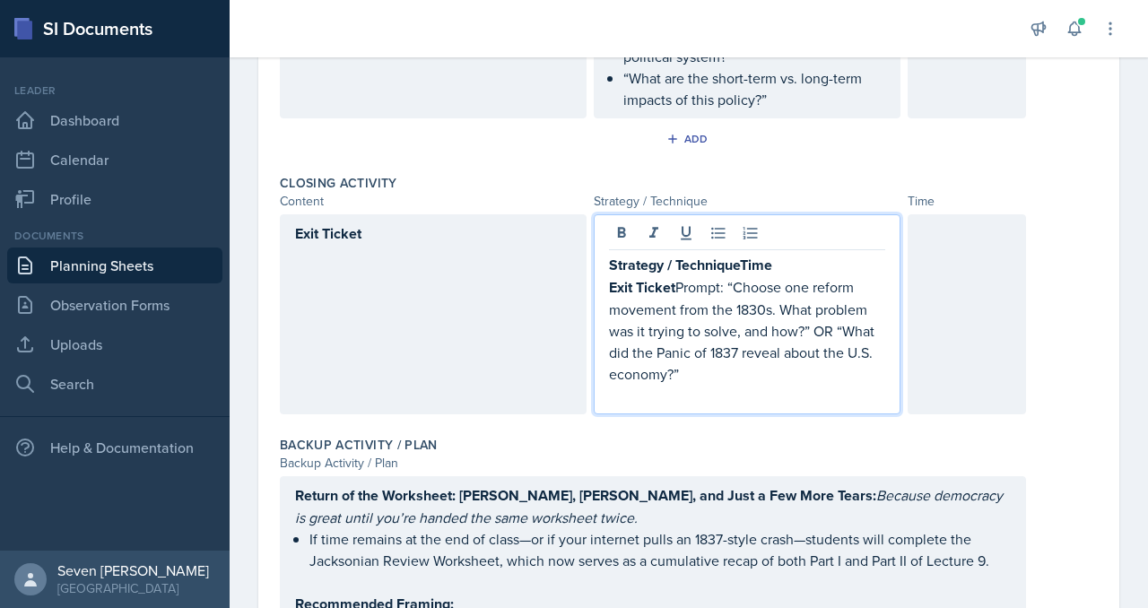
click at [783, 257] on p "Strategy / TechniqueTime" at bounding box center [747, 265] width 276 height 22
click at [675, 277] on strong "Exit Ticket" at bounding box center [642, 287] width 66 height 21
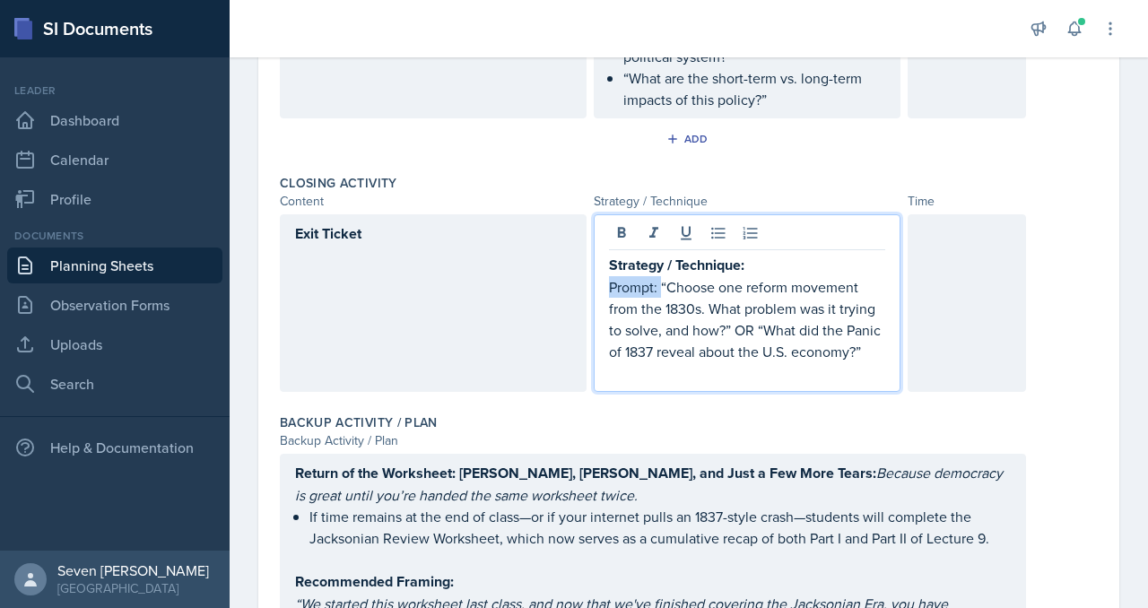
drag, startPoint x: 662, startPoint y: 275, endPoint x: 562, endPoint y: 275, distance: 100.5
click at [562, 275] on div "Exit Ticket Strategy / Technique: Prompt: “Choose one reform movement from the …" at bounding box center [653, 303] width 746 height 178
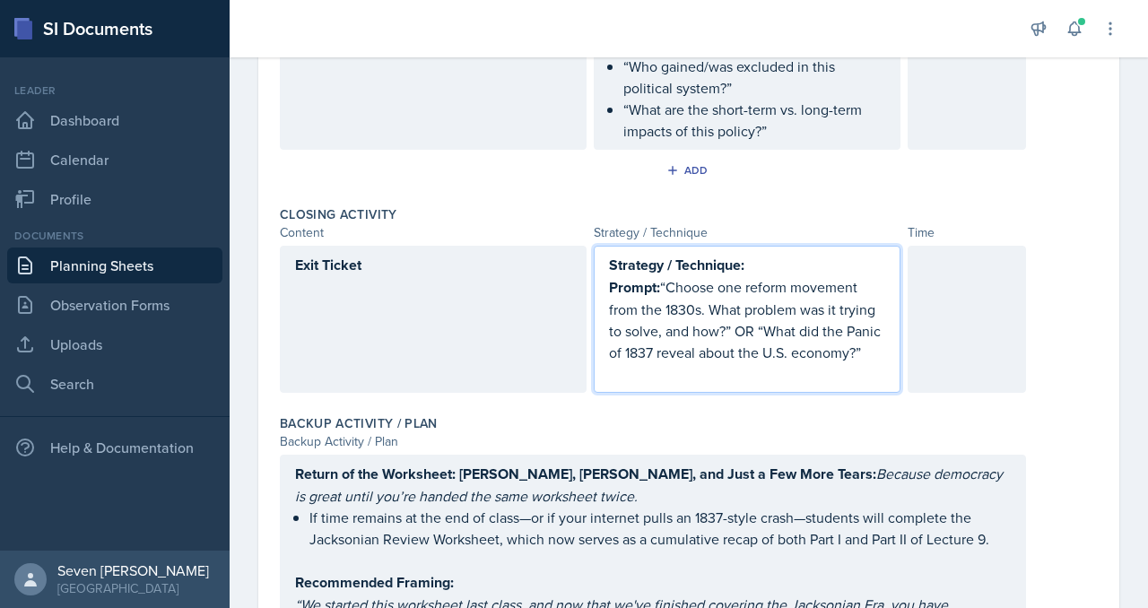
click at [640, 301] on p "Prompt: “Choose one reform movement from the 1830s. What problem was it trying …" at bounding box center [747, 319] width 276 height 87
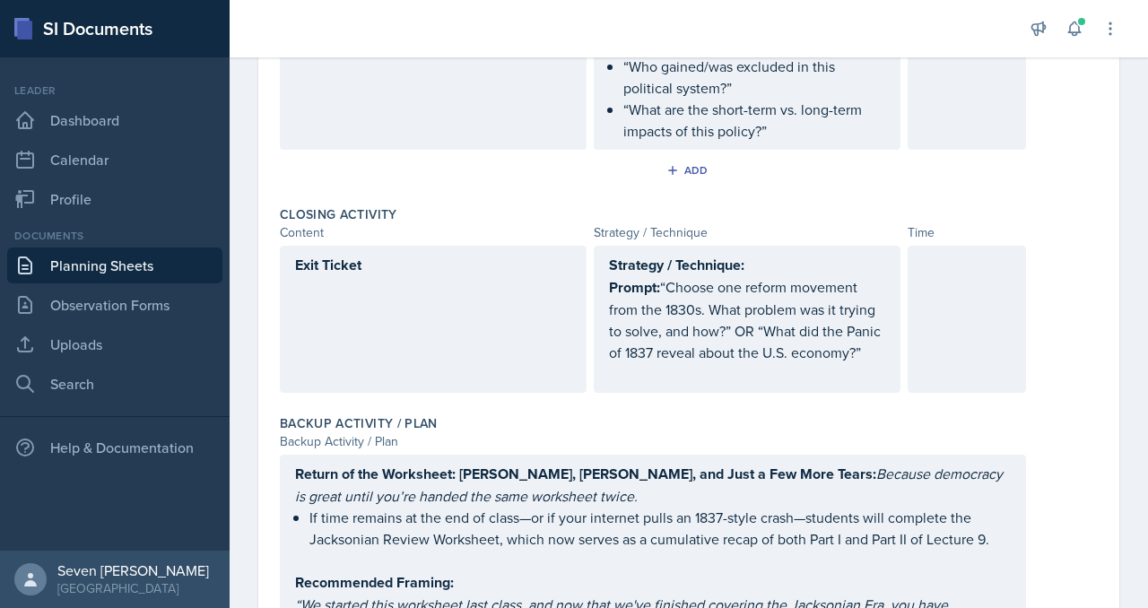
click at [605, 279] on div "Strategy / Technique: Prompt: “Choose one reform movement from the 1830s. What …" at bounding box center [747, 319] width 307 height 147
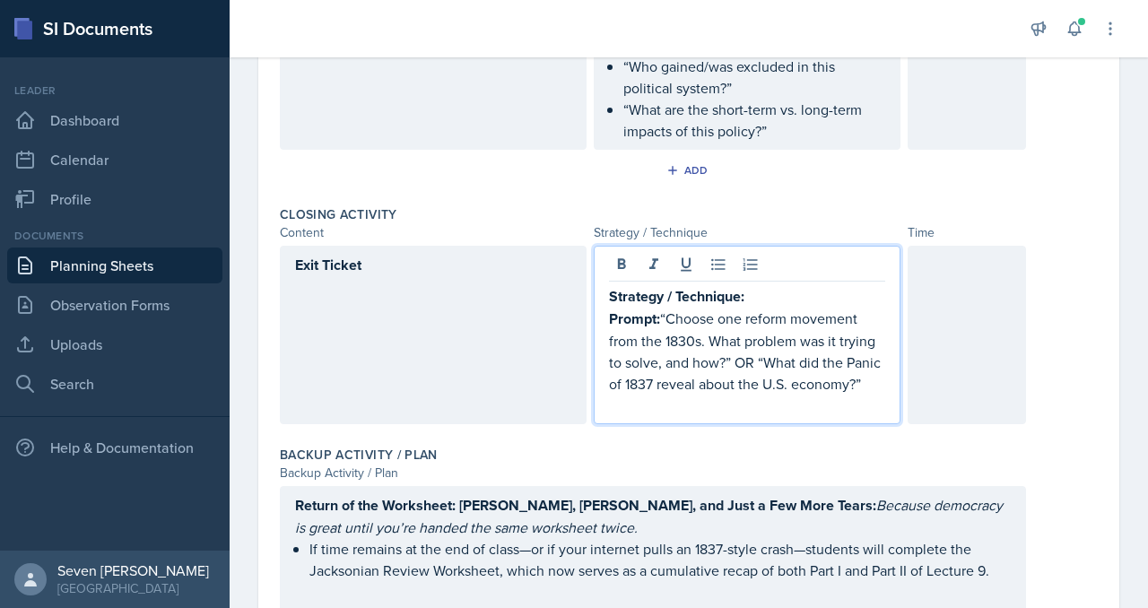
scroll to position [1984, 0]
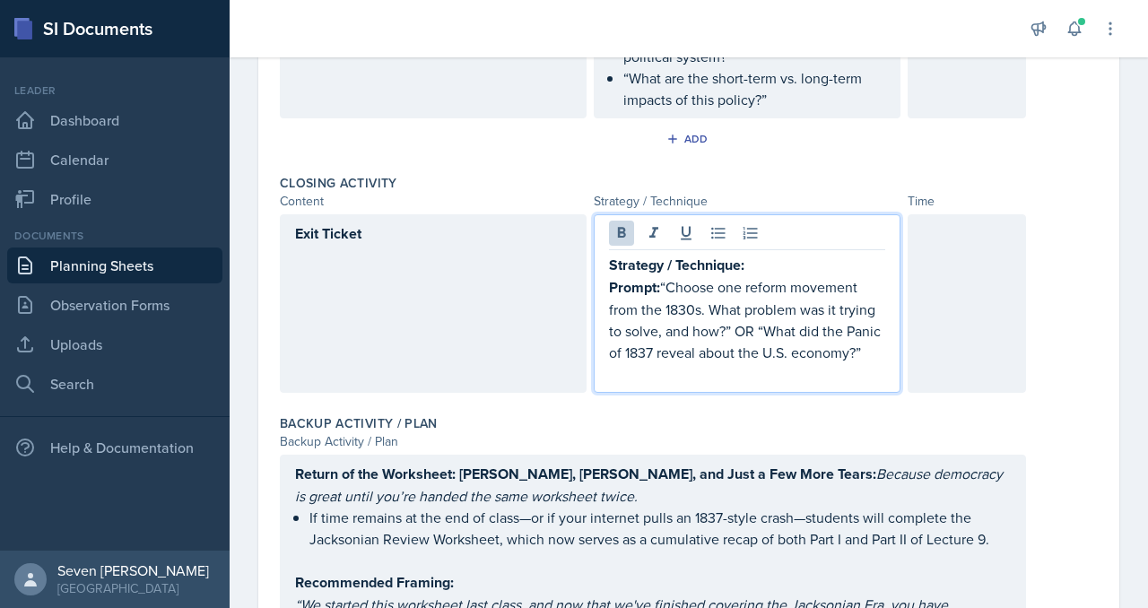
click at [609, 279] on strong "Prompt:" at bounding box center [634, 287] width 51 height 21
click at [717, 228] on icon at bounding box center [717, 234] width 13 height 12
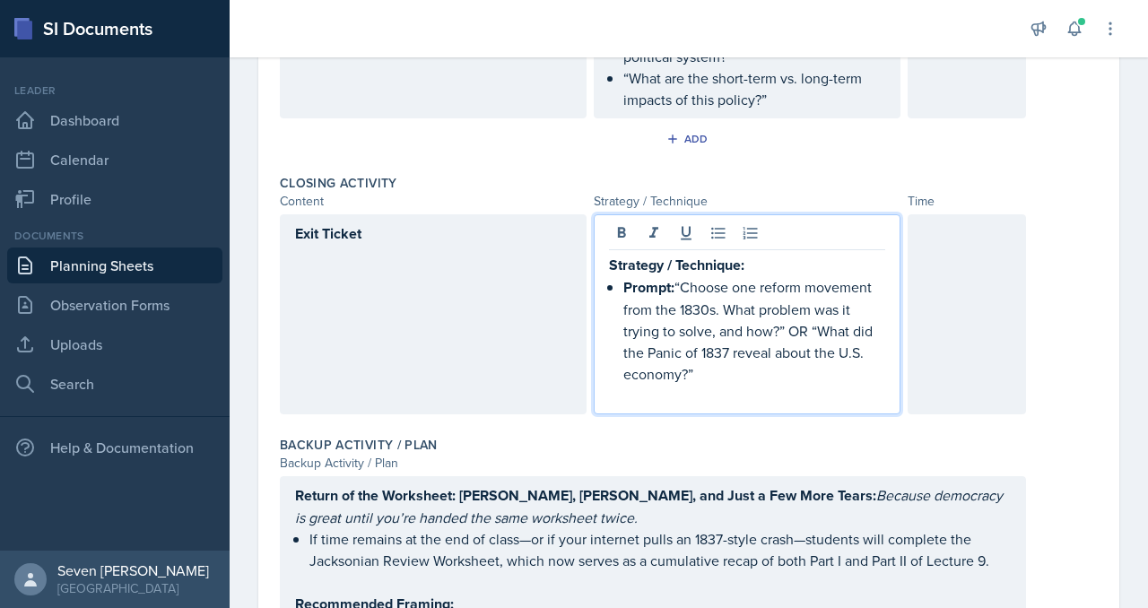
click at [712, 390] on p at bounding box center [747, 396] width 276 height 22
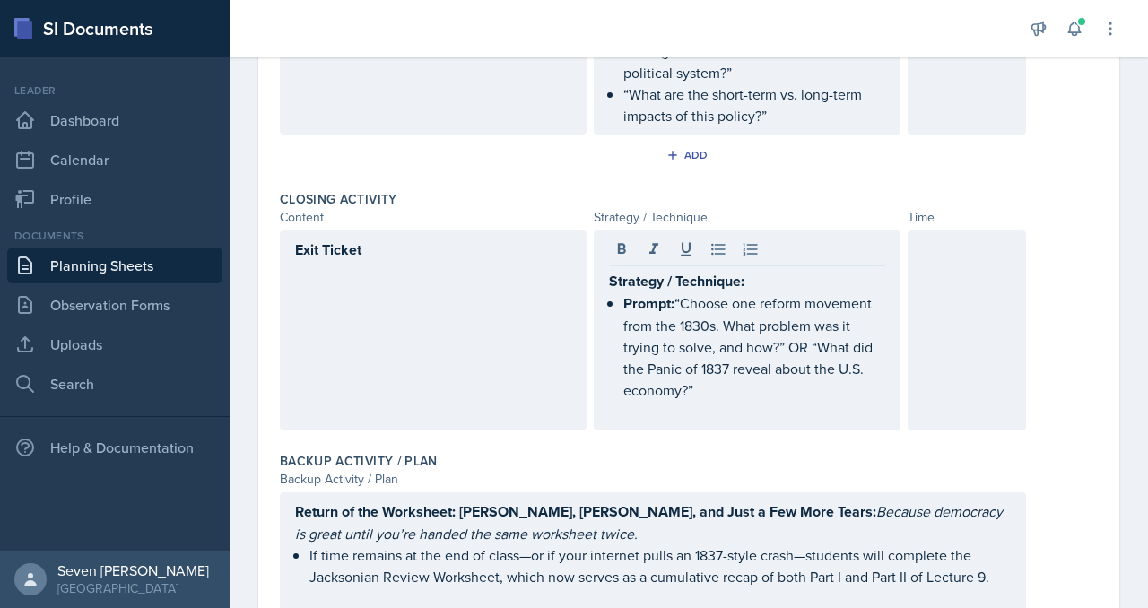
click at [927, 287] on div at bounding box center [967, 331] width 118 height 200
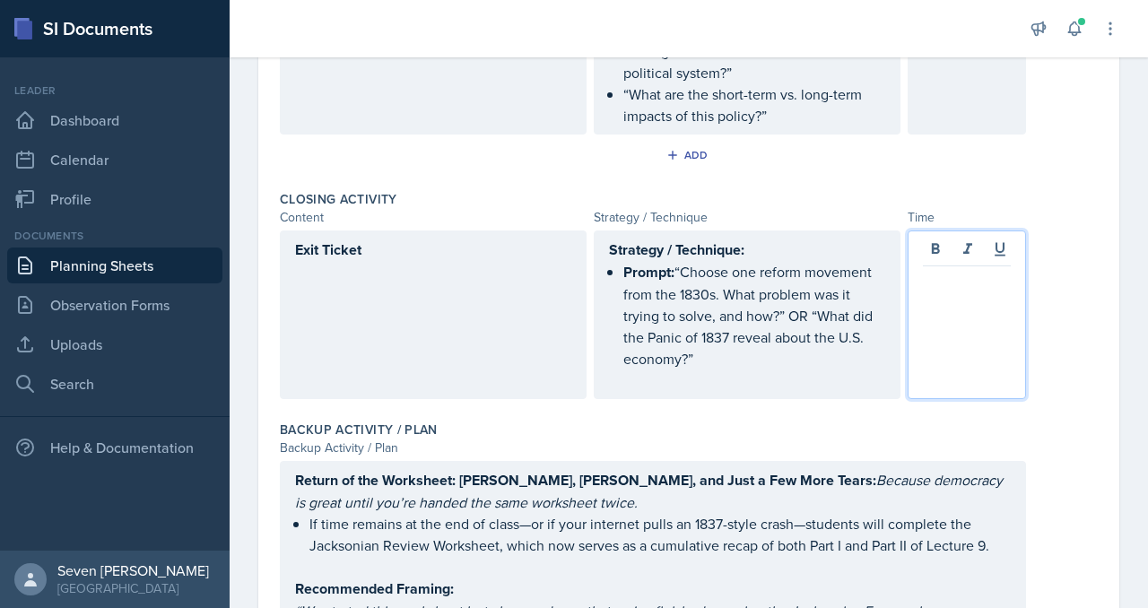
scroll to position [1999, 0]
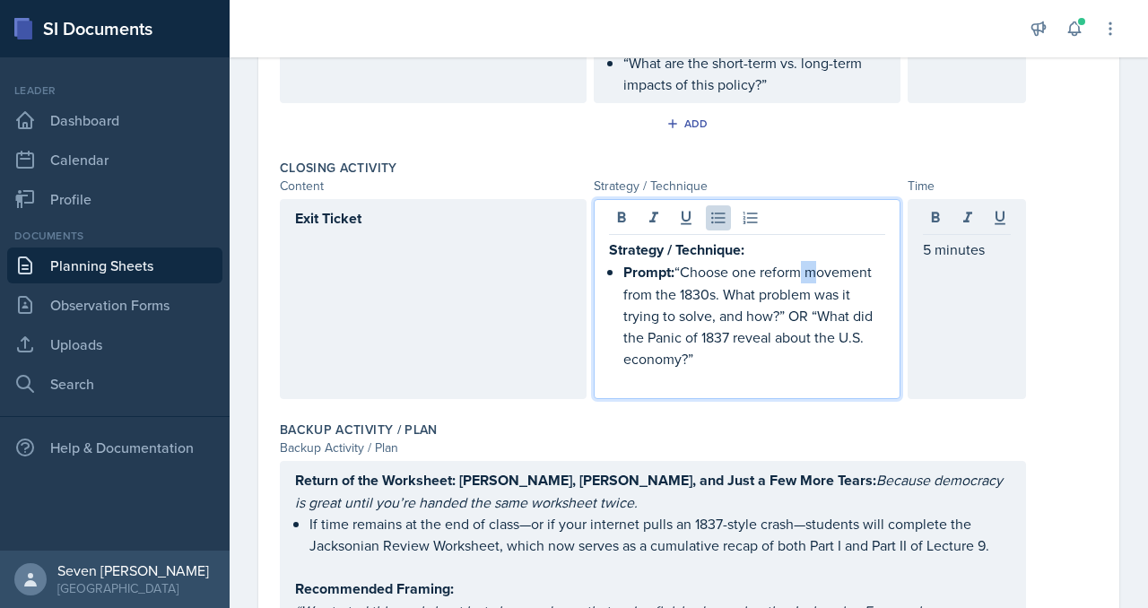
drag, startPoint x: 810, startPoint y: 272, endPoint x: 794, endPoint y: 273, distance: 16.2
click at [794, 273] on p "Prompt: “Choose one reform movement from the 1830s. What problem was it trying …" at bounding box center [754, 315] width 262 height 109
click at [807, 305] on p "Prompt: “Choose one reform movement from the 1830s. What problem was it trying …" at bounding box center [754, 315] width 262 height 109
click at [679, 262] on p "Prompt: “Choose one reform movement from the 1830s. What problem was it trying …" at bounding box center [754, 293] width 262 height 65
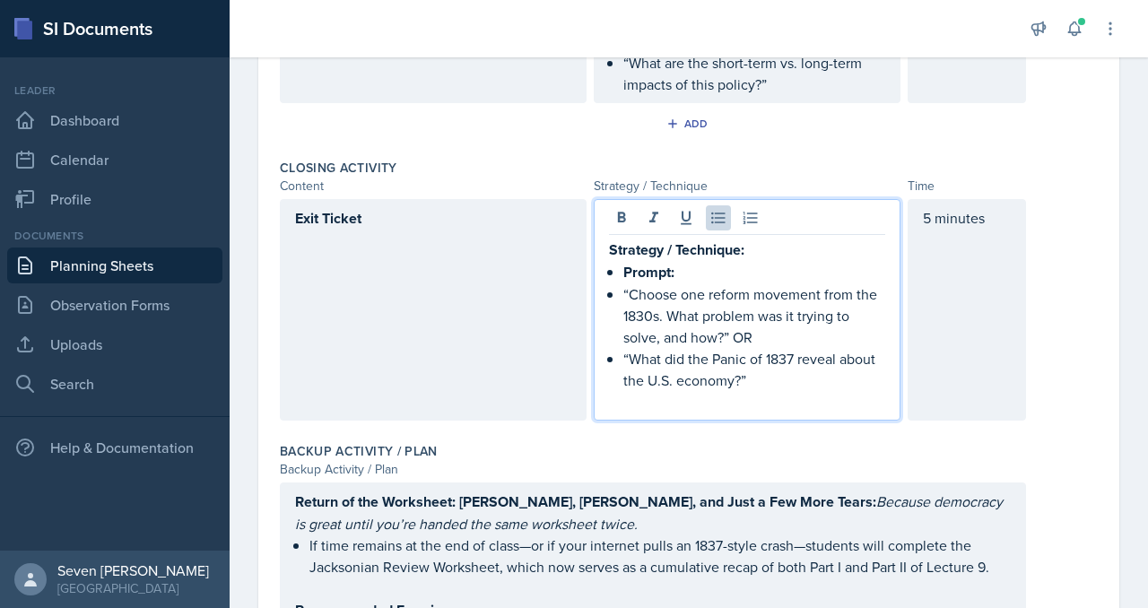
click at [624, 266] on strong "Prompt:" at bounding box center [648, 272] width 51 height 21
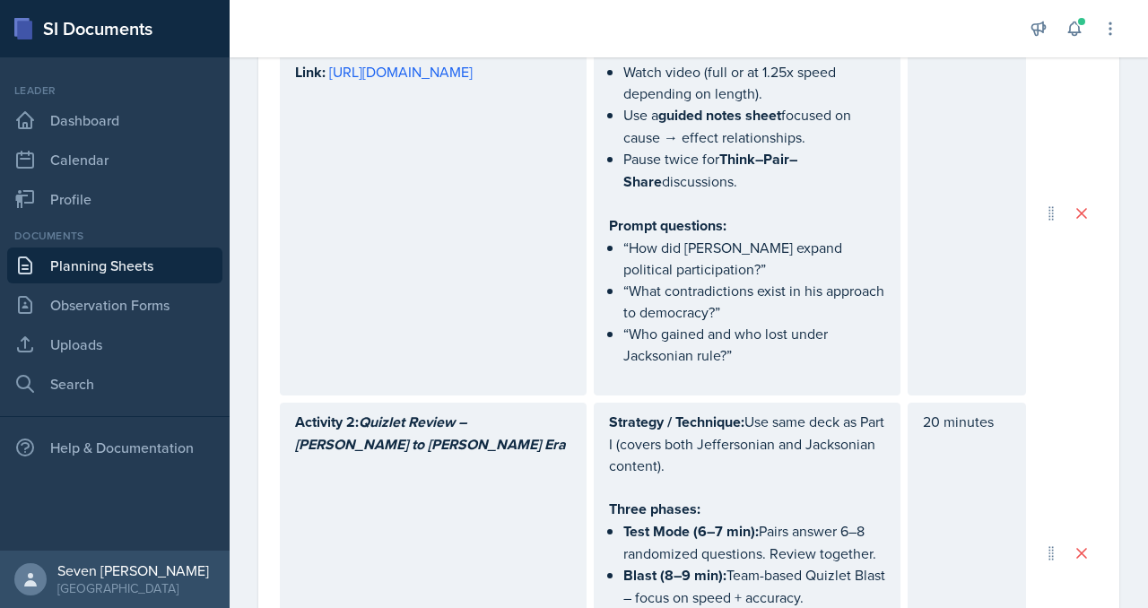
scroll to position [0, 0]
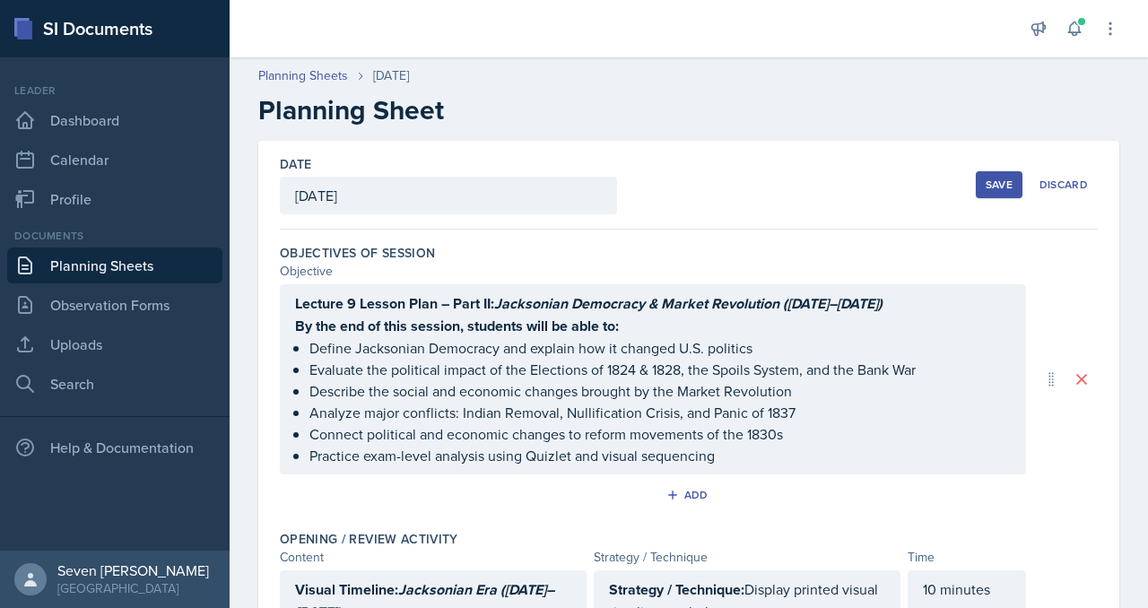
click at [1000, 193] on button "Save" at bounding box center [999, 184] width 47 height 27
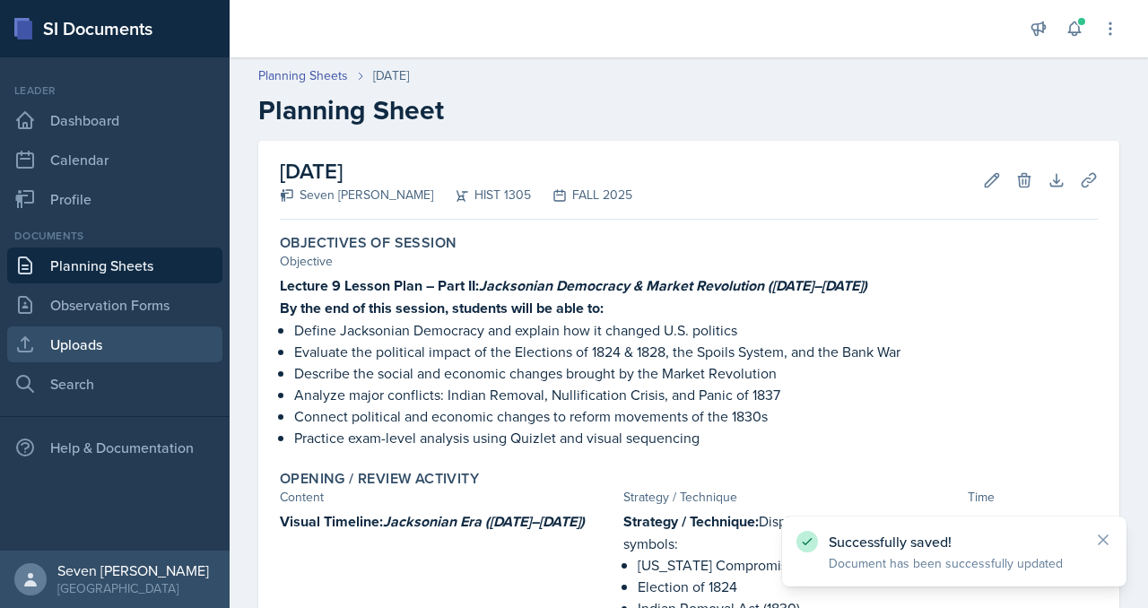
click at [89, 350] on link "Uploads" at bounding box center [114, 345] width 215 height 36
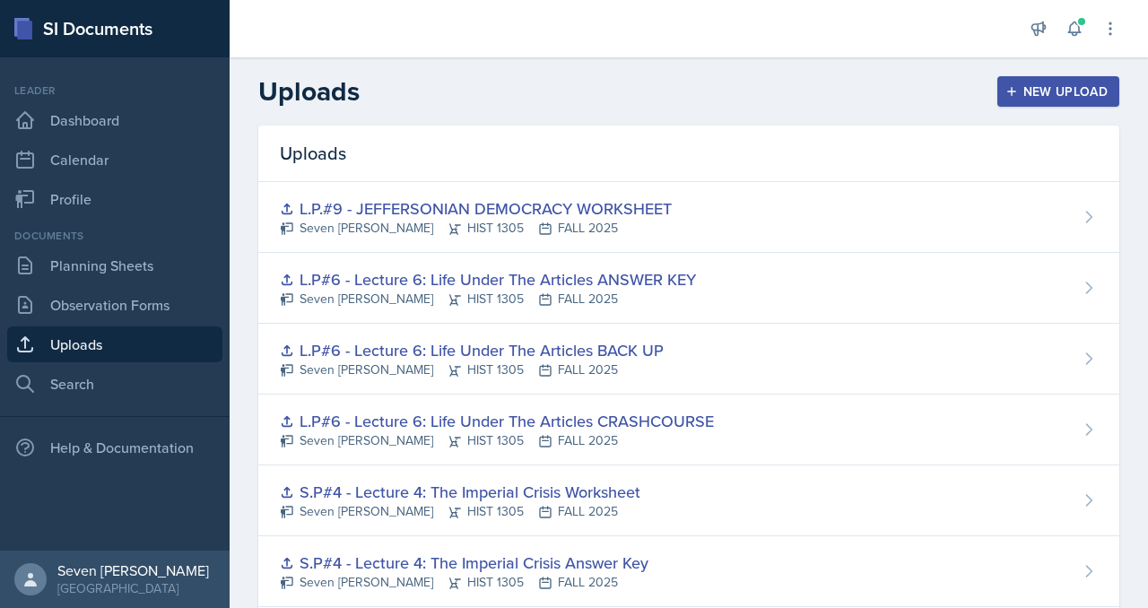
click at [1045, 87] on div "New Upload" at bounding box center [1059, 91] width 100 height 14
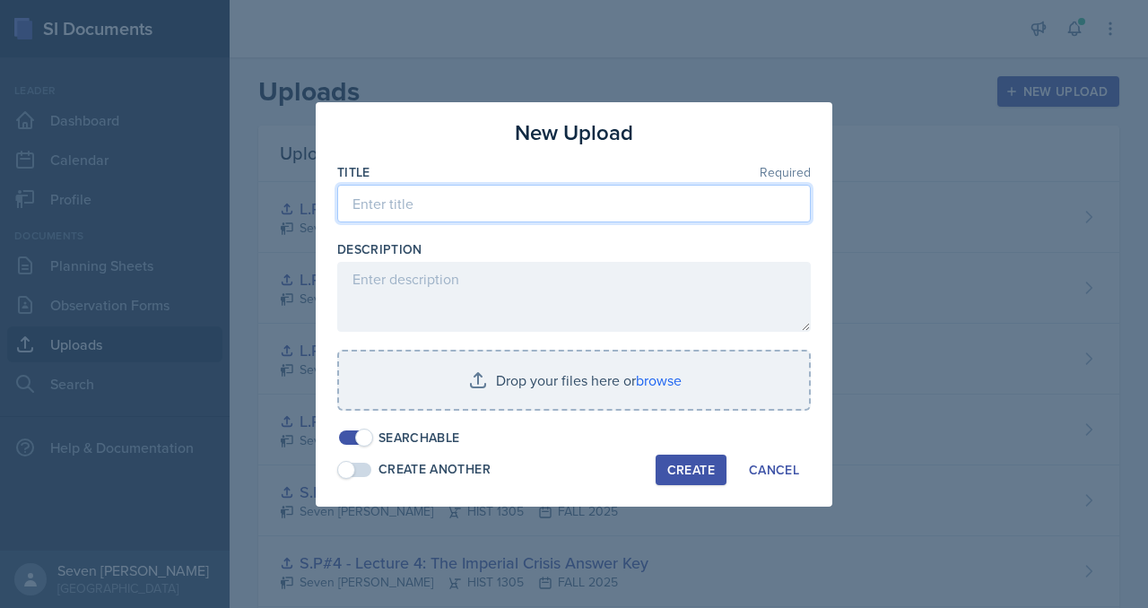
click at [478, 211] on input at bounding box center [574, 204] width 474 height 38
type input "L.P.#9 - [PERSON_NAME] TO [PERSON_NAME] PRESIDENCY P.II"
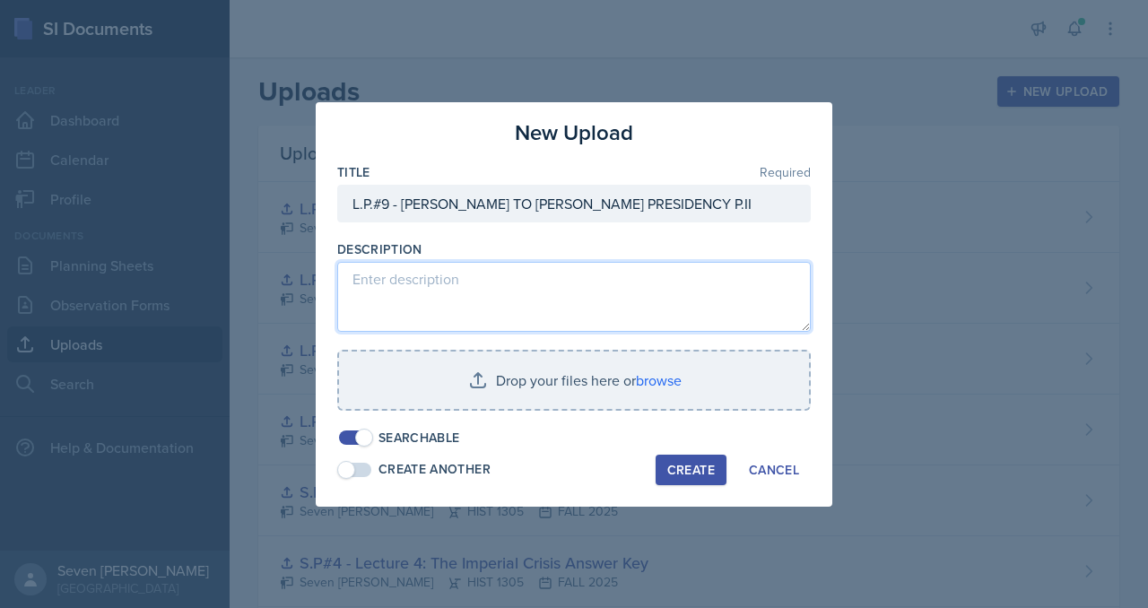
click at [401, 276] on textarea at bounding box center [574, 297] width 474 height 70
click at [468, 286] on textarea at bounding box center [574, 297] width 474 height 70
paste textarea "Description: This lesson continues the Jefferson-to-[PERSON_NAME] unit by divin…"
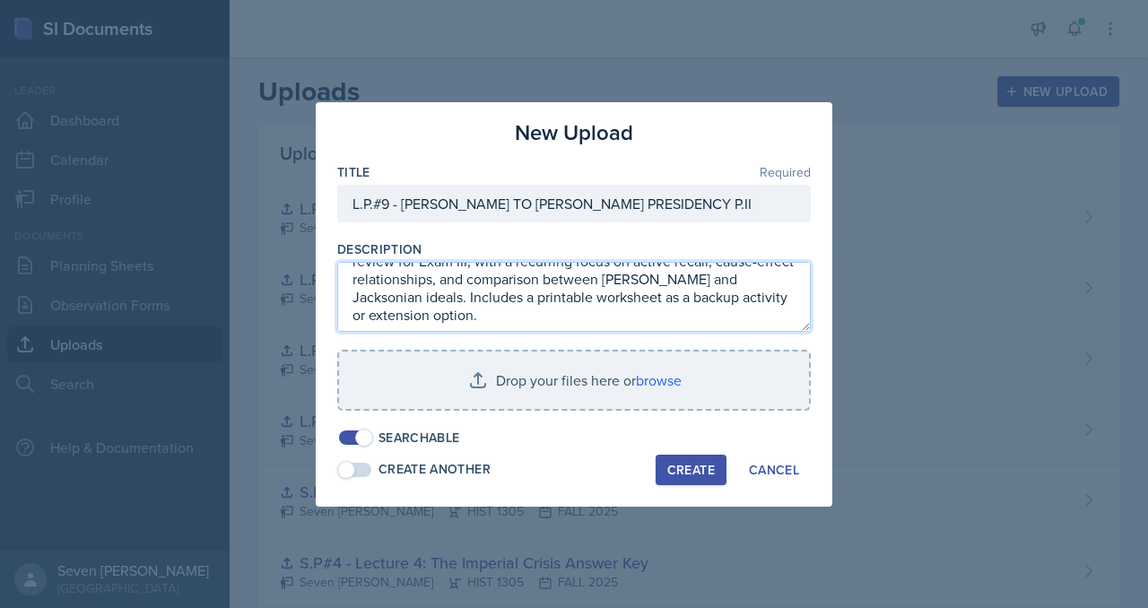
scroll to position [209, 0]
type textarea "Description: This lesson continues the Jefferson-to-[PERSON_NAME] unit by divin…"
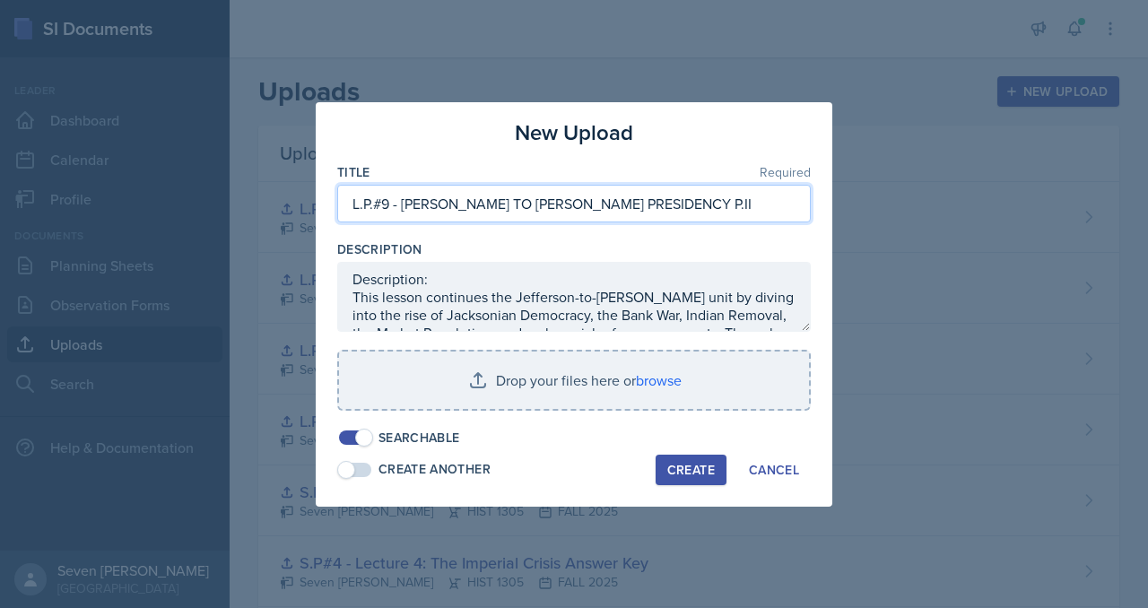
click at [725, 217] on input "L.P.#9 - [PERSON_NAME] TO [PERSON_NAME] PRESIDENCY P.II" at bounding box center [574, 204] width 474 height 38
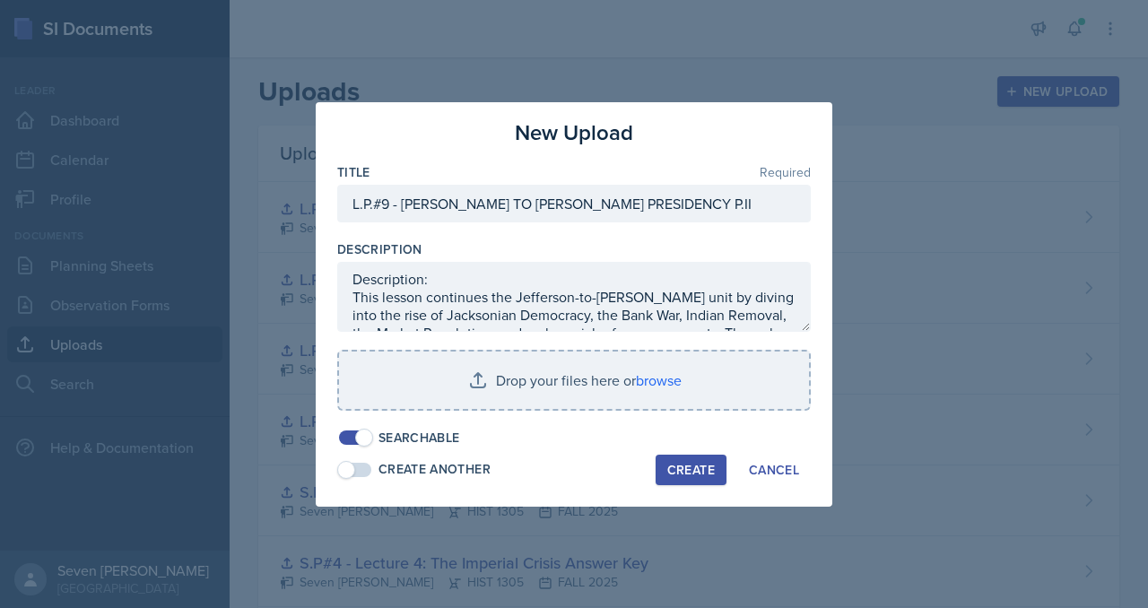
click at [699, 465] on div "Create" at bounding box center [691, 470] width 48 height 14
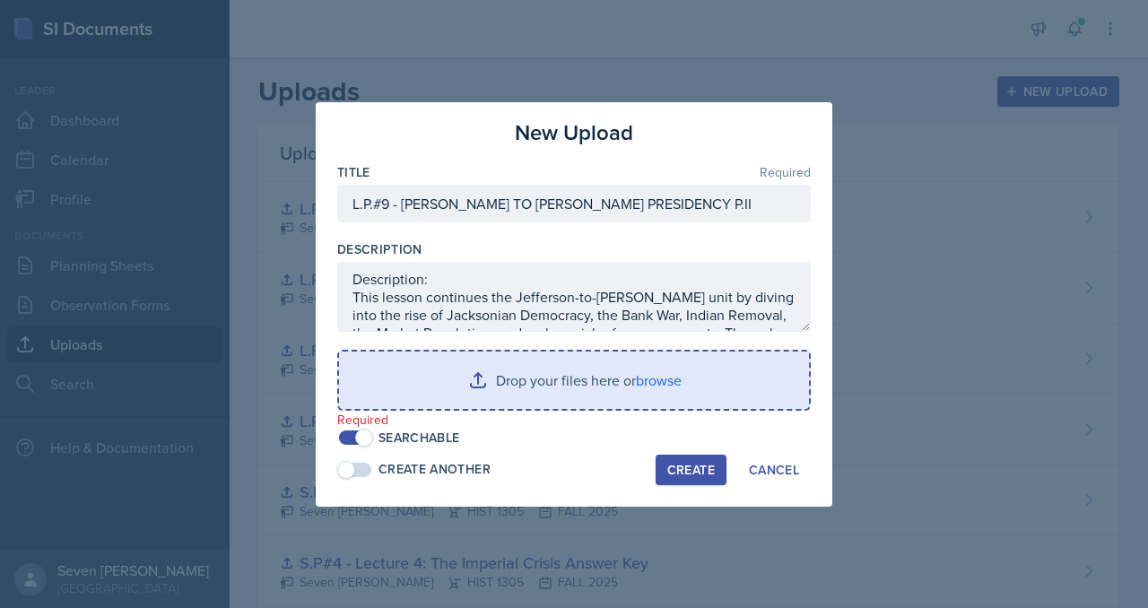
click at [667, 380] on input "file" at bounding box center [574, 380] width 470 height 57
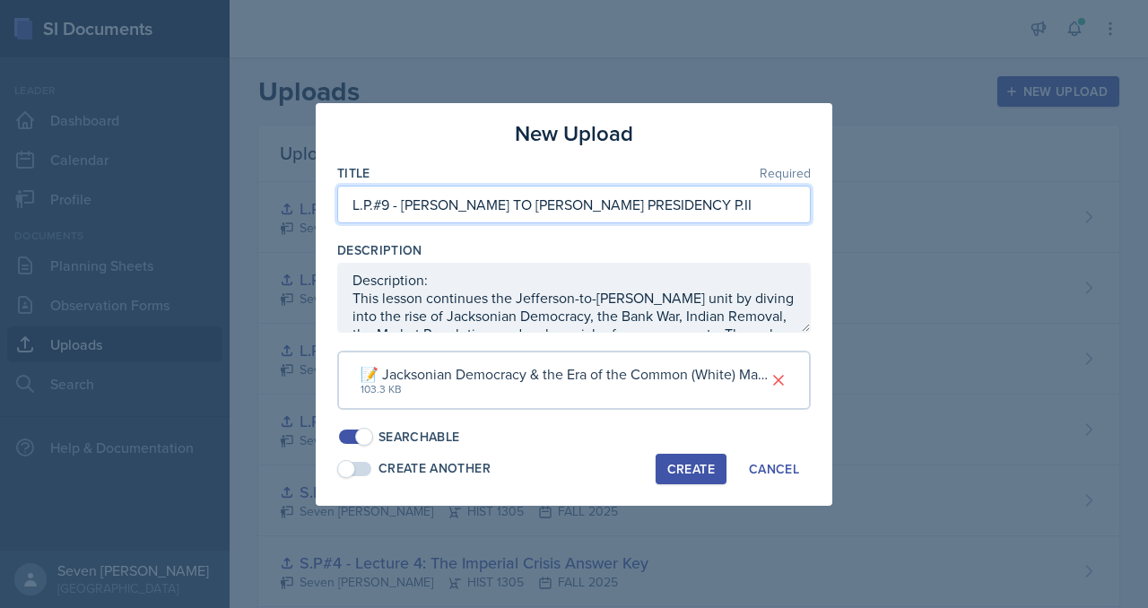
click at [715, 202] on input "L.P.#9 - [PERSON_NAME] TO [PERSON_NAME] PRESIDENCY P.II" at bounding box center [574, 205] width 474 height 38
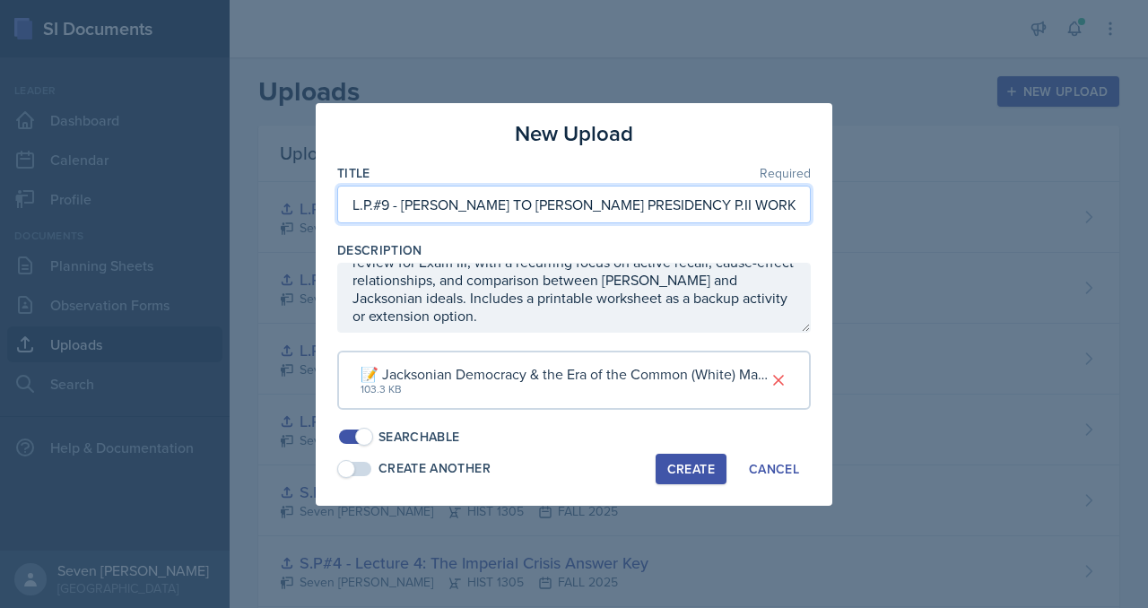
scroll to position [215, 0]
type input "L.P.#9 - [PERSON_NAME] TO [PERSON_NAME] PRESIDENCY P.II WORKSHEET"
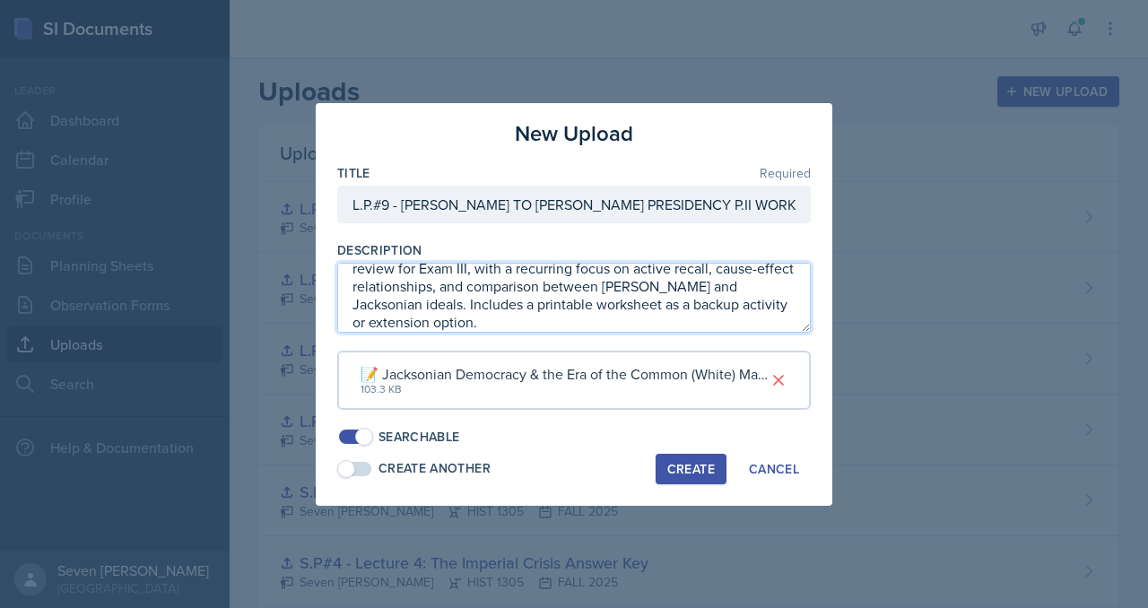
scroll to position [0, 0]
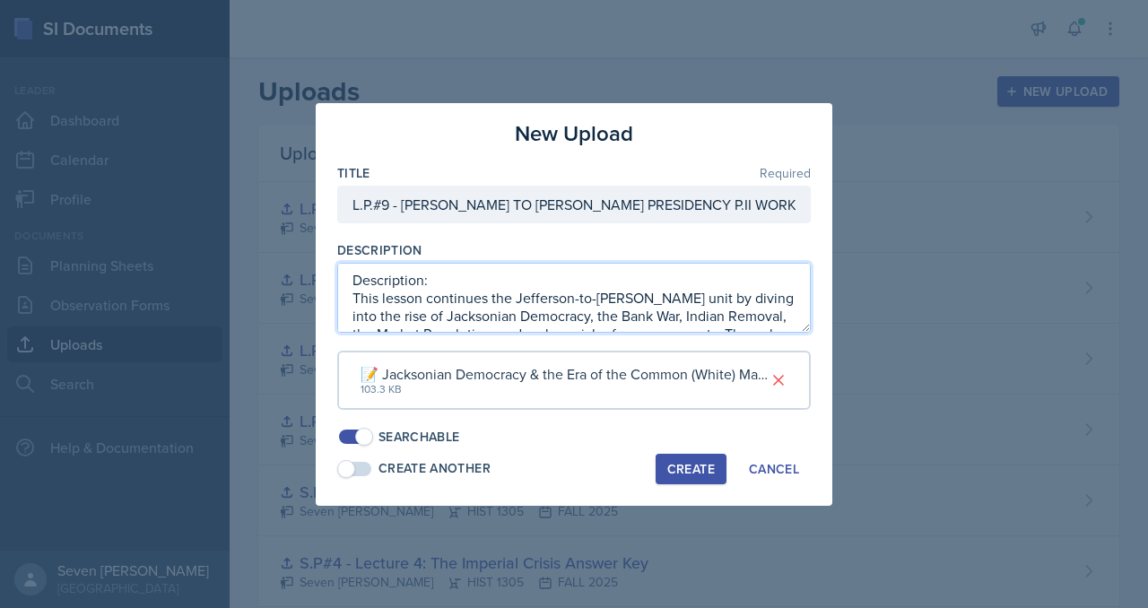
drag, startPoint x: 501, startPoint y: 318, endPoint x: 333, endPoint y: 244, distance: 183.2
click at [334, 244] on div "New Upload Title Required L.P.#9 - [PERSON_NAME] TO [PERSON_NAME] PRESIDENCY P.…" at bounding box center [574, 304] width 517 height 403
paste textarea "review worksheet includes multiple choice and short answer questions directly t…"
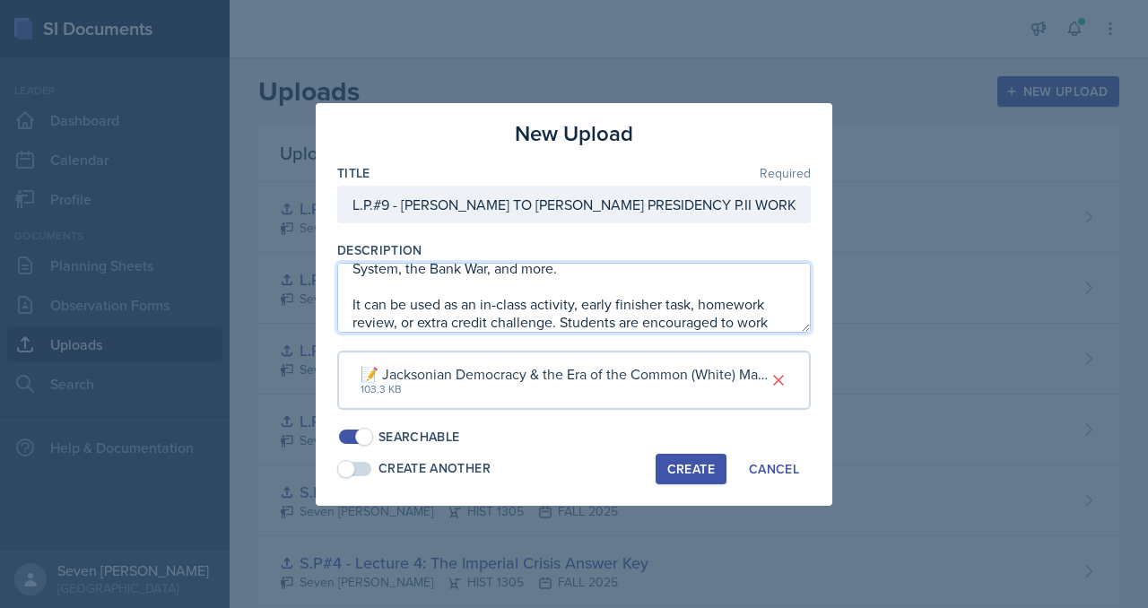
scroll to position [144, 0]
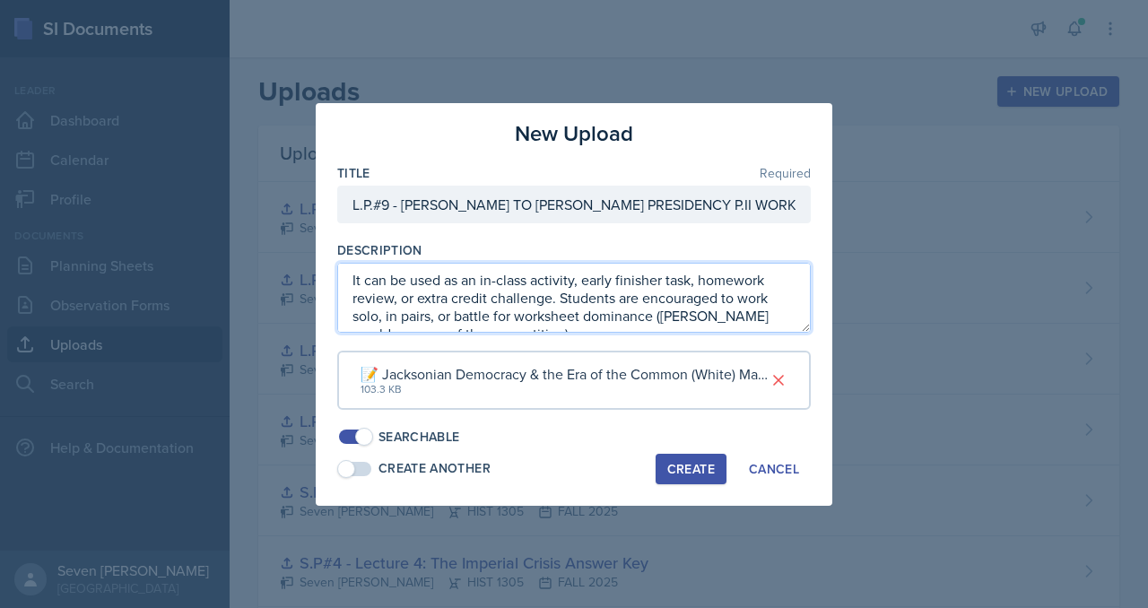
type textarea "Description: This review worksheet includes multiple choice and short answer qu…"
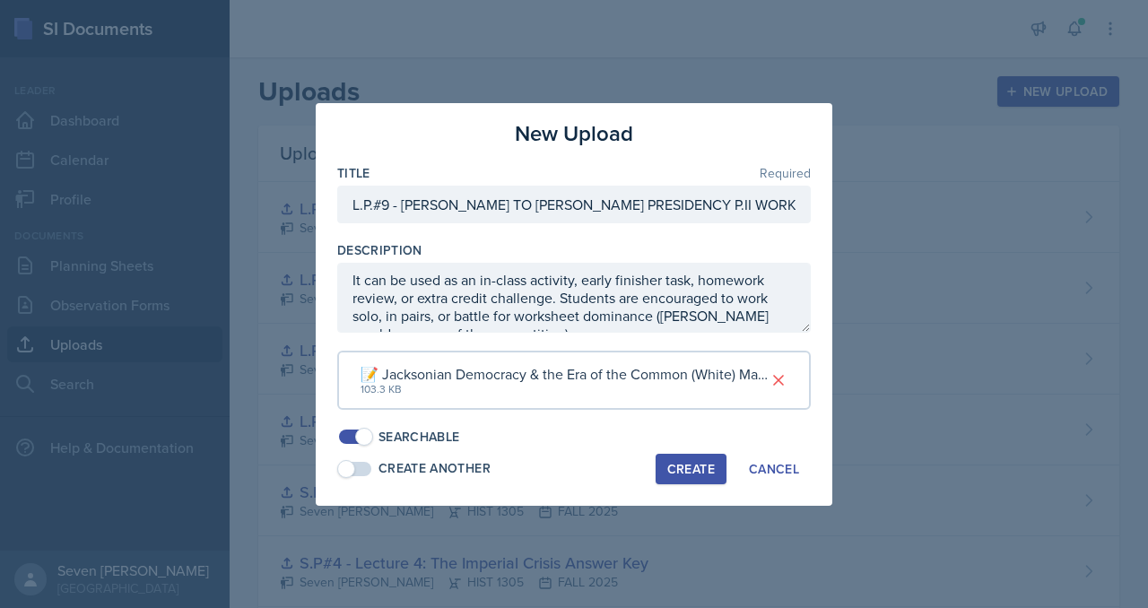
click at [698, 465] on div "Create" at bounding box center [691, 469] width 48 height 14
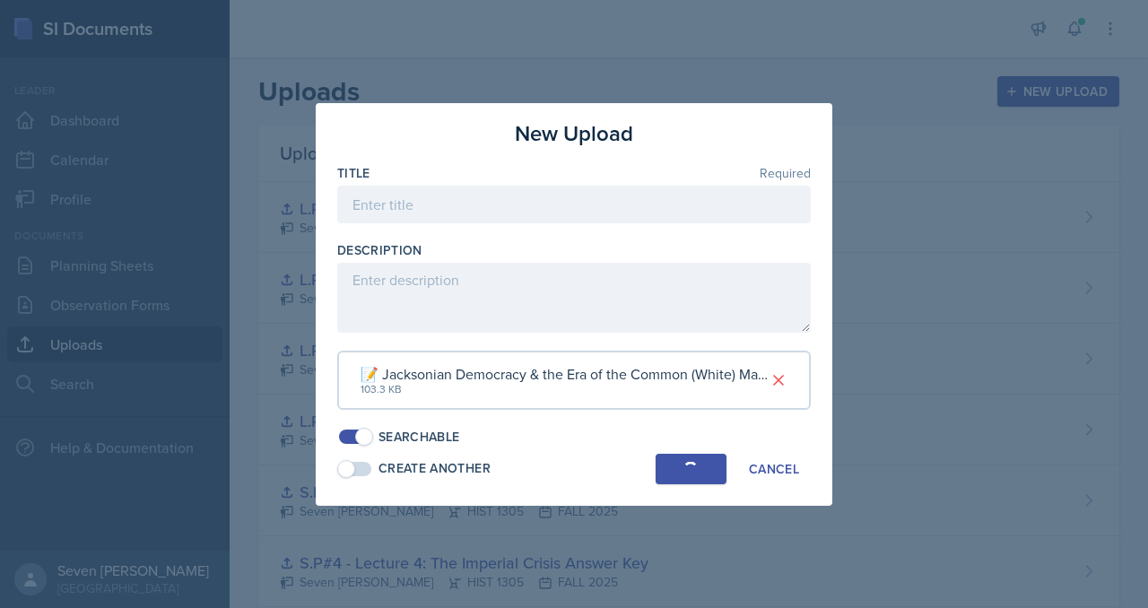
scroll to position [0, 0]
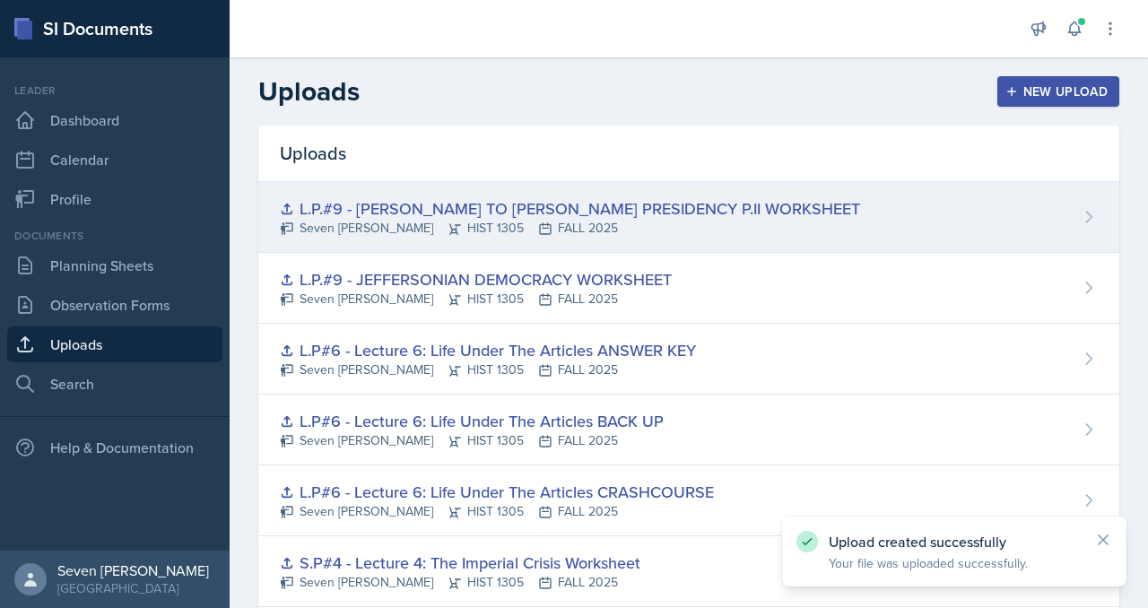
click at [947, 205] on div "L.P.#9 - [PERSON_NAME] TO [PERSON_NAME] PRESIDENCY P.II WORKSHEET Seven Del Lin…" at bounding box center [688, 217] width 861 height 71
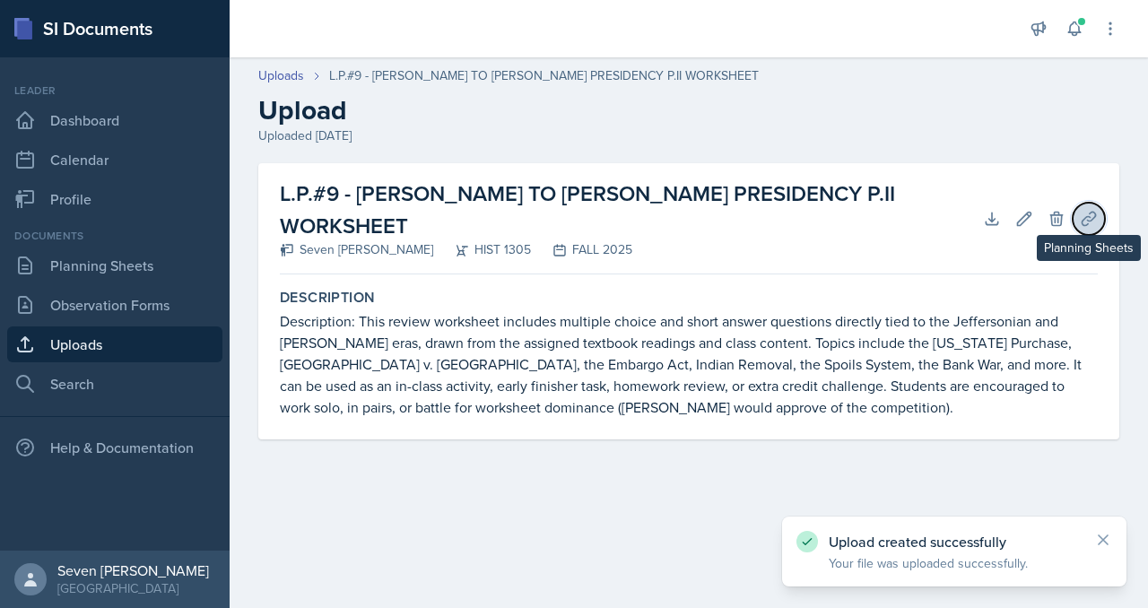
click at [1094, 210] on icon at bounding box center [1089, 219] width 18 height 18
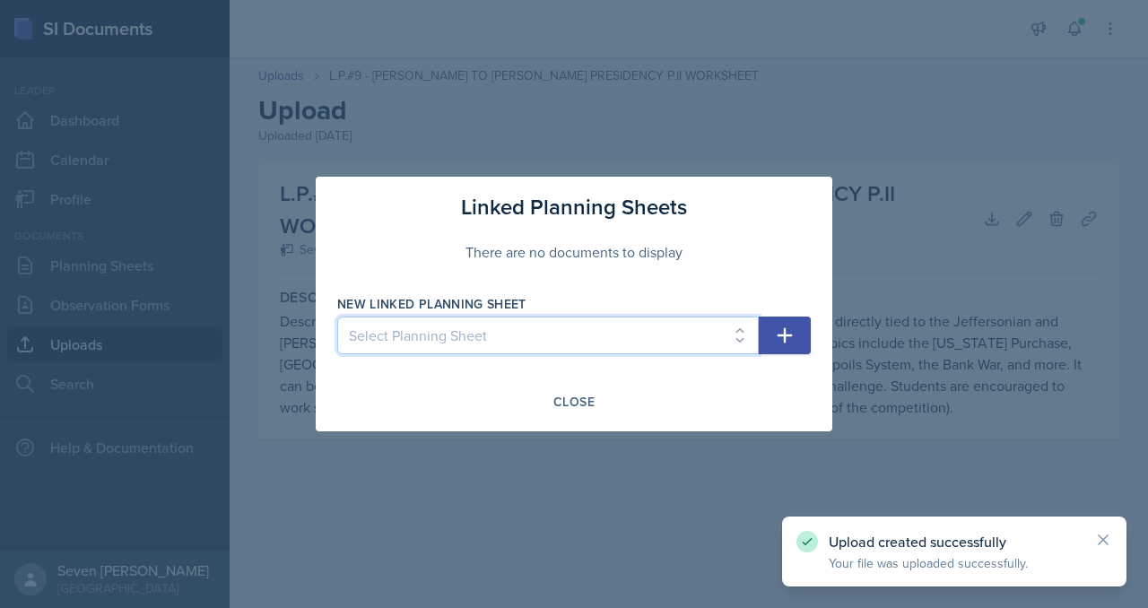
click at [714, 340] on select "Select Planning Sheet [DATE] [DATE] [DATE] [DATE] [DATE] [DATE] [DATE] [DATE] […" at bounding box center [548, 336] width 422 height 38
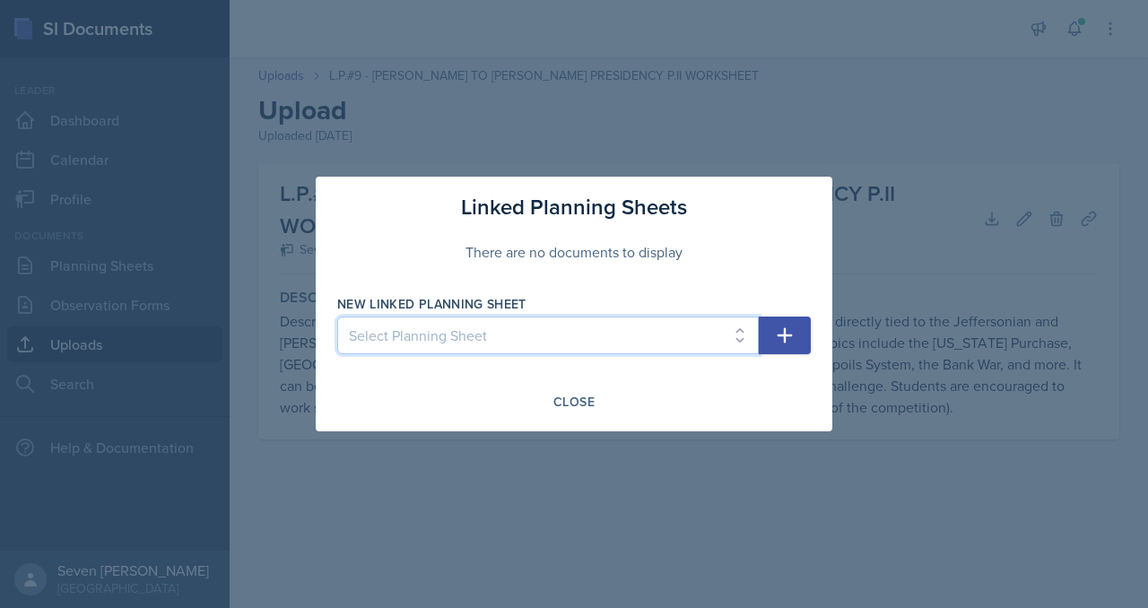
select select "249cfe7f-5838-4e0e-8b77-85f7ed80fed0"
click at [337, 317] on select "Select Planning Sheet [DATE] [DATE] [DATE] [DATE] [DATE] [DATE] [DATE] [DATE] […" at bounding box center [548, 336] width 422 height 38
click at [785, 330] on icon "button" at bounding box center [785, 335] width 15 height 15
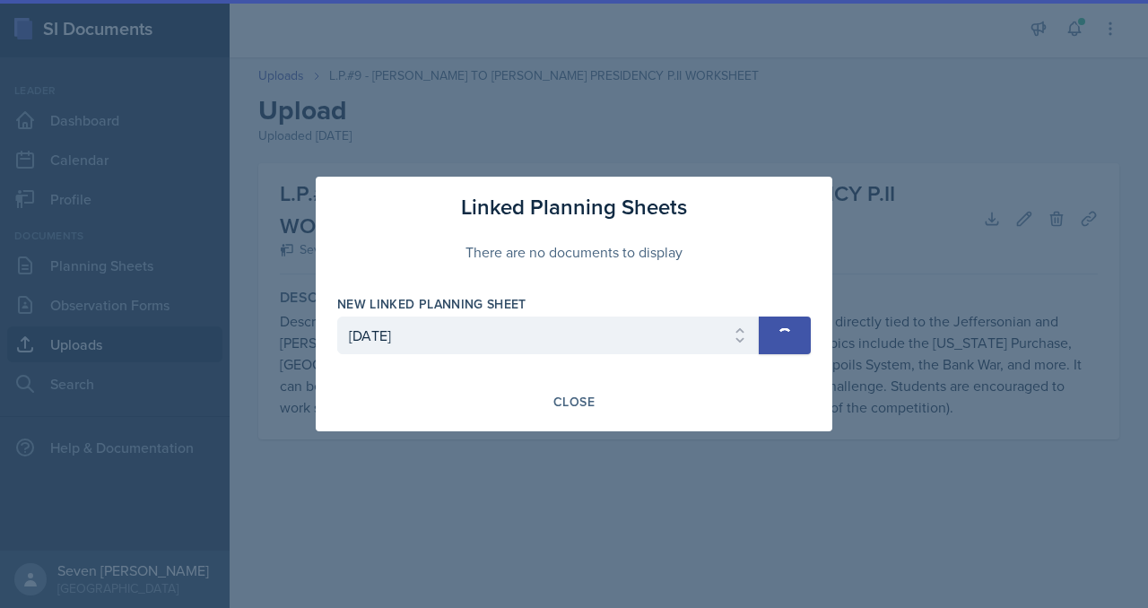
select select
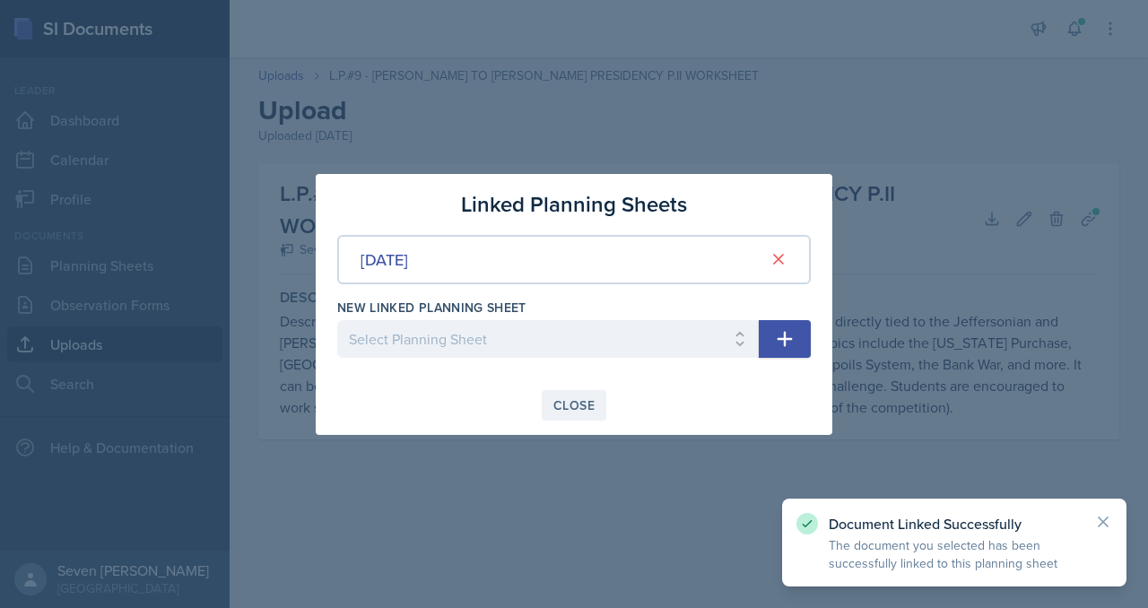
click at [582, 402] on div "Close" at bounding box center [573, 405] width 41 height 14
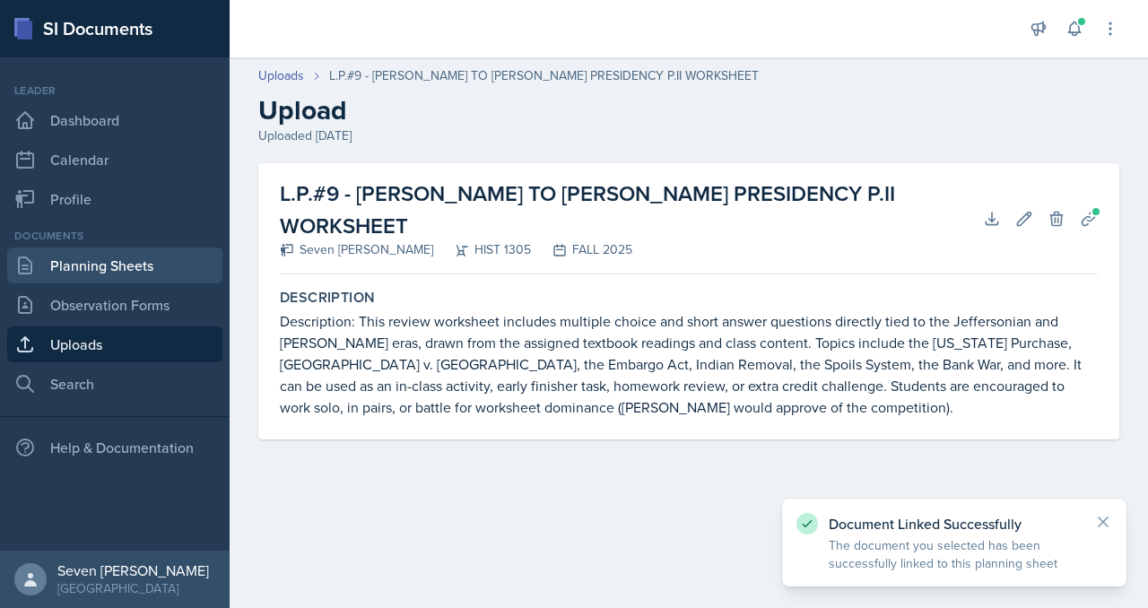
click at [109, 257] on link "Planning Sheets" at bounding box center [114, 266] width 215 height 36
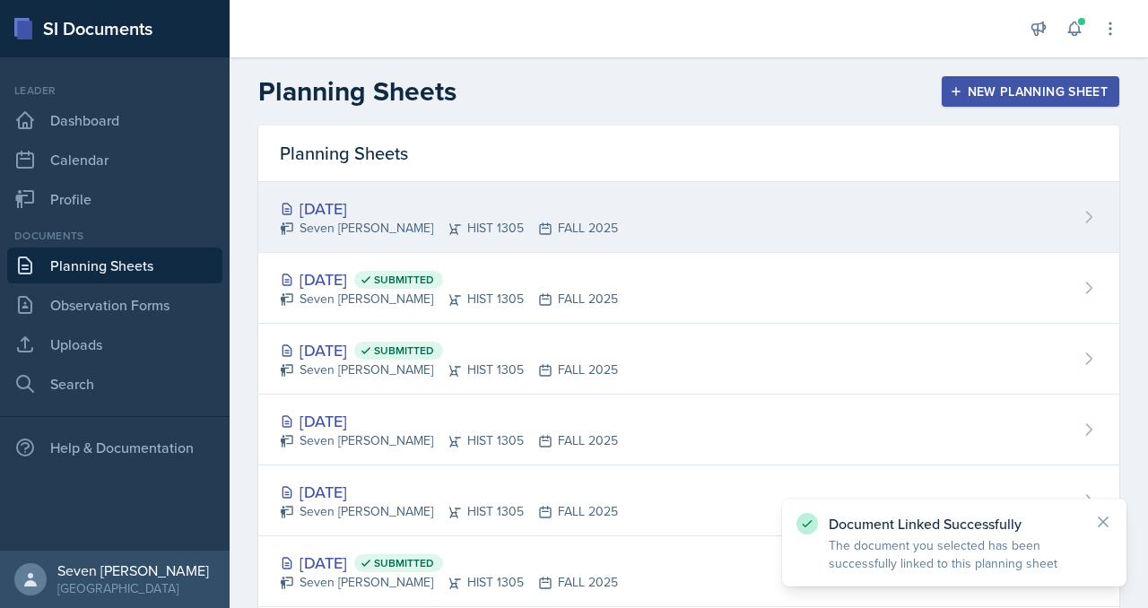
click at [570, 196] on div "[DATE]" at bounding box center [449, 208] width 338 height 24
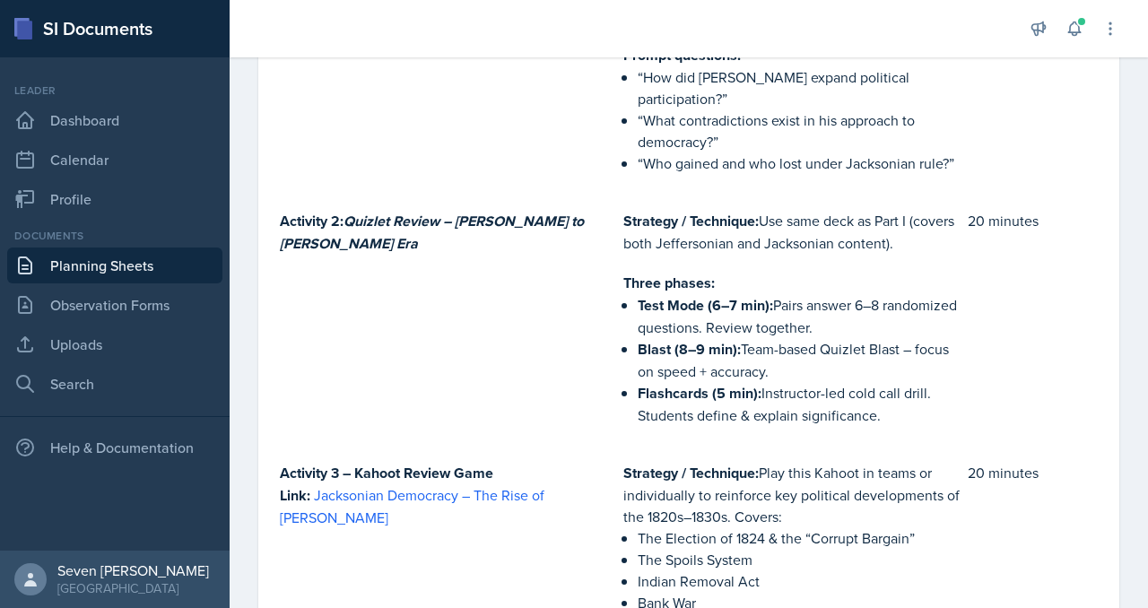
scroll to position [1775, 0]
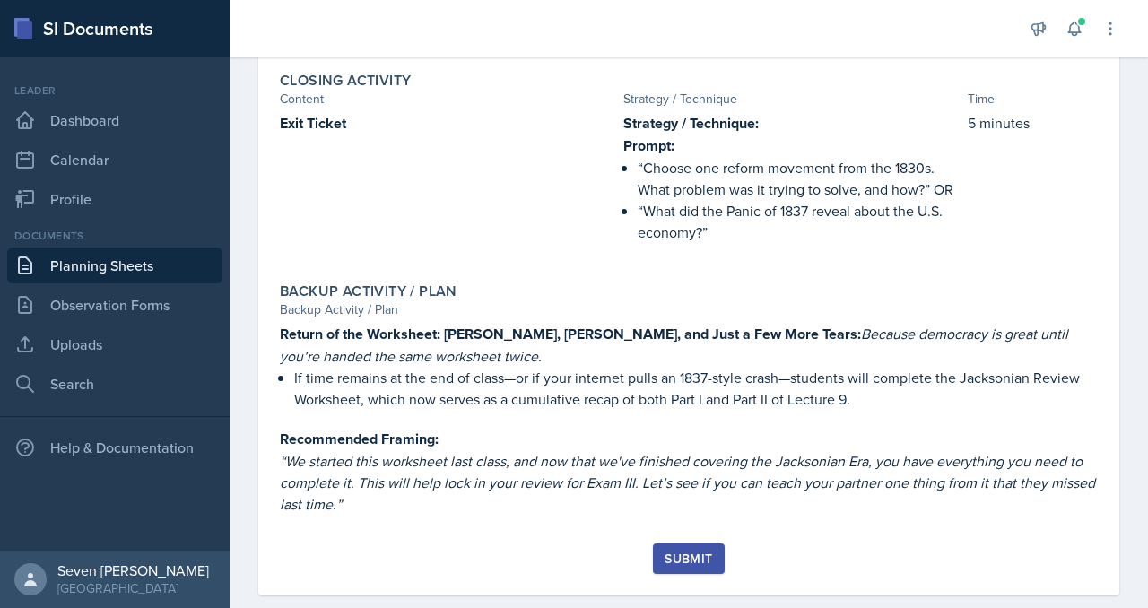
click at [687, 552] on div "Submit" at bounding box center [689, 559] width 48 height 14
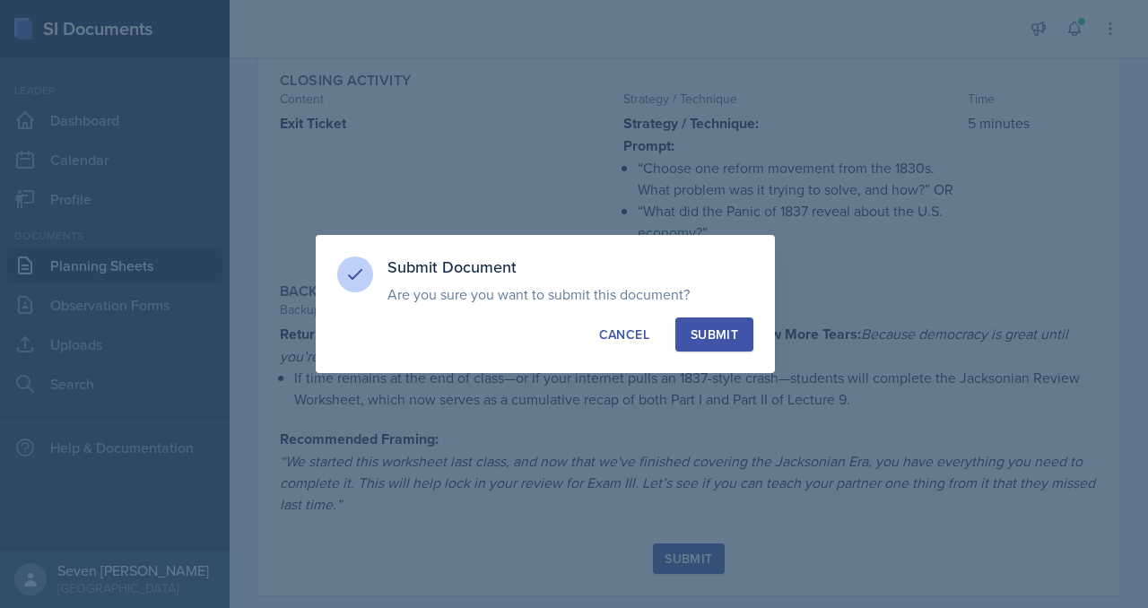
click at [712, 327] on div "Submit" at bounding box center [715, 335] width 48 height 18
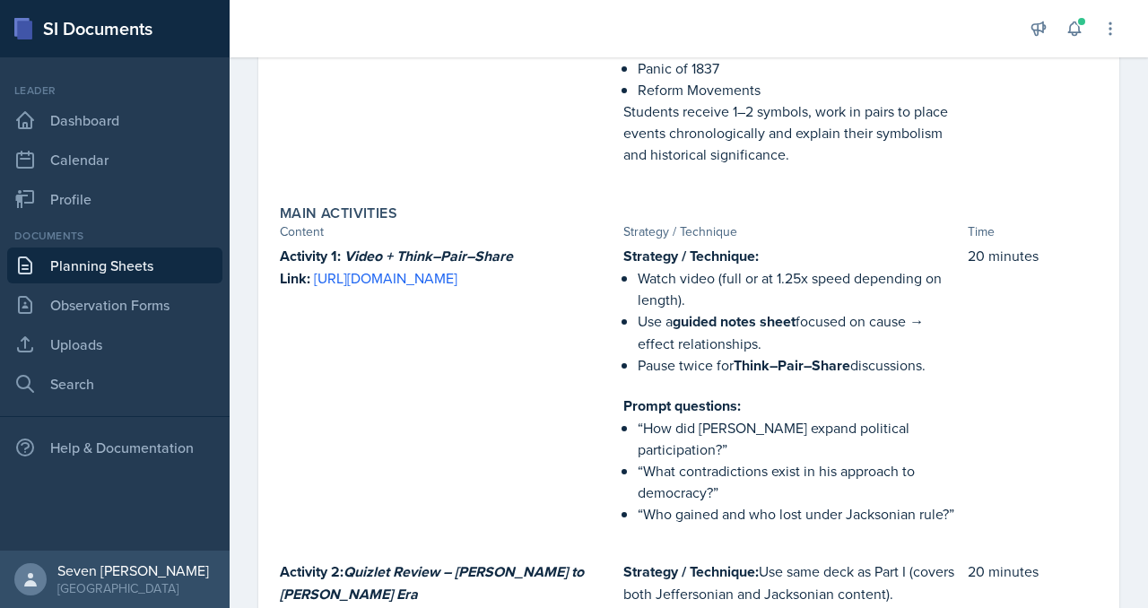
scroll to position [0, 0]
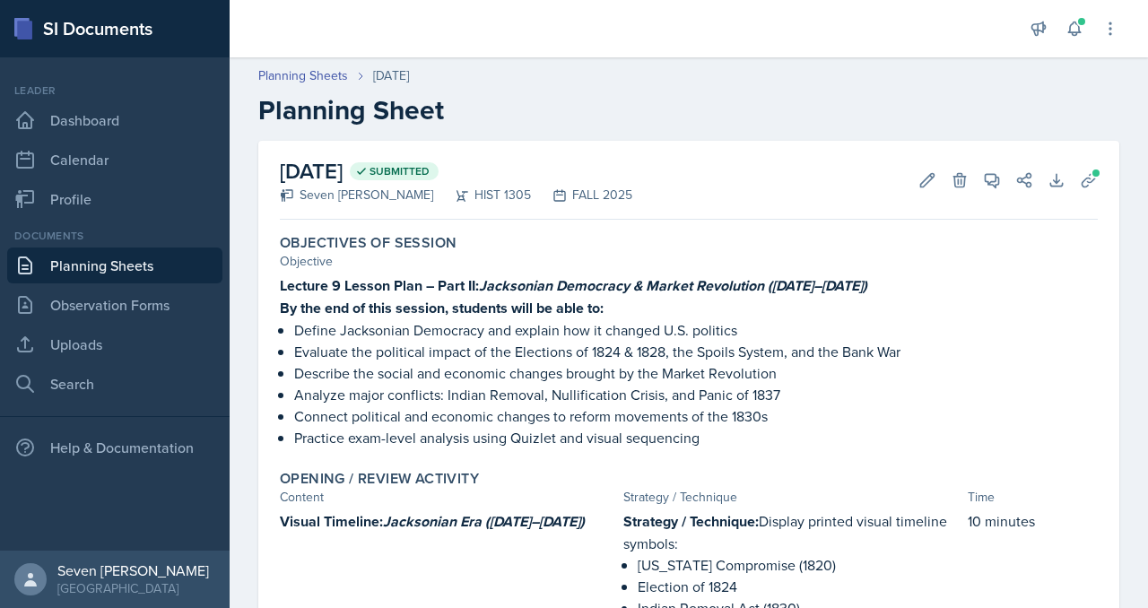
click at [145, 267] on link "Planning Sheets" at bounding box center [114, 266] width 215 height 36
